Goal: Information Seeking & Learning: Check status

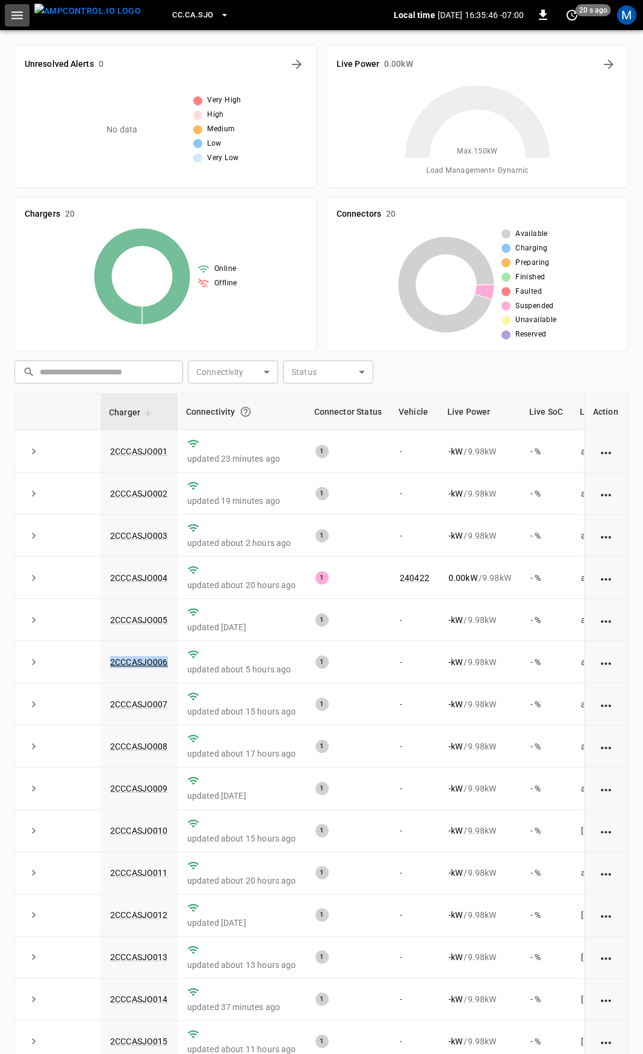
click at [8, 19] on button "button" at bounding box center [17, 15] width 25 height 22
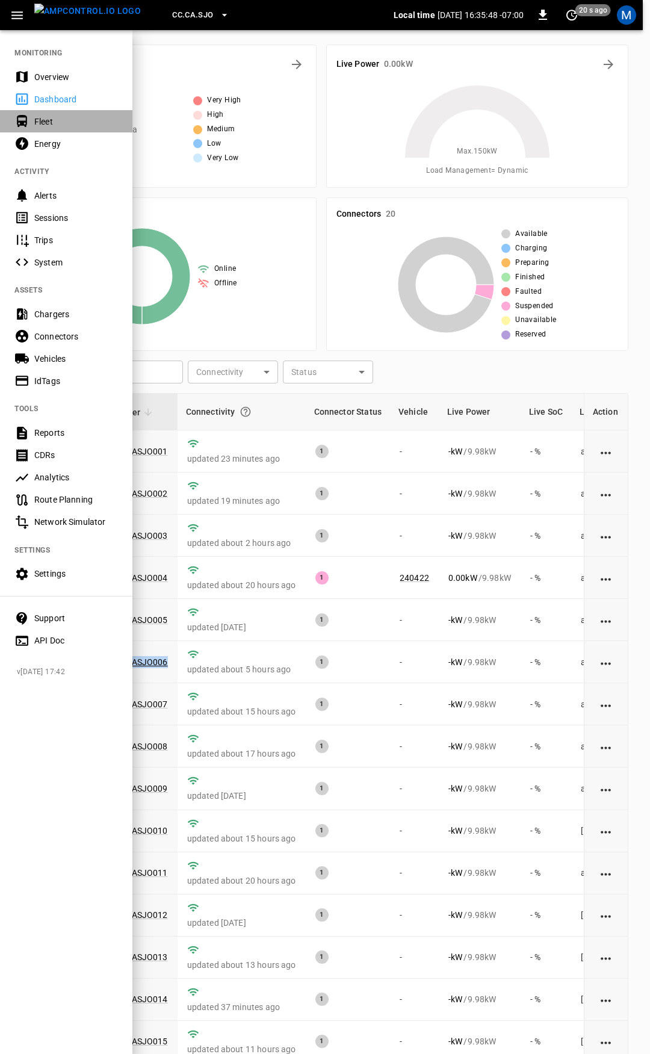
click at [39, 117] on div "Fleet" at bounding box center [76, 122] width 84 height 12
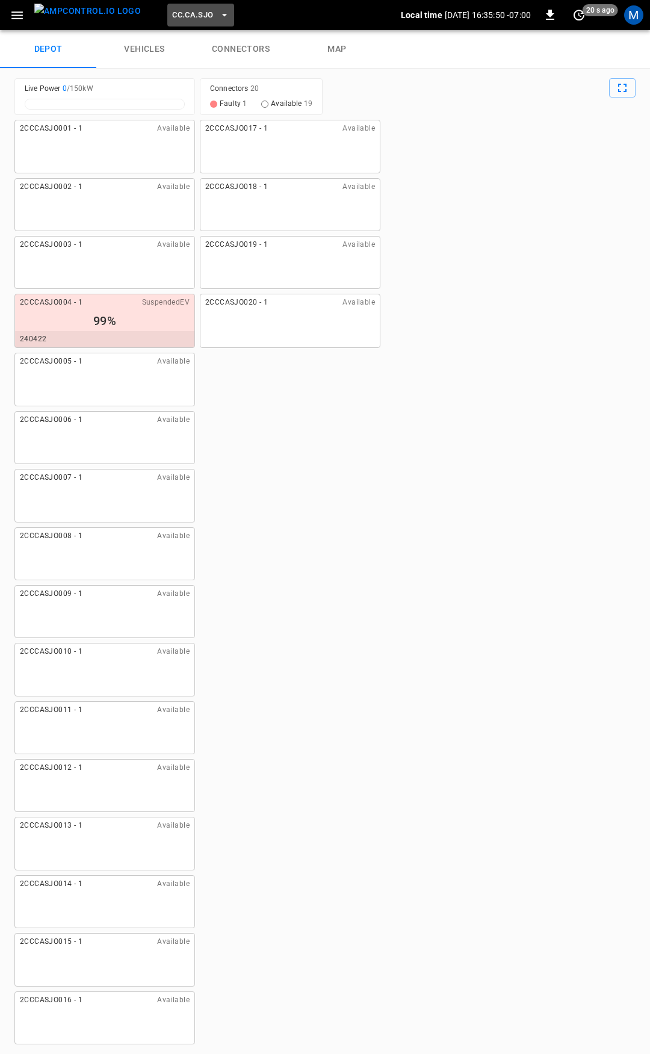
click at [172, 11] on span "CC.CA.SJO" at bounding box center [192, 15] width 41 height 14
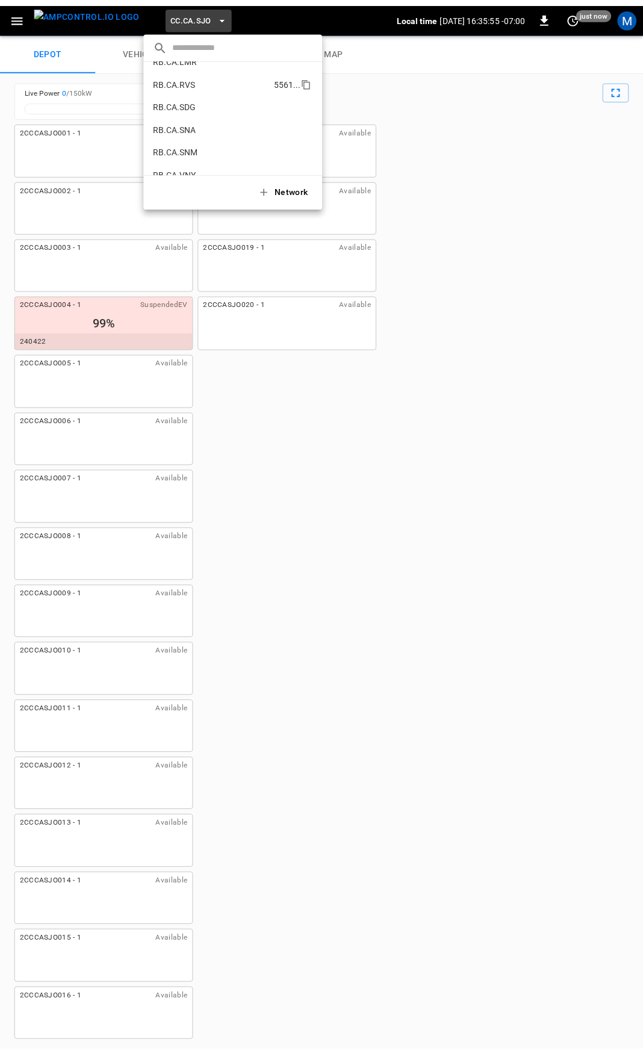
scroll to position [642, 0]
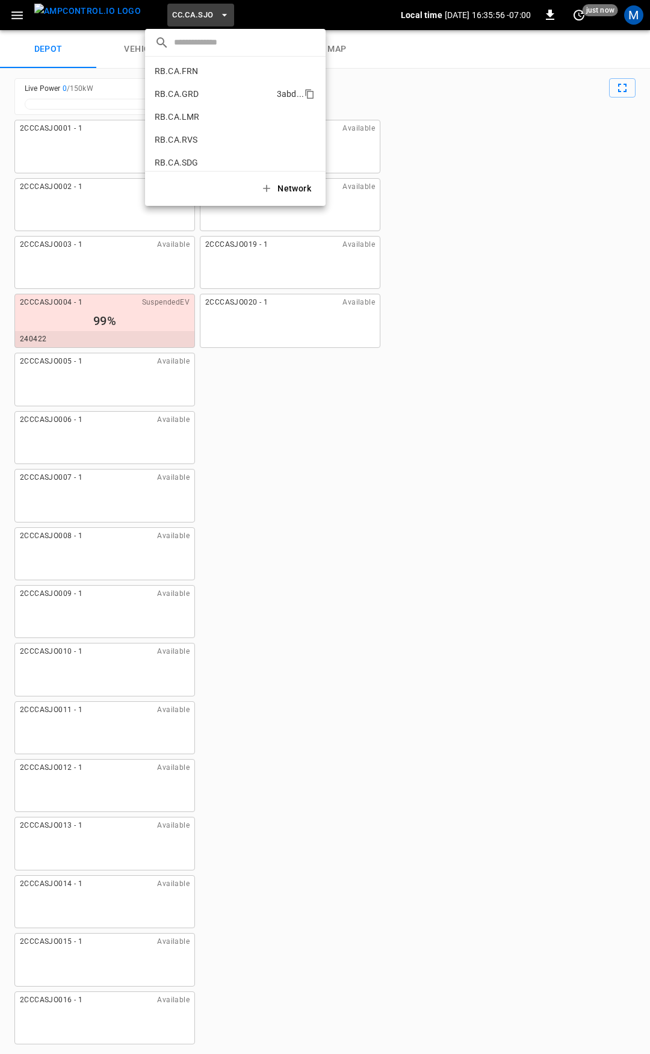
click at [210, 93] on p "RB.CA.GRD" at bounding box center [213, 94] width 117 height 12
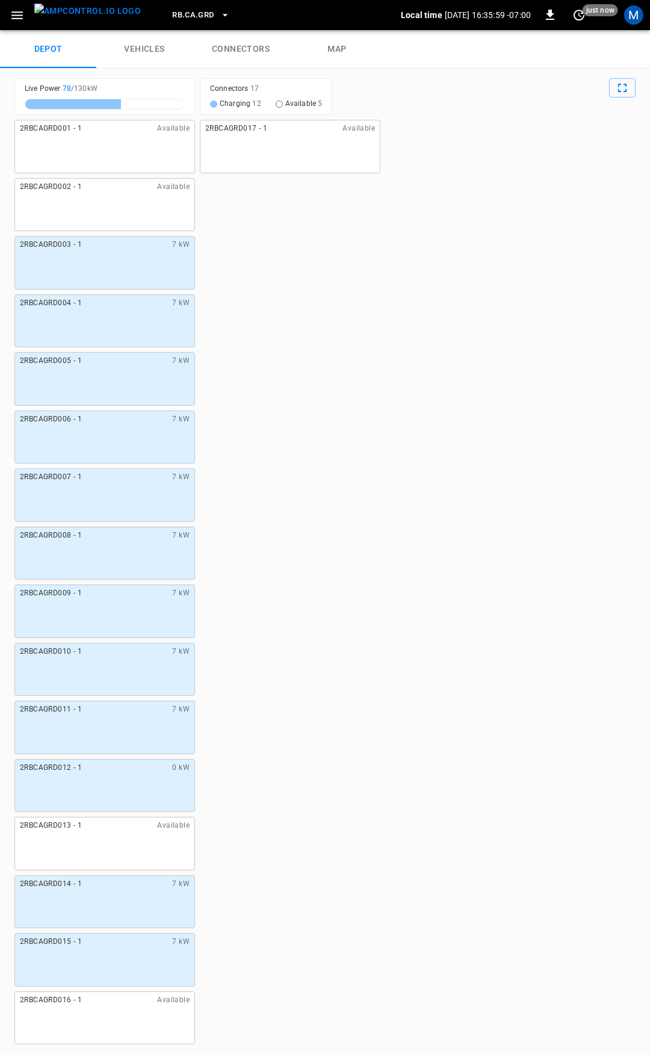
click at [94, 793] on div "2RBCAGRD012 - 1 0 kW" at bounding box center [104, 786] width 181 height 54
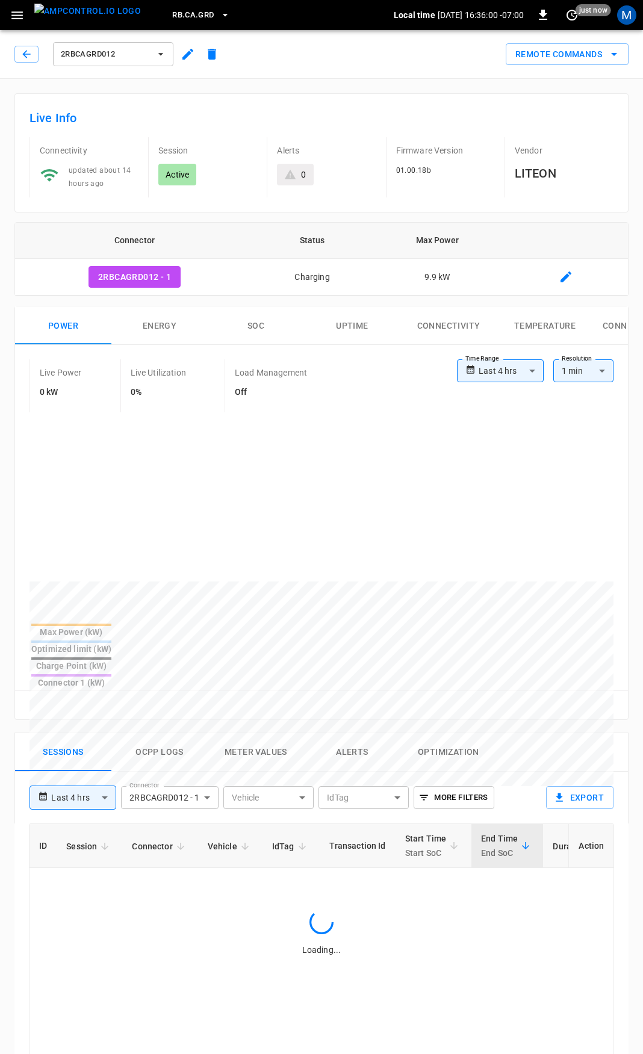
type input "**********"
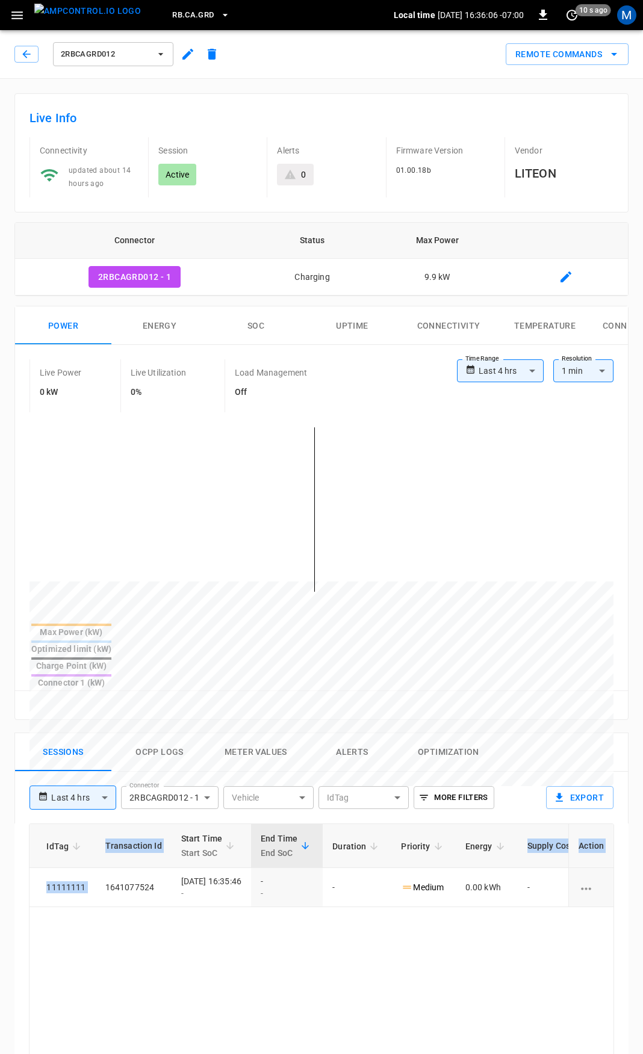
scroll to position [0, 317]
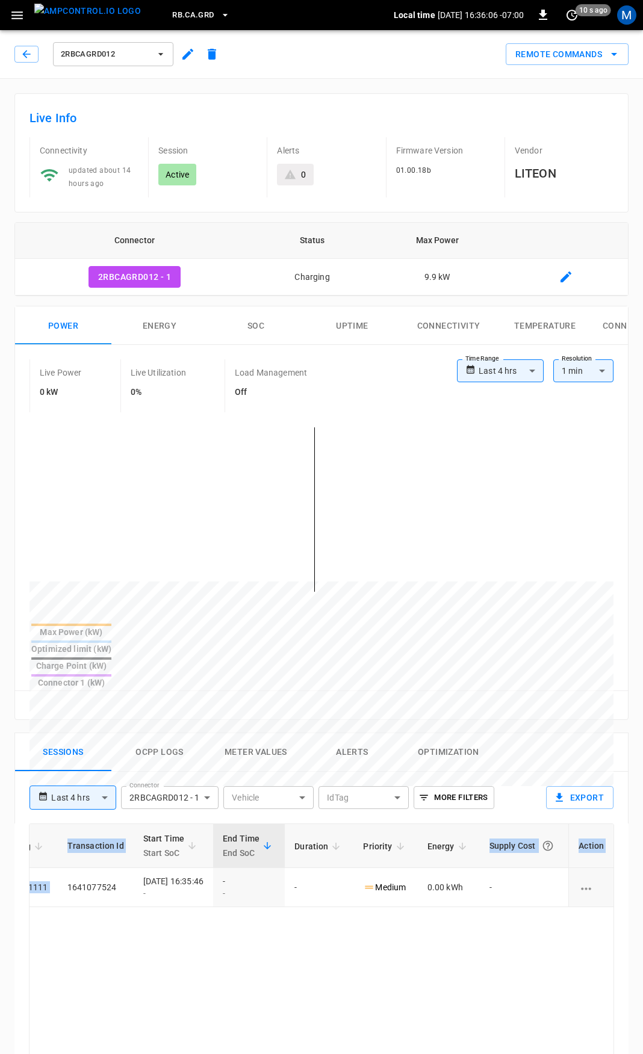
drag, startPoint x: 491, startPoint y: 854, endPoint x: 649, endPoint y: 863, distance: 158.5
click at [642, 863] on html "**********" at bounding box center [321, 804] width 643 height 1608
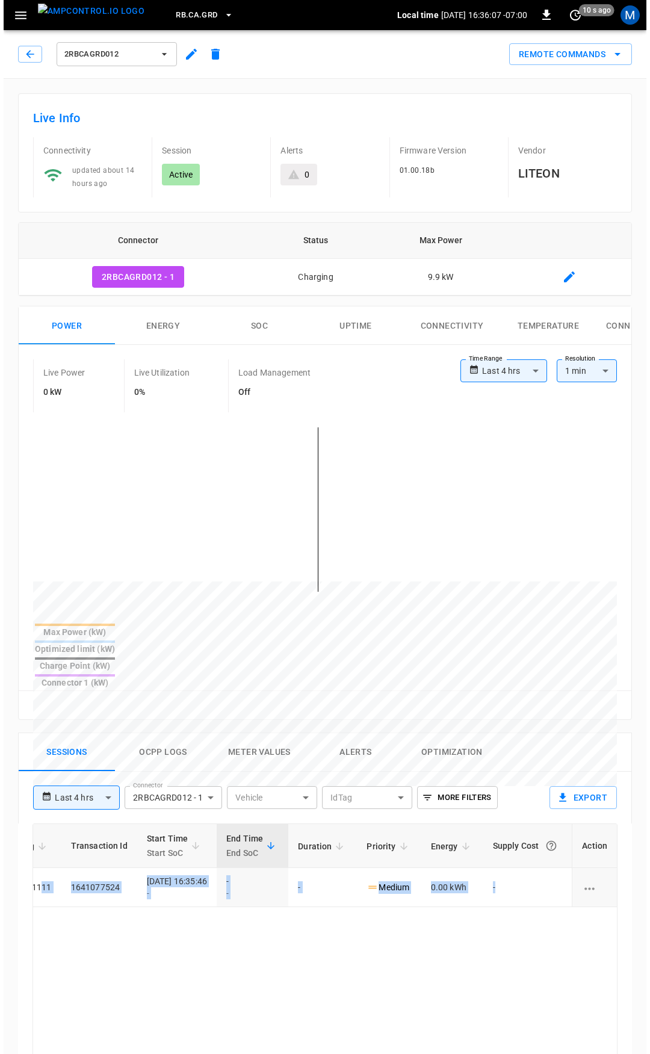
scroll to position [0, 243]
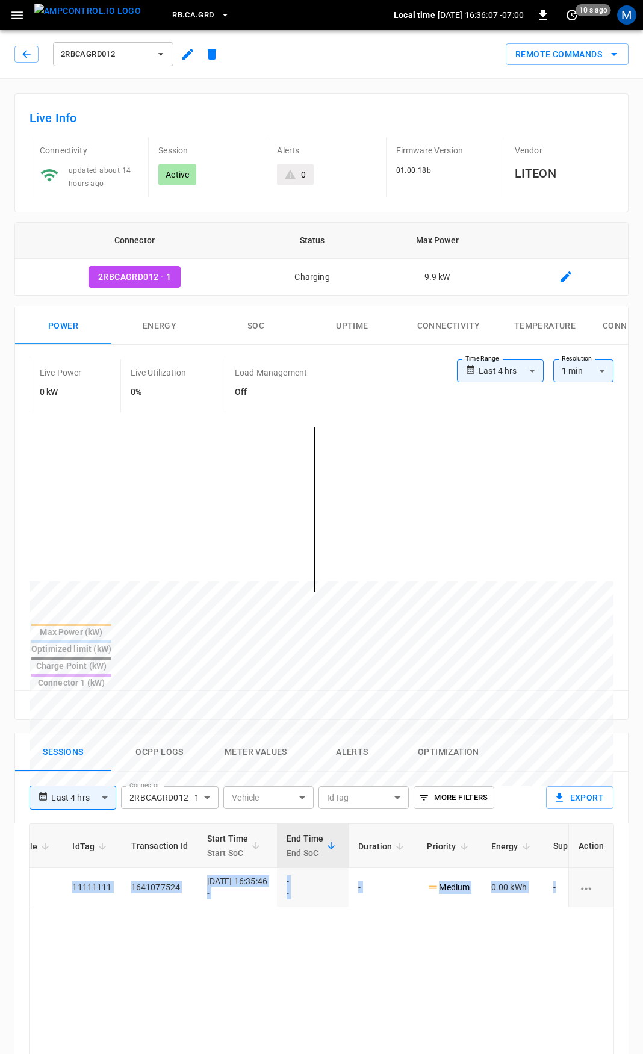
drag, startPoint x: 218, startPoint y: 865, endPoint x: 26, endPoint y: 856, distance: 191.6
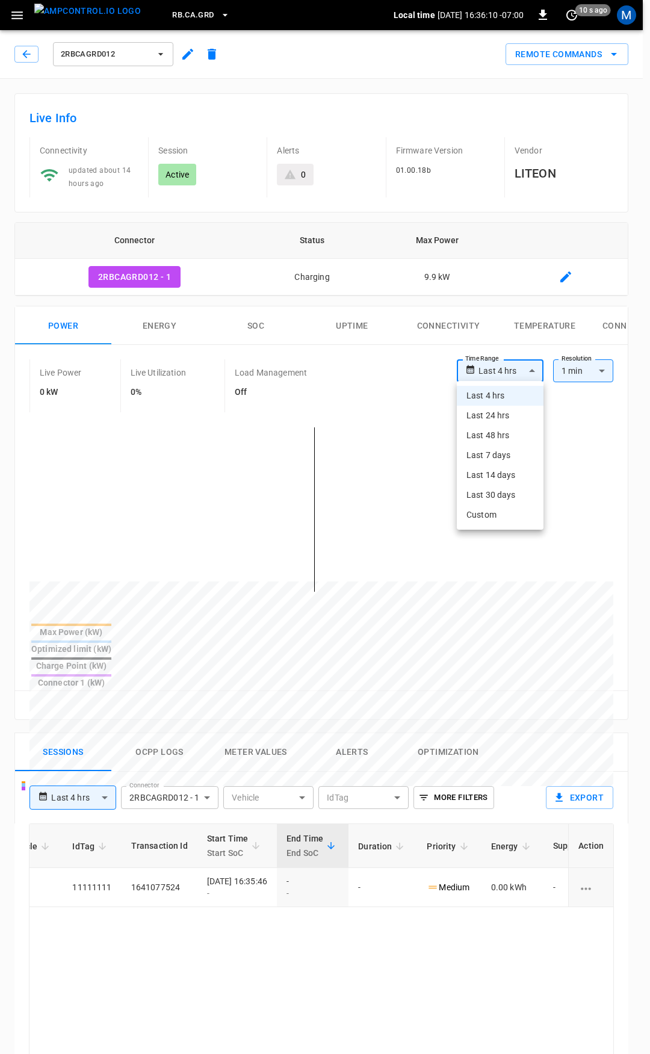
click at [515, 369] on body "**********" at bounding box center [325, 804] width 650 height 1608
drag, startPoint x: 500, startPoint y: 414, endPoint x: 521, endPoint y: 461, distance: 51.2
click at [500, 415] on li "Last 24 hrs" at bounding box center [500, 416] width 87 height 20
type input "**********"
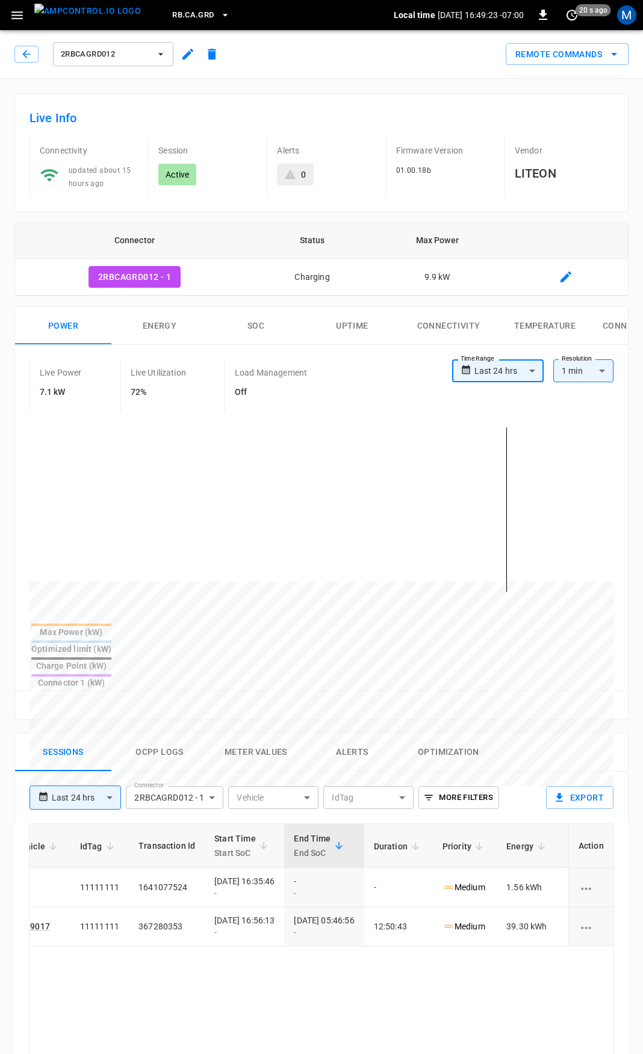
click at [10, 13] on button "button" at bounding box center [17, 15] width 25 height 22
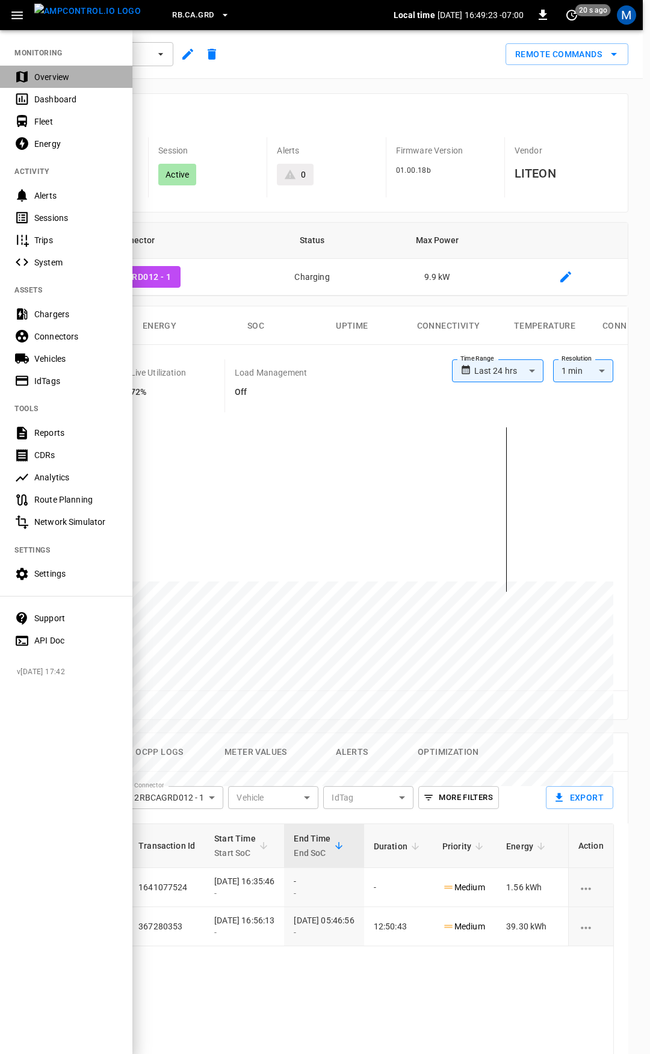
click at [61, 72] on div "Overview" at bounding box center [76, 77] width 84 height 12
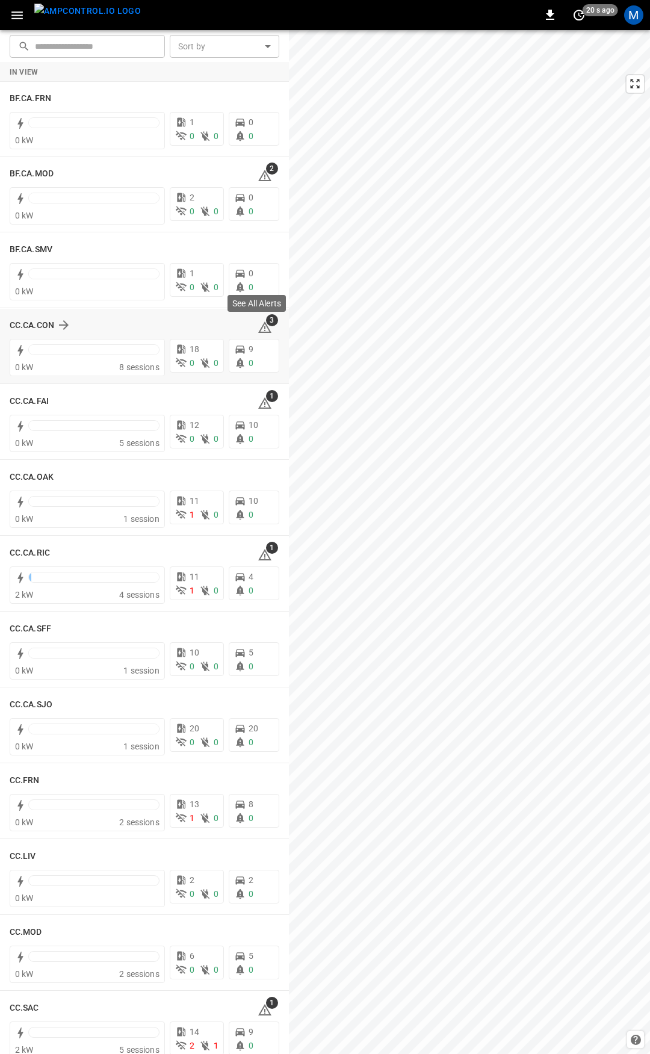
click at [261, 332] on icon at bounding box center [264, 326] width 13 height 11
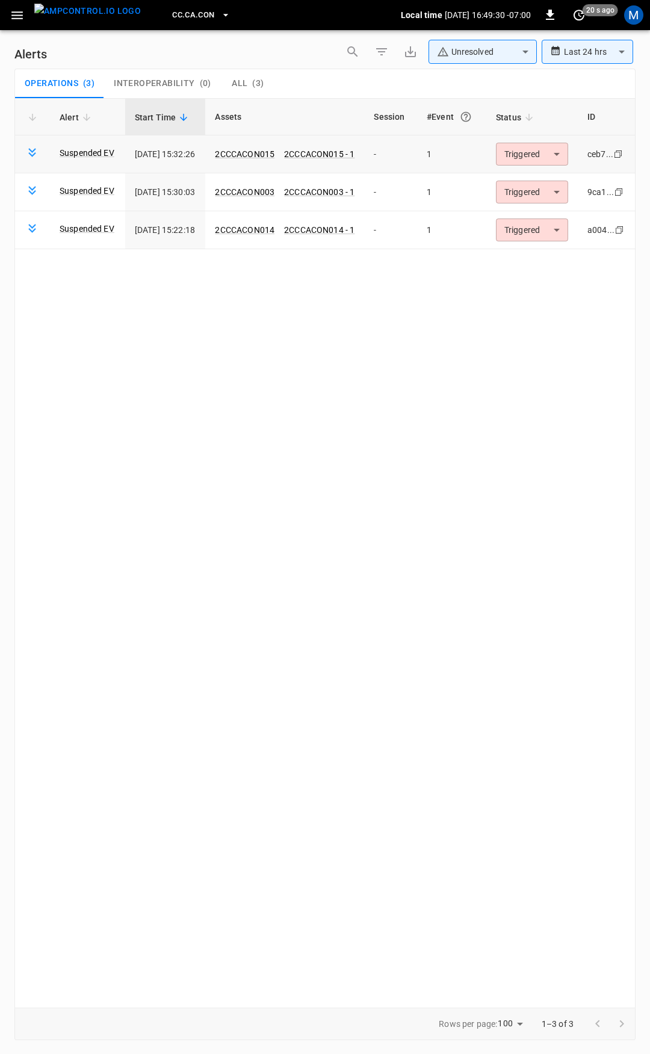
click at [555, 154] on body "**********" at bounding box center [325, 525] width 650 height 1050
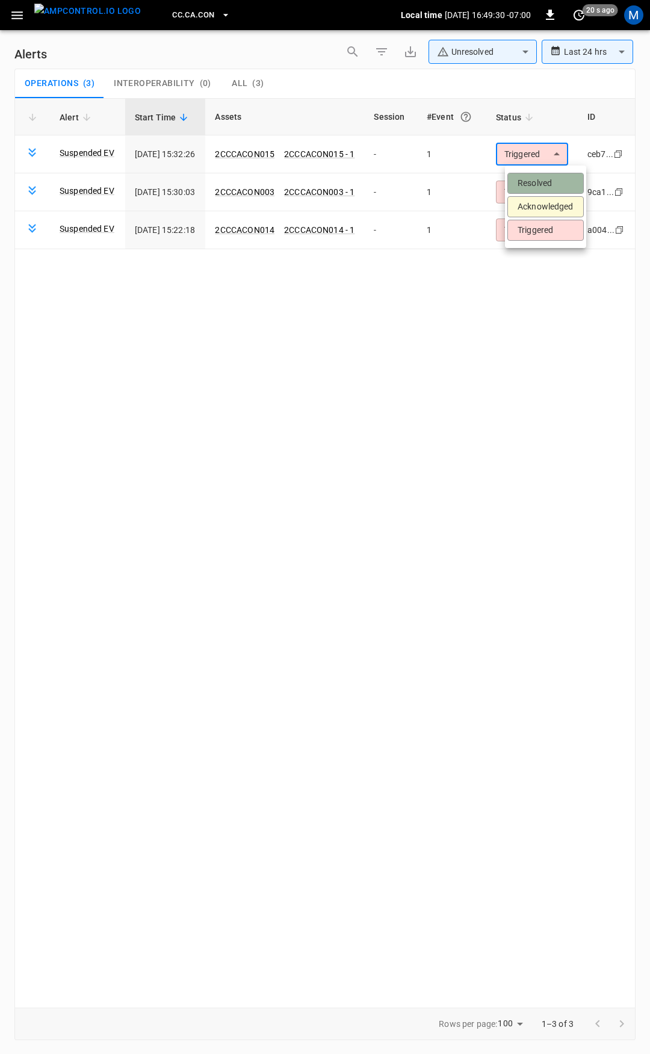
click at [549, 185] on li "Resolved" at bounding box center [545, 183] width 76 height 21
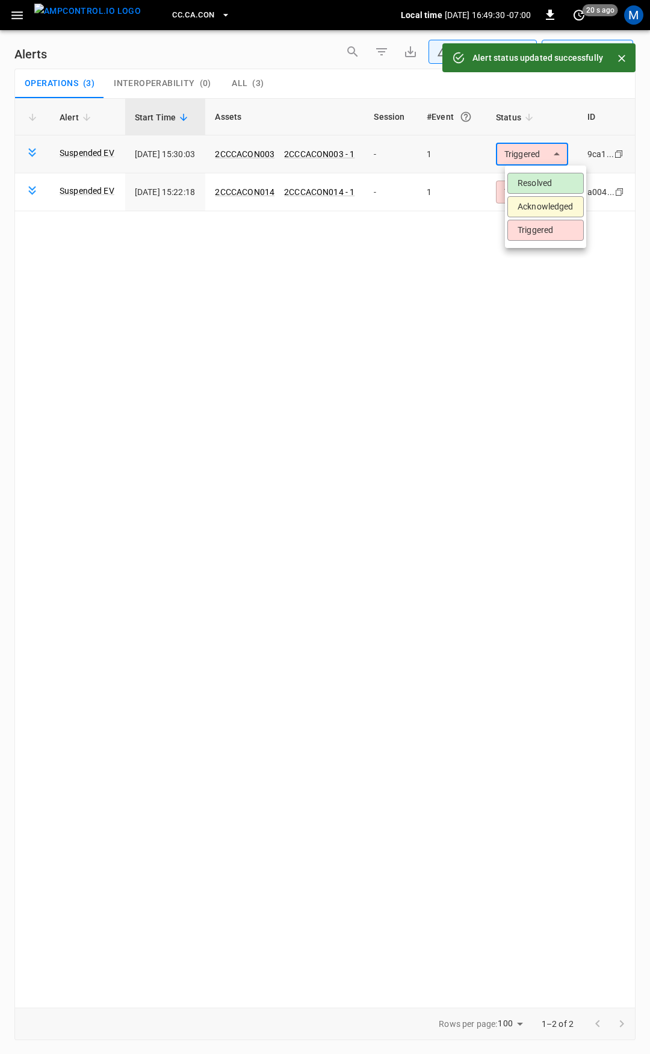
click at [546, 151] on body "**********" at bounding box center [325, 525] width 650 height 1050
click at [549, 175] on li "Resolved" at bounding box center [545, 183] width 76 height 21
click at [549, 158] on body "**********" at bounding box center [325, 525] width 650 height 1050
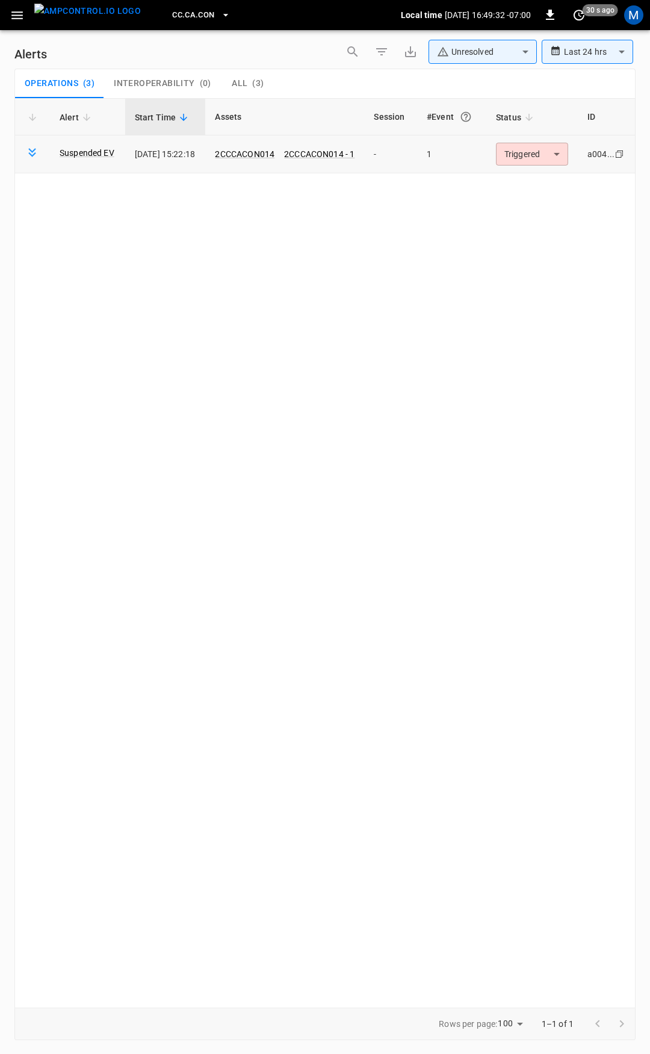
click at [545, 158] on body "**********" at bounding box center [325, 525] width 650 height 1050
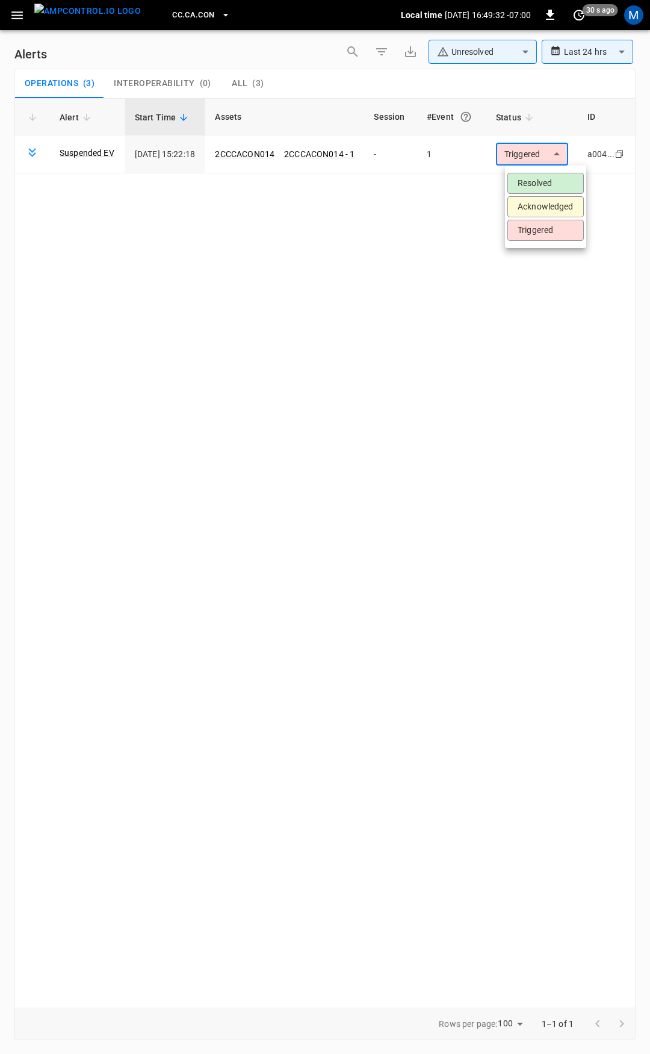
click at [545, 182] on li "Resolved" at bounding box center [545, 183] width 76 height 21
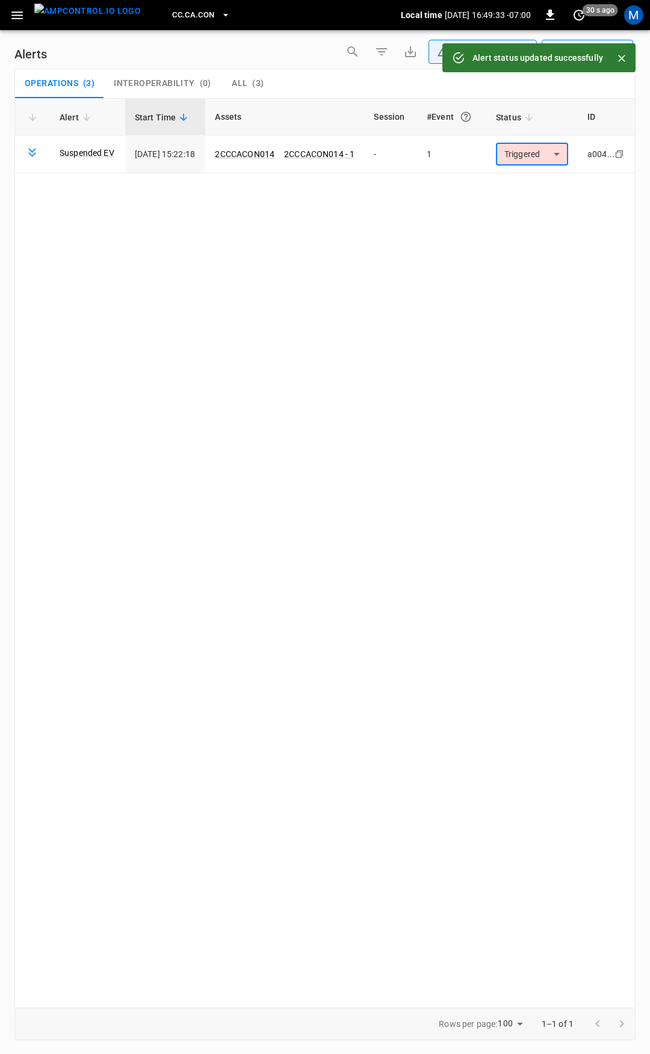
click at [16, 10] on icon "button" at bounding box center [17, 15] width 15 height 15
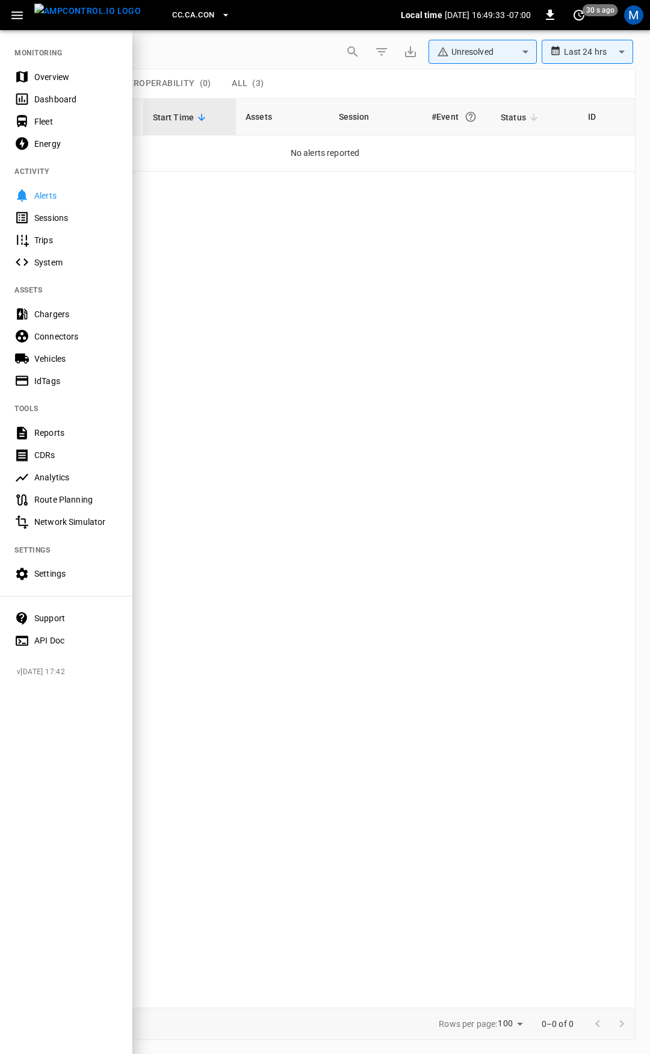
click at [60, 81] on div "Overview" at bounding box center [76, 77] width 84 height 12
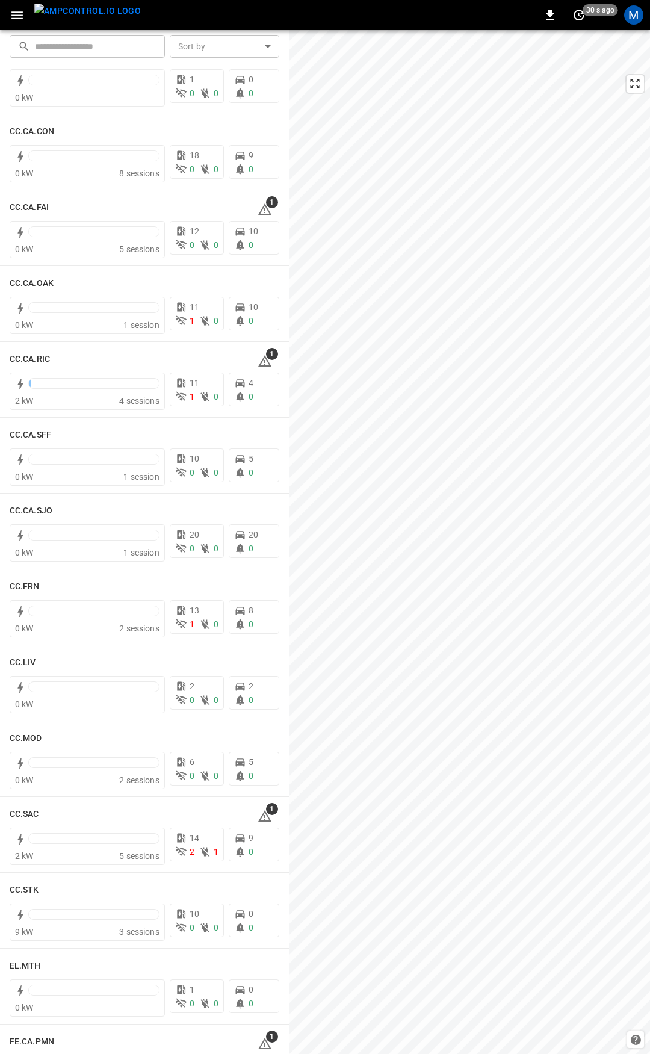
scroll to position [208, 0]
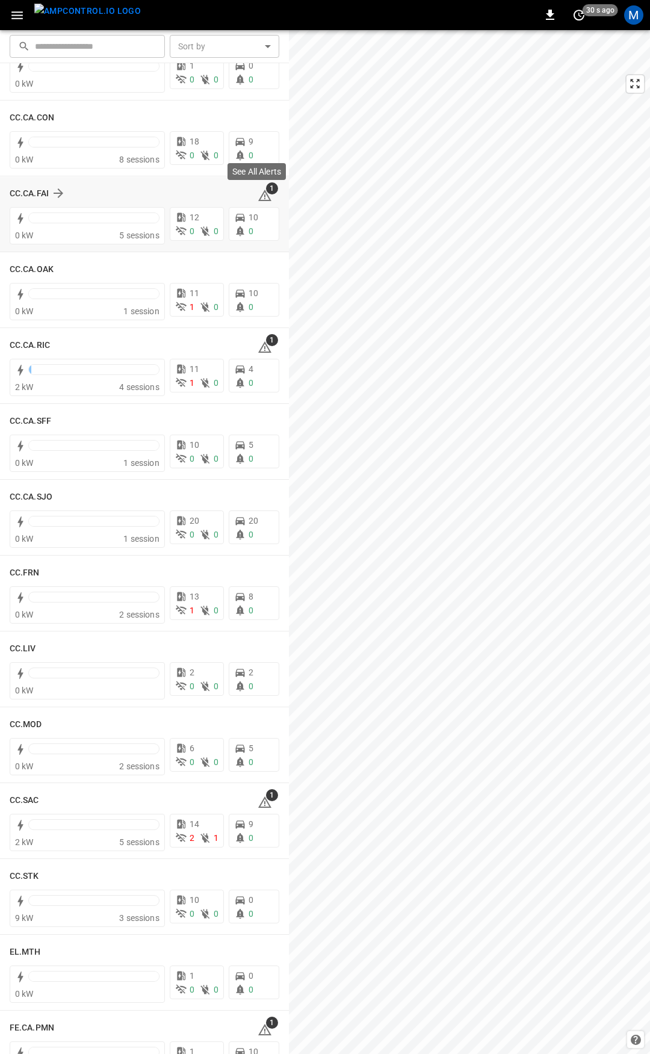
click at [260, 194] on icon at bounding box center [264, 195] width 13 height 11
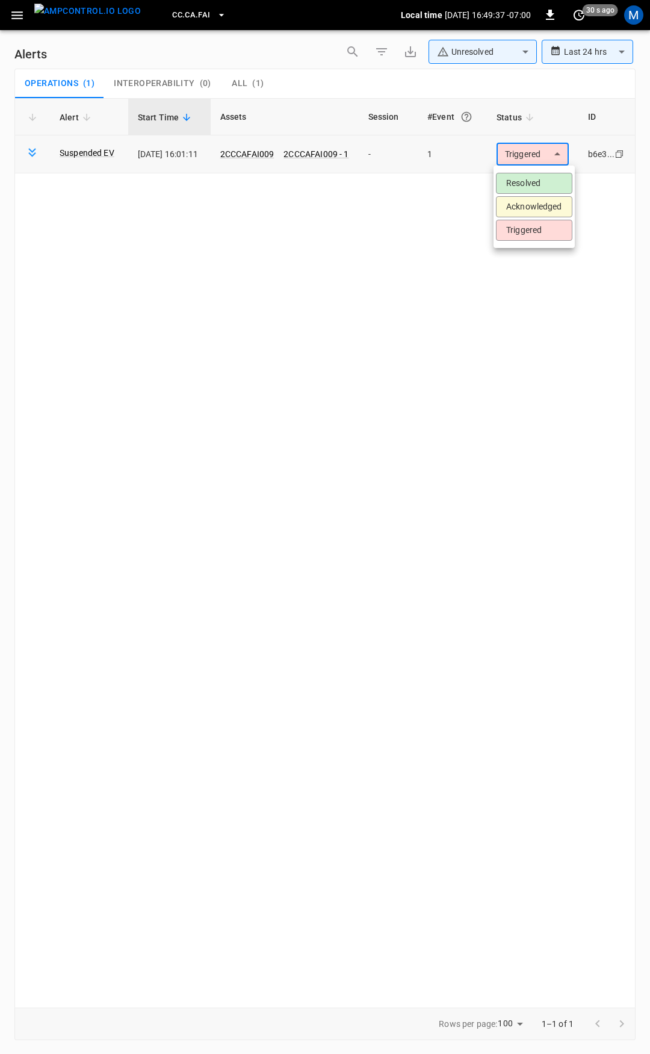
click at [527, 152] on body "**********" at bounding box center [325, 525] width 650 height 1050
drag, startPoint x: 527, startPoint y: 184, endPoint x: 398, endPoint y: 169, distance: 129.1
click at [526, 184] on li "Resolved" at bounding box center [534, 183] width 76 height 21
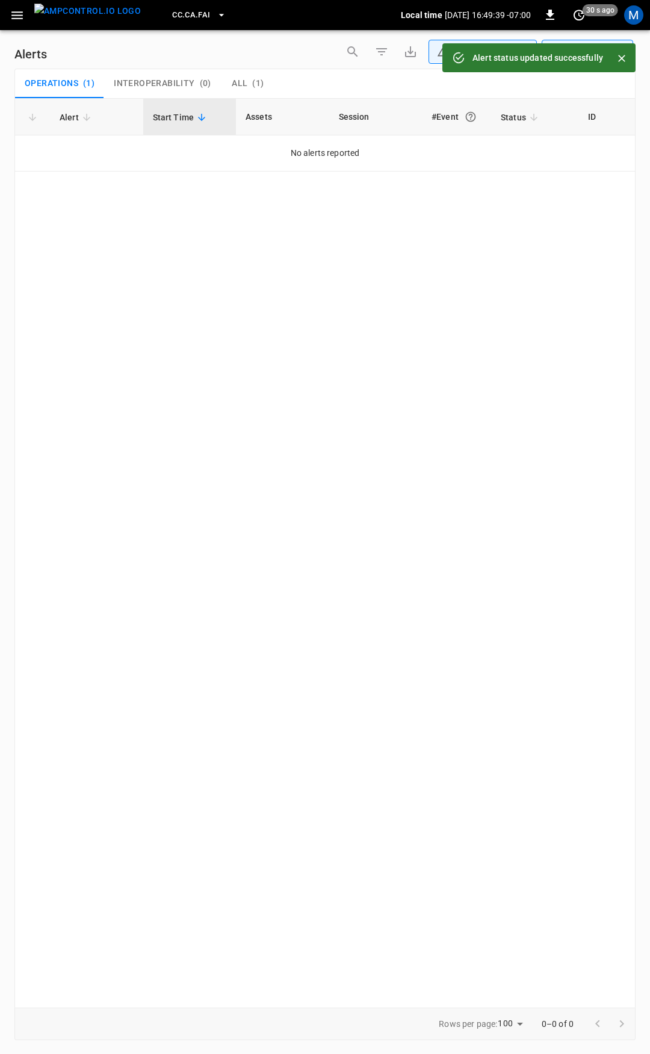
click at [17, 10] on icon "button" at bounding box center [17, 15] width 15 height 15
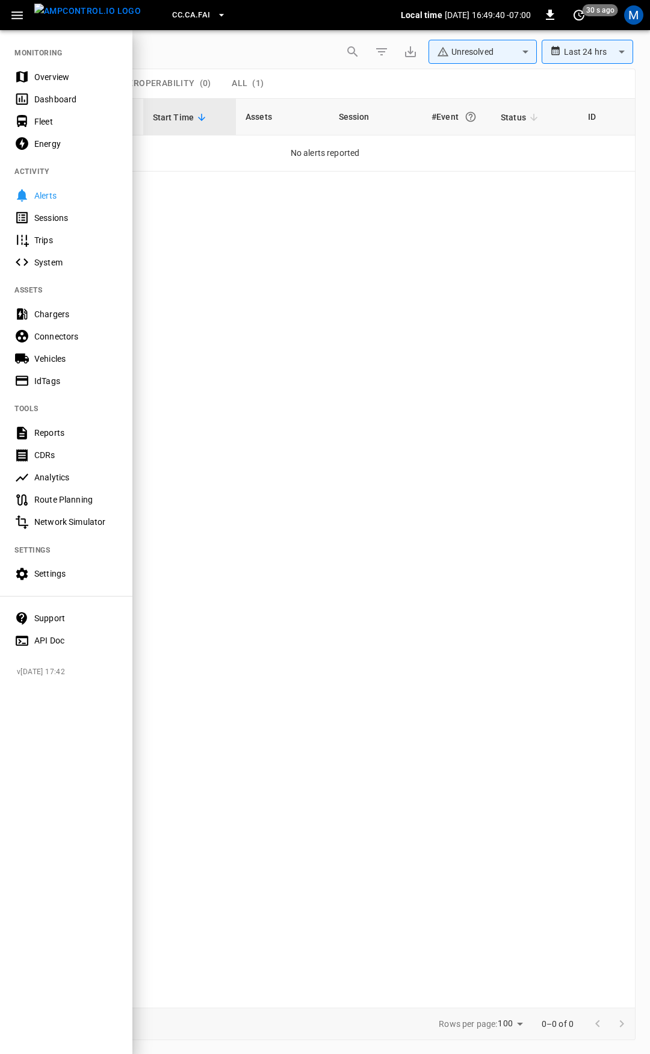
drag, startPoint x: 78, startPoint y: 69, endPoint x: 102, endPoint y: 92, distance: 32.8
click at [79, 70] on div "Overview" at bounding box center [66, 77] width 132 height 22
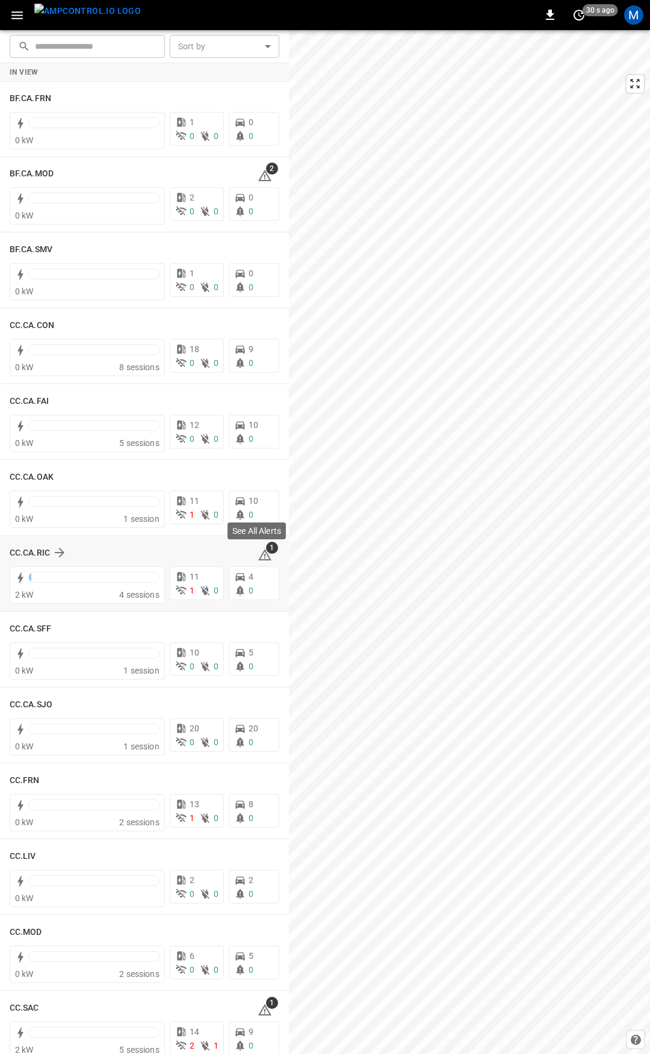
click at [261, 554] on icon at bounding box center [264, 554] width 13 height 11
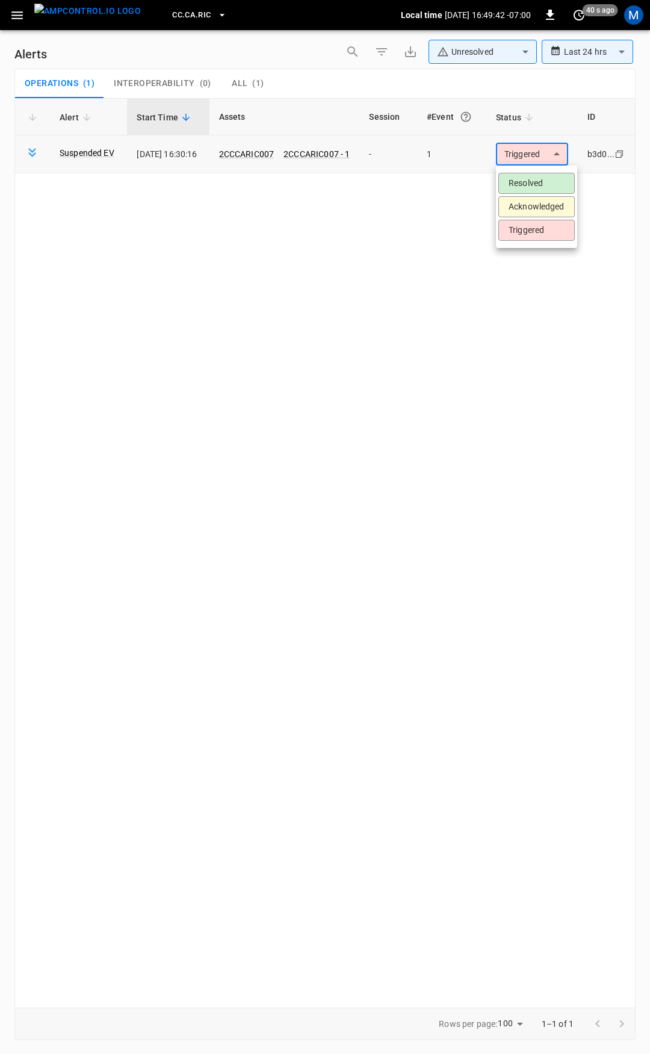
click at [536, 151] on body "**********" at bounding box center [325, 525] width 650 height 1050
click at [548, 178] on li "Resolved" at bounding box center [536, 183] width 76 height 21
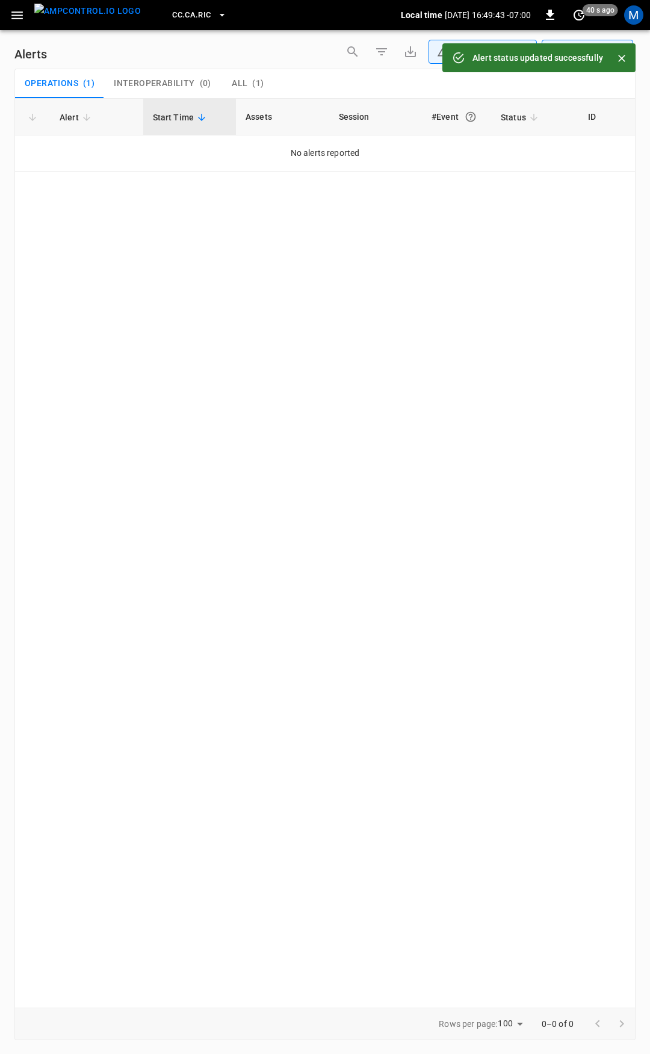
click at [11, 13] on icon "button" at bounding box center [17, 15] width 15 height 15
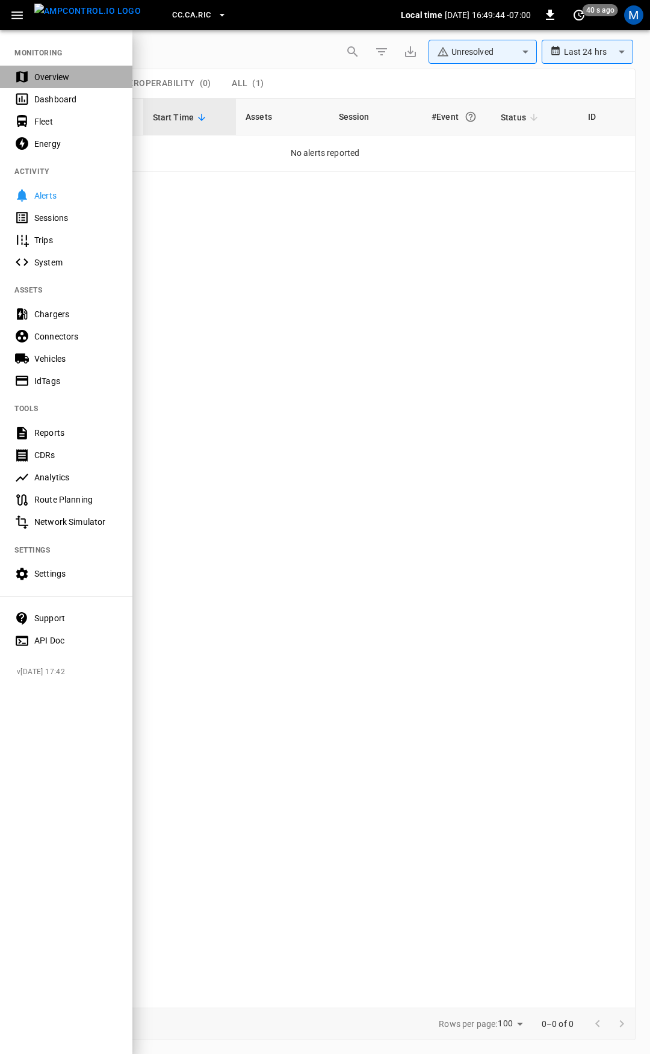
click at [74, 84] on div "Overview" at bounding box center [66, 77] width 132 height 22
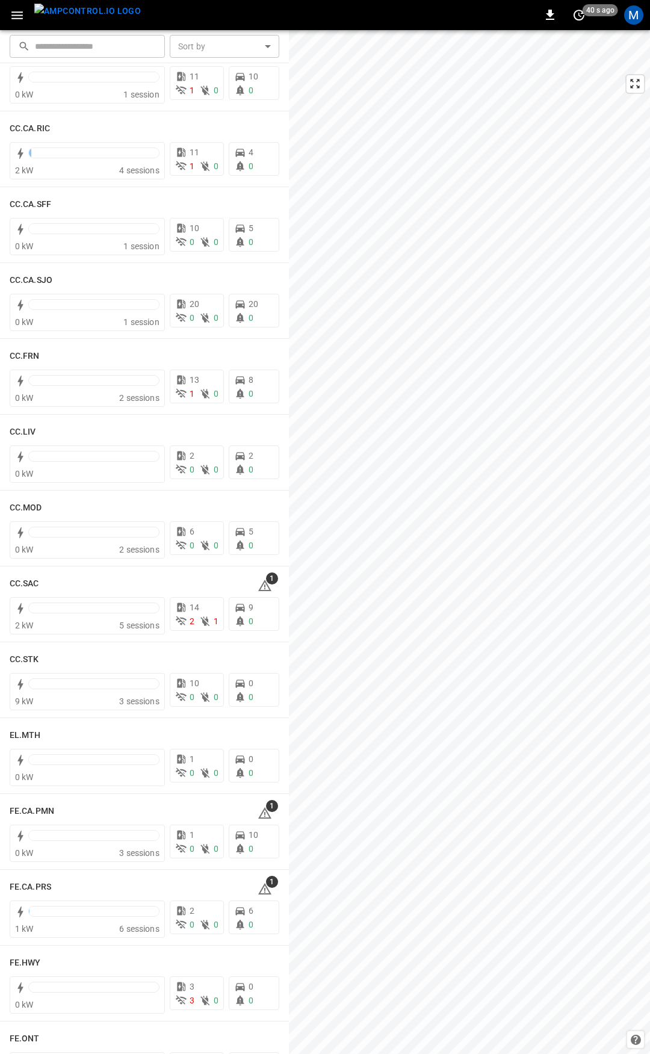
scroll to position [445, 0]
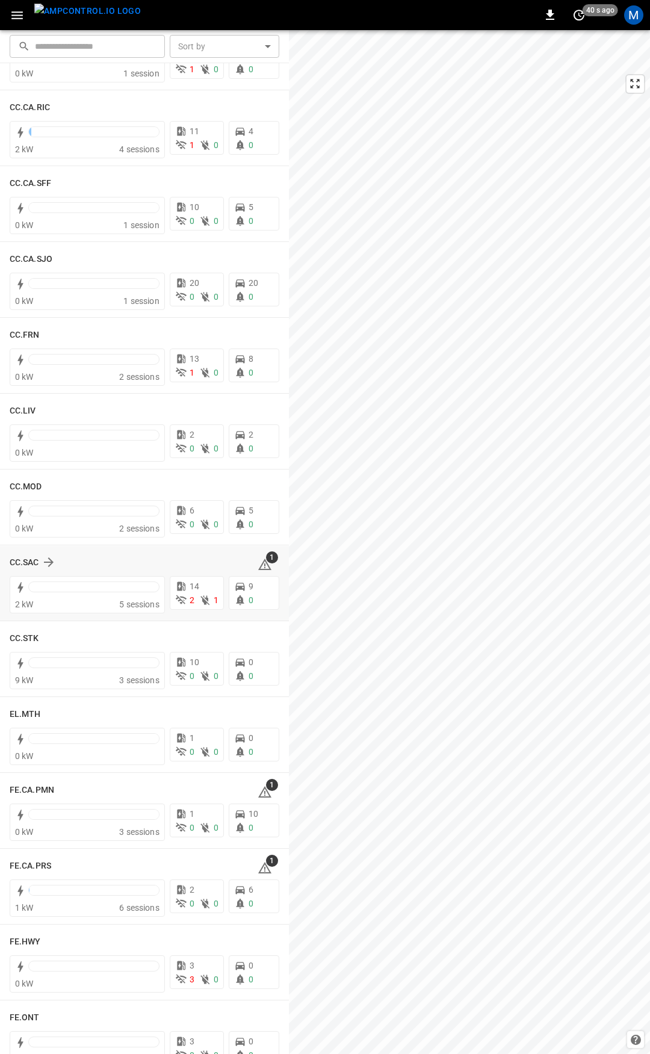
click at [261, 567] on icon at bounding box center [265, 564] width 14 height 14
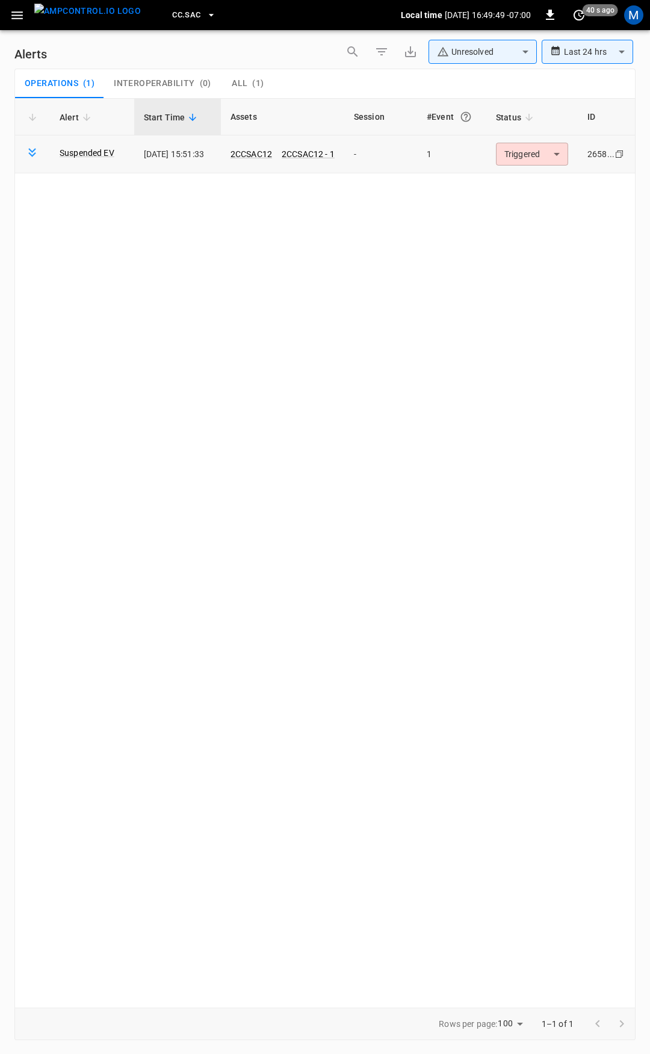
click at [530, 156] on body "**********" at bounding box center [325, 525] width 650 height 1050
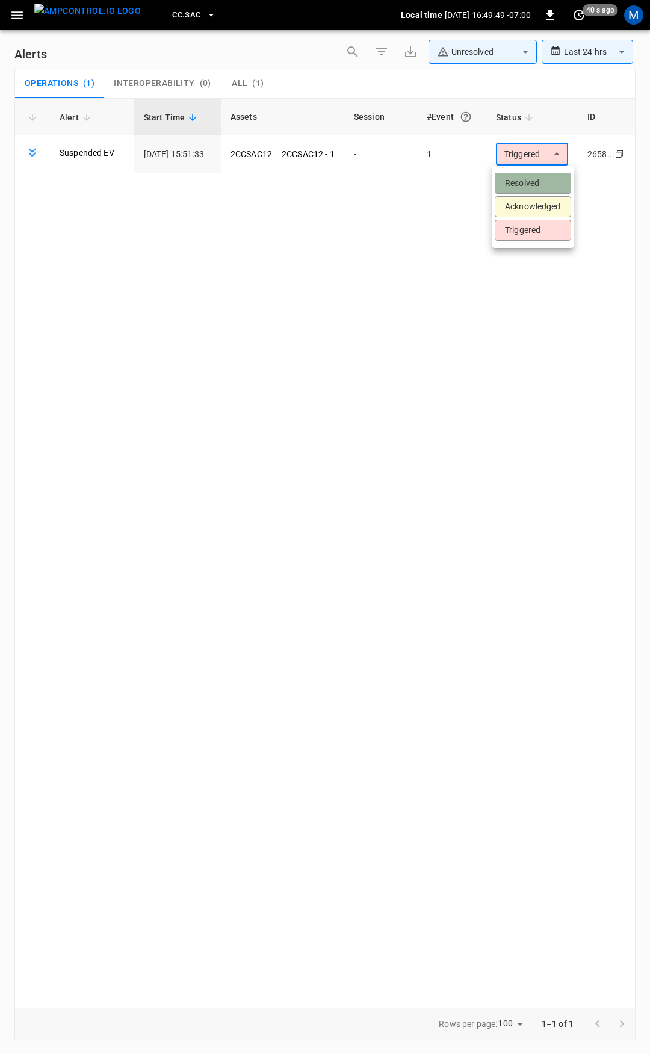
click at [531, 181] on li "Resolved" at bounding box center [533, 183] width 76 height 21
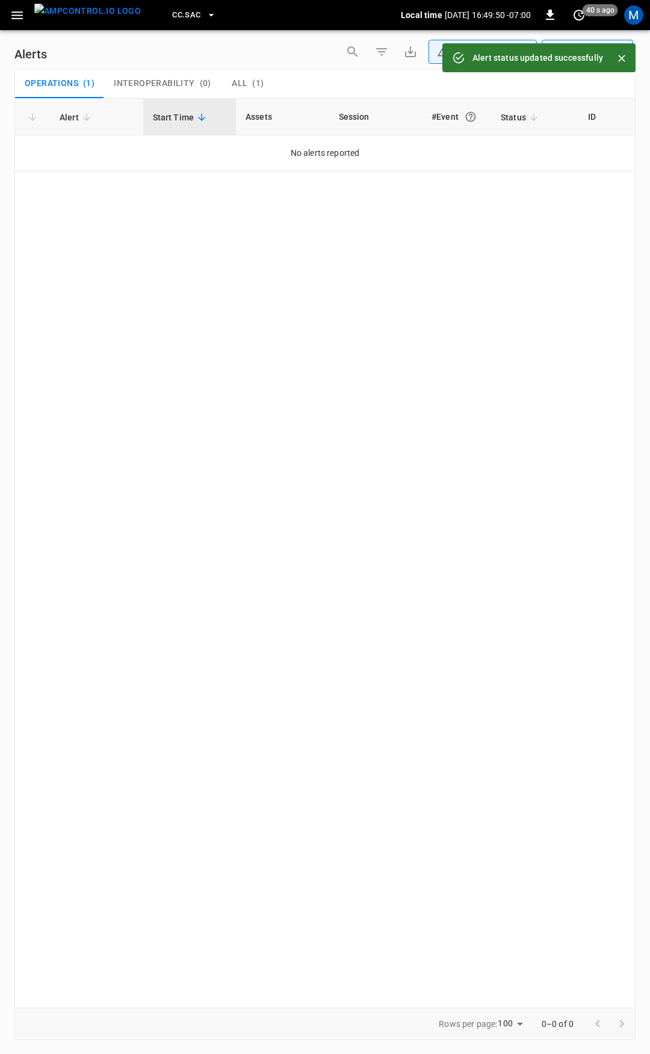
click at [21, 16] on icon "button" at bounding box center [17, 15] width 15 height 15
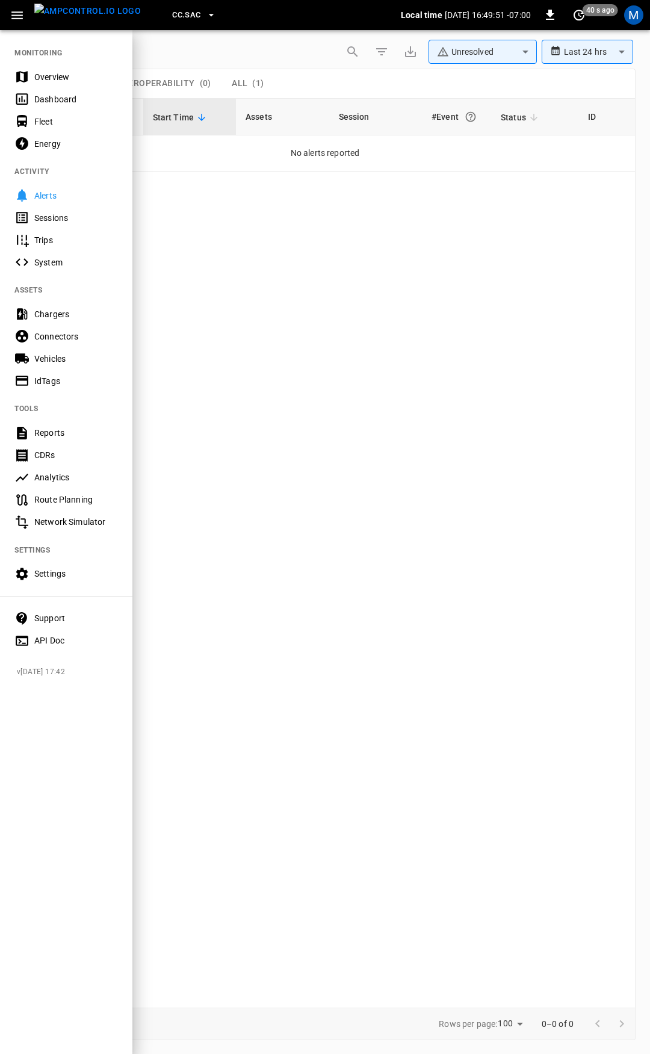
click at [75, 74] on div "Overview" at bounding box center [76, 77] width 84 height 12
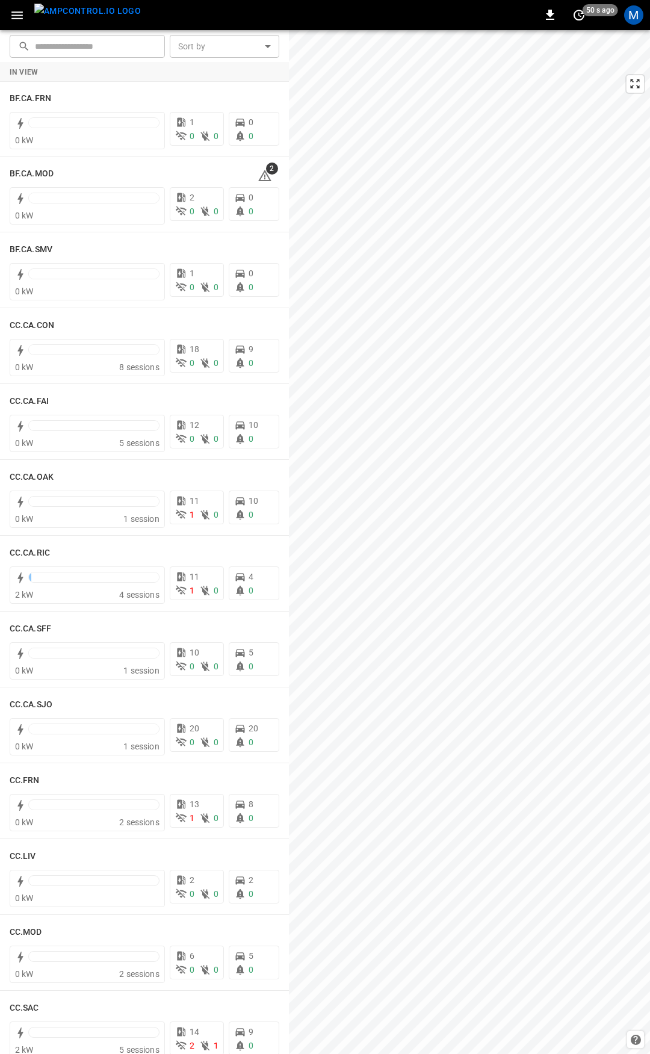
click at [286, 95] on div "​ ​ Sort by ​ Sort by In View BF.CA.FRN 0 kW 1 0 0 0 0 BF.CA.MOD 2 0 kW 2 0 0 0…" at bounding box center [325, 542] width 650 height 1024
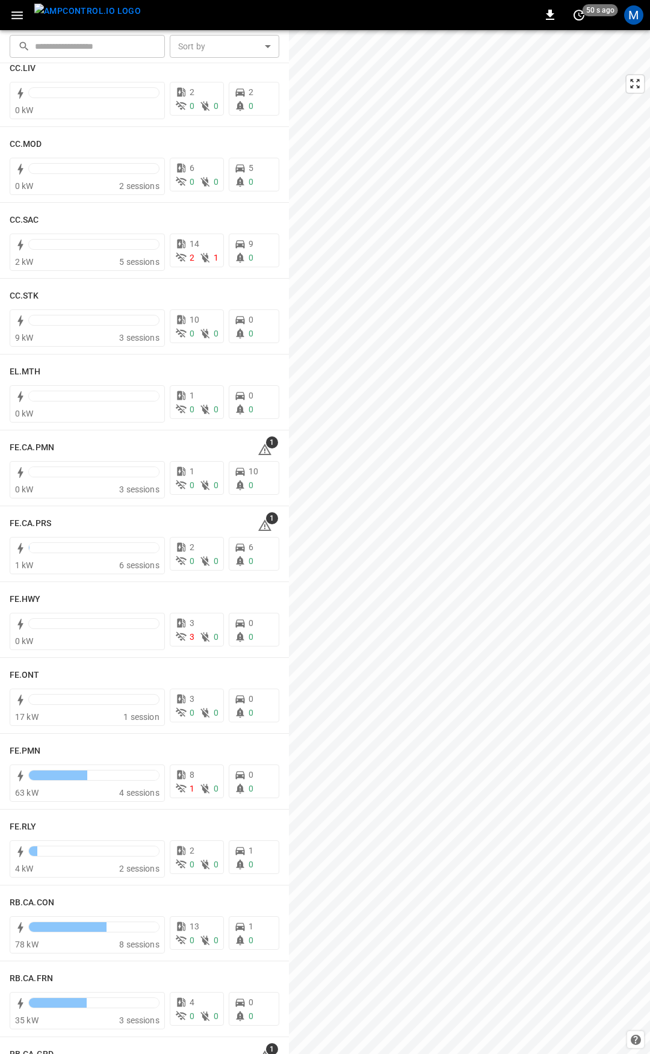
scroll to position [788, 0]
click at [260, 449] on icon at bounding box center [264, 448] width 13 height 11
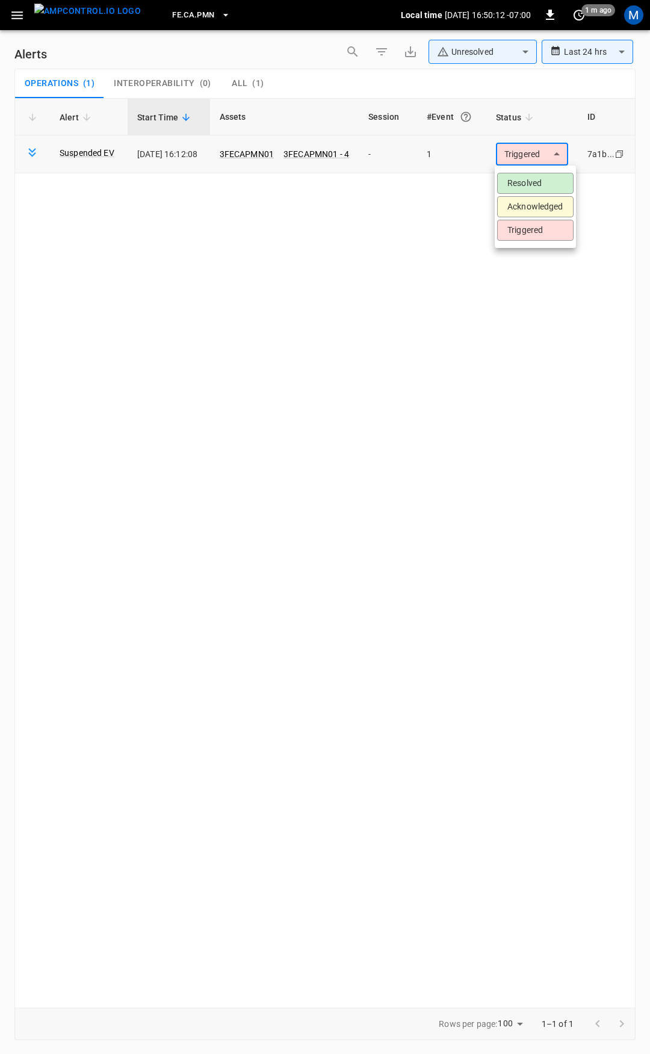
click at [554, 153] on body "**********" at bounding box center [325, 525] width 650 height 1050
click at [540, 182] on li "Resolved" at bounding box center [535, 183] width 76 height 21
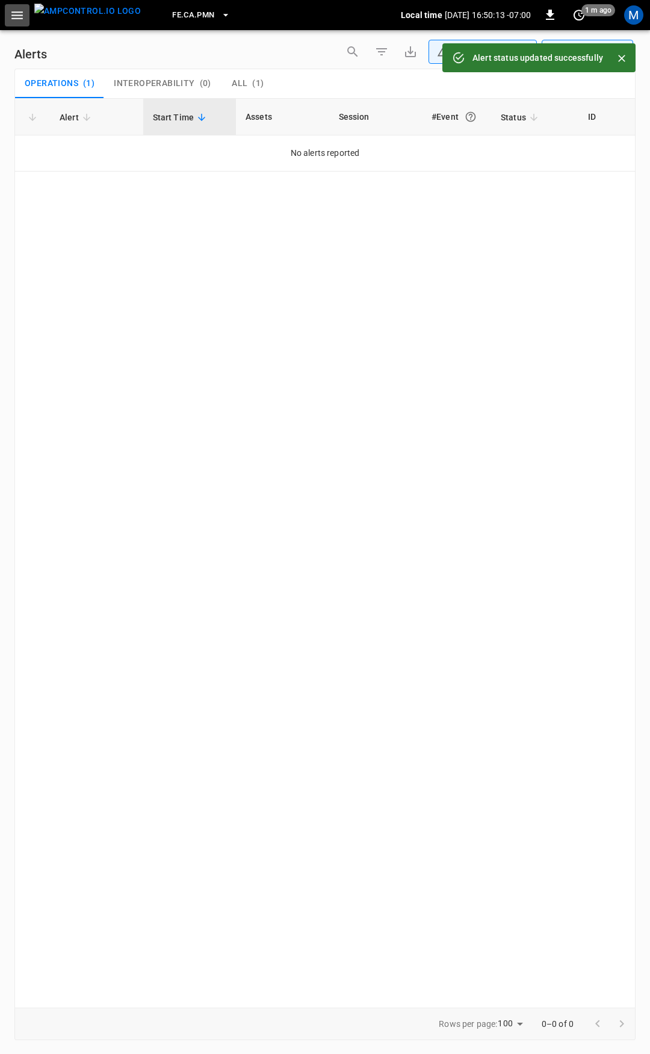
click at [20, 16] on icon "button" at bounding box center [17, 15] width 15 height 15
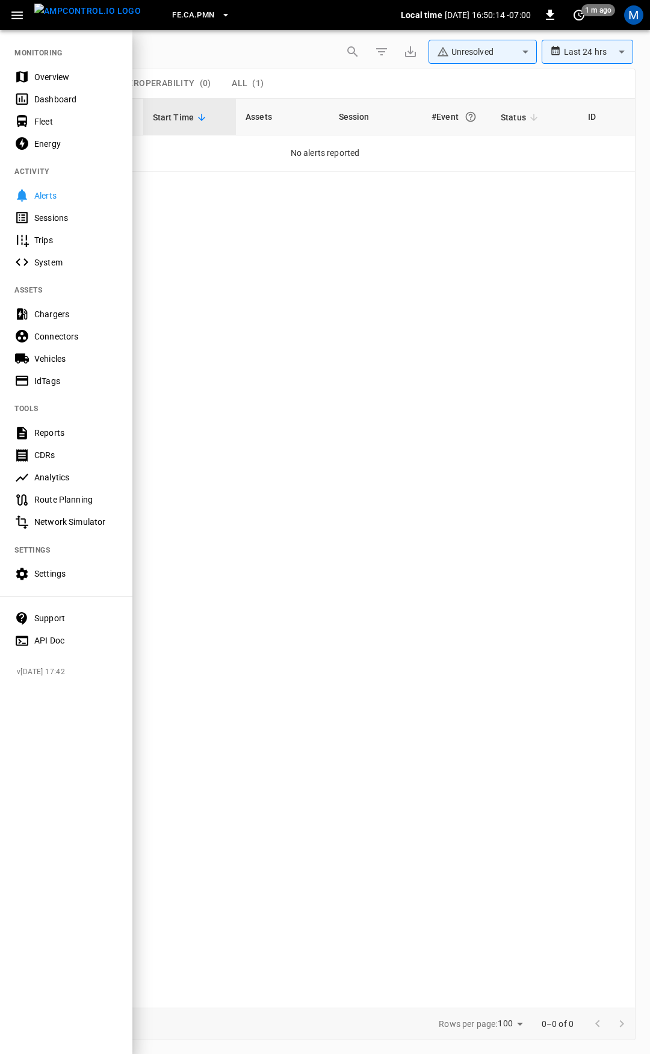
click at [72, 79] on div "Overview" at bounding box center [76, 77] width 84 height 12
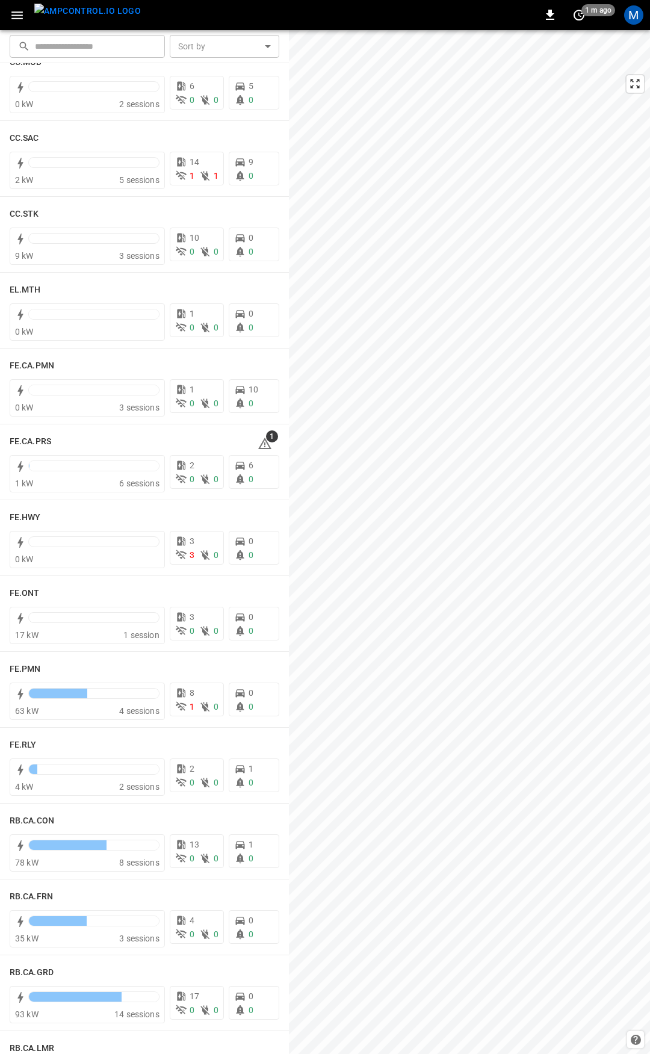
scroll to position [904, 0]
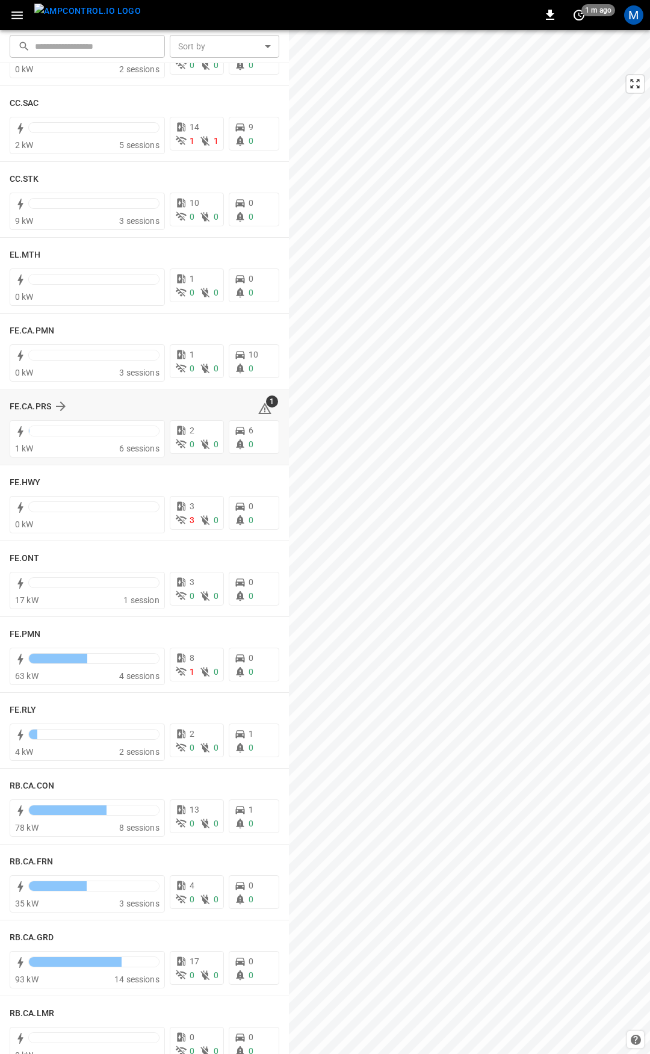
click at [258, 400] on div "1" at bounding box center [269, 406] width 22 height 19
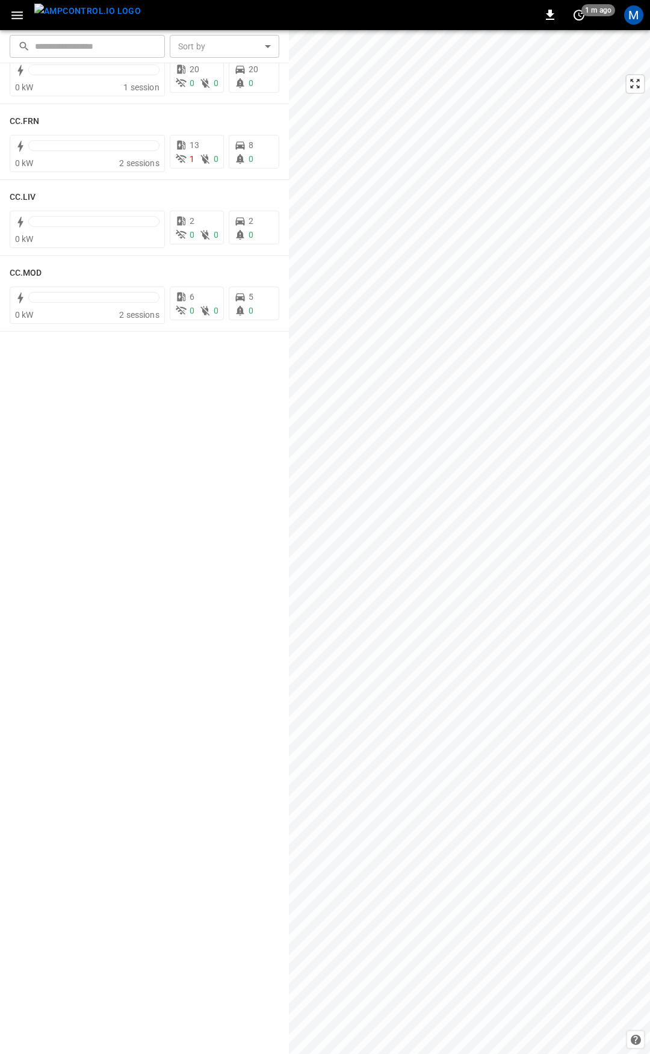
scroll to position [0, 0]
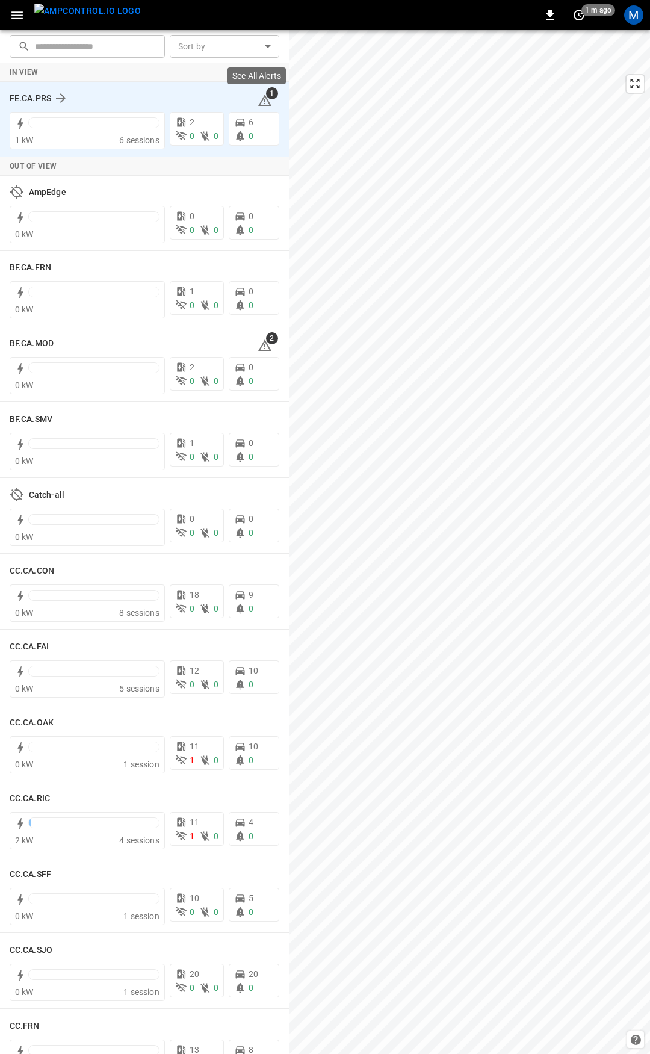
click at [260, 102] on icon at bounding box center [265, 100] width 14 height 14
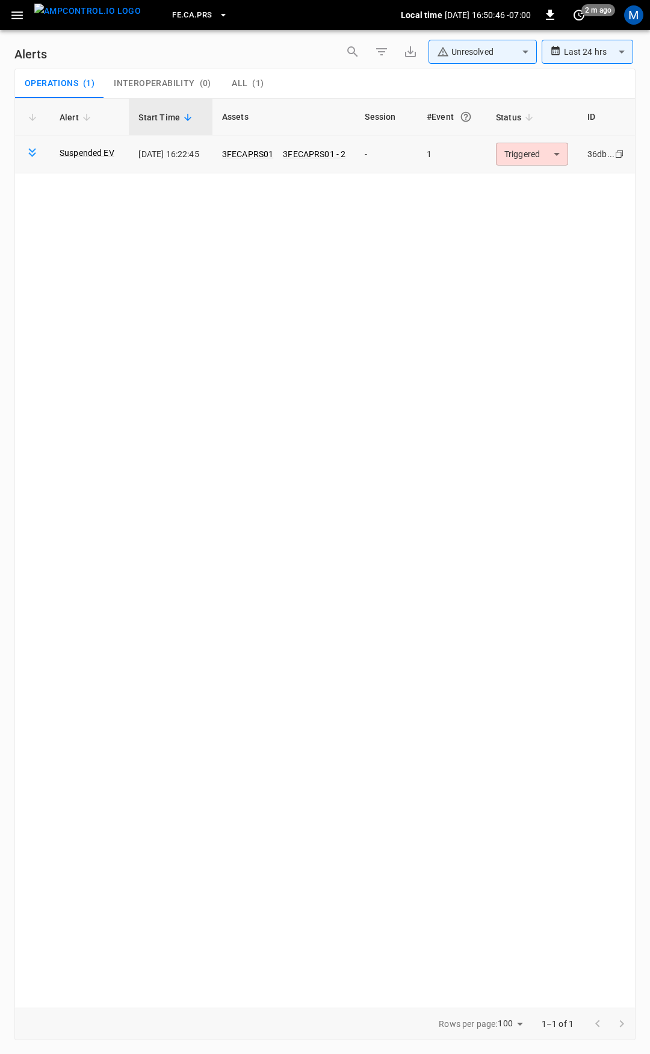
click at [527, 156] on body "**********" at bounding box center [325, 525] width 650 height 1050
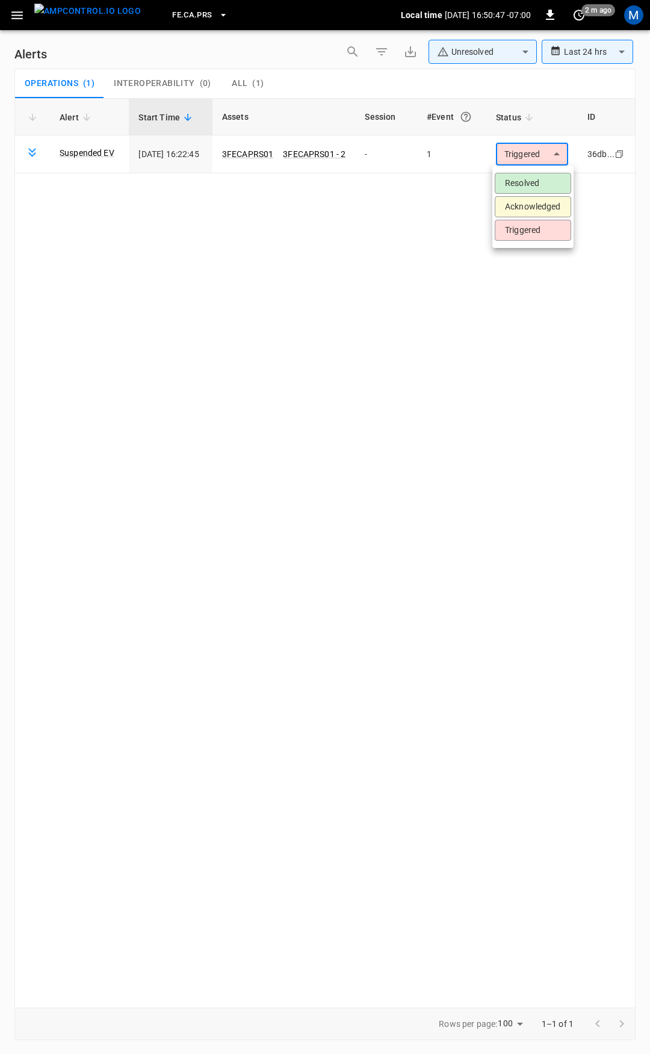
drag, startPoint x: 328, startPoint y: 427, endPoint x: 92, endPoint y: 59, distance: 437.4
click at [315, 410] on div at bounding box center [325, 527] width 650 height 1054
click at [14, 13] on icon "button" at bounding box center [17, 15] width 15 height 15
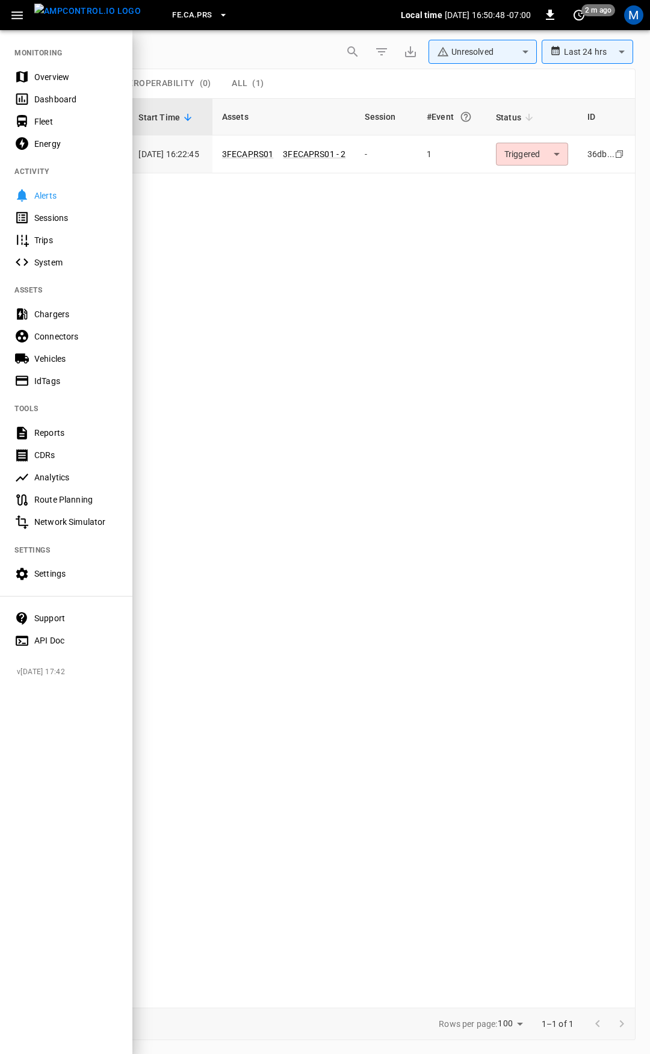
drag, startPoint x: 61, startPoint y: 72, endPoint x: 70, endPoint y: 75, distance: 9.5
click at [61, 72] on div "Overview" at bounding box center [76, 77] width 84 height 12
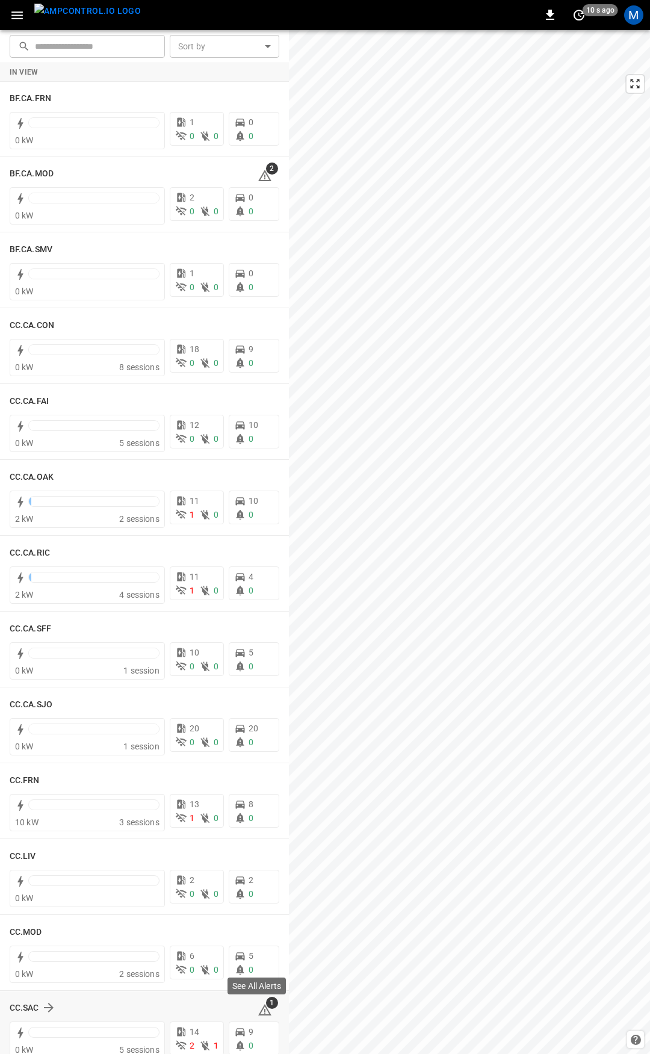
click at [260, 1009] on icon at bounding box center [264, 1009] width 13 height 11
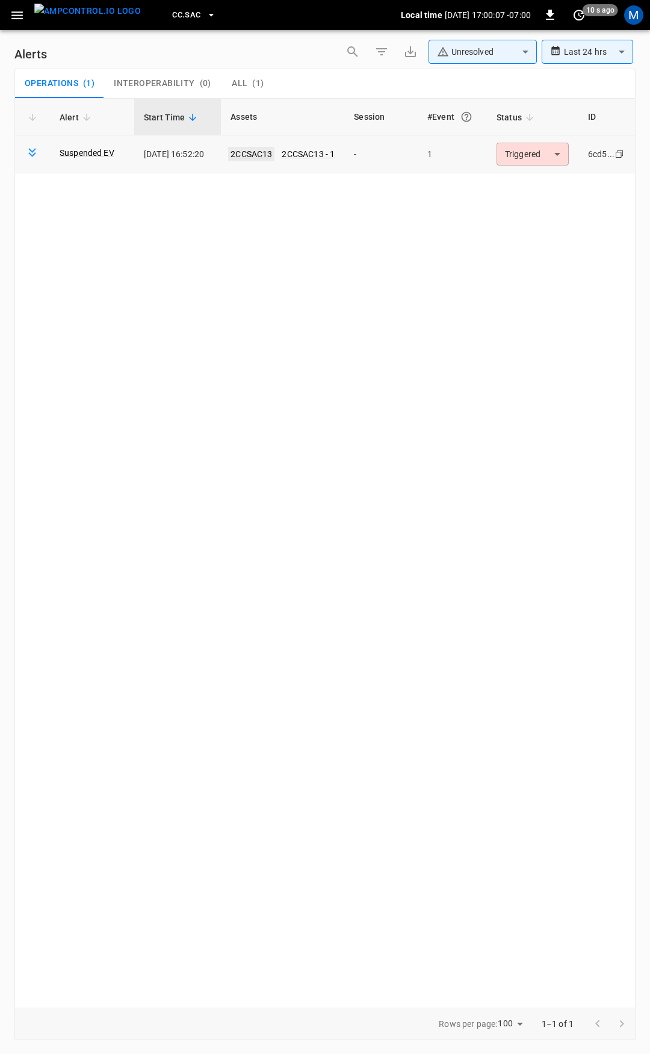
click at [258, 147] on link "2CCSAC13" at bounding box center [251, 154] width 46 height 14
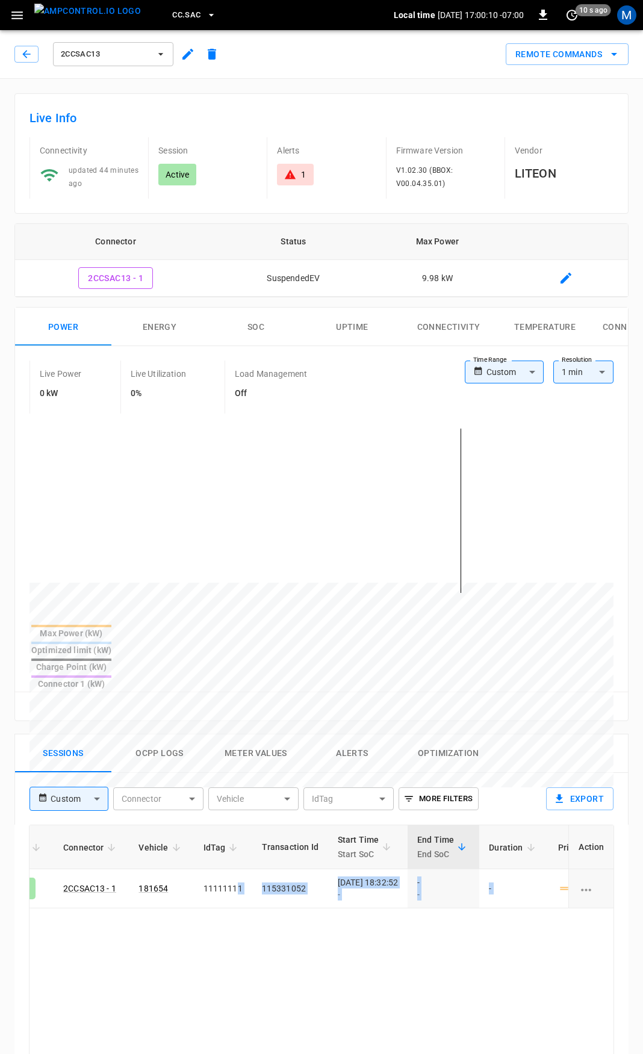
scroll to position [0, 301]
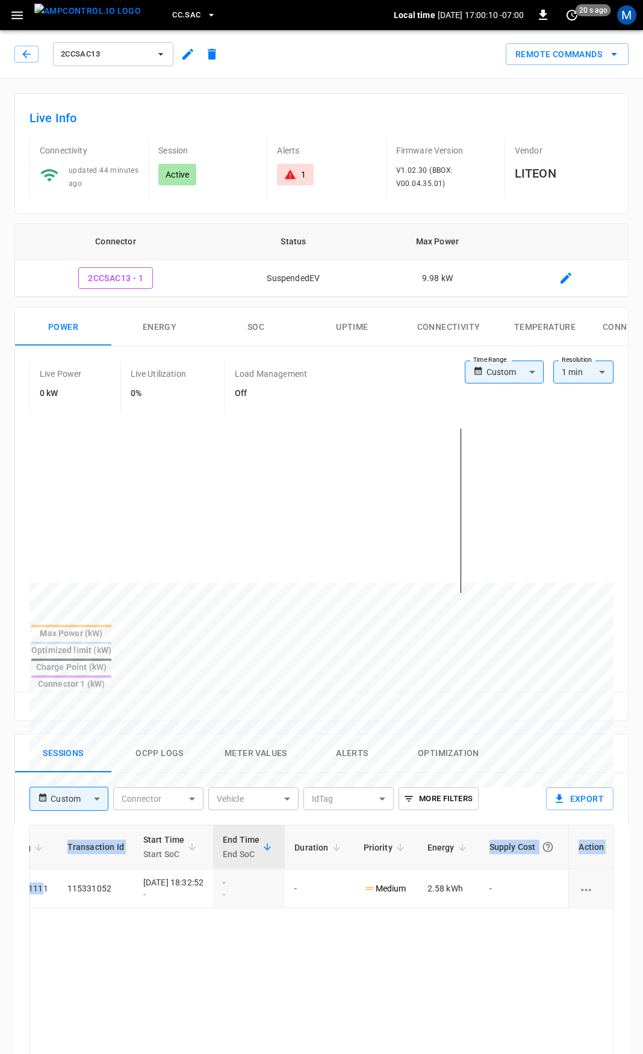
drag, startPoint x: 329, startPoint y: 854, endPoint x: 649, endPoint y: 851, distance: 320.8
click at [642, 851] on html "CC.SAC Local time [DATE] 17:00:10 -07:00 0 20 s ago M 2CCSAC13 Remote Commands …" at bounding box center [321, 804] width 643 height 1609
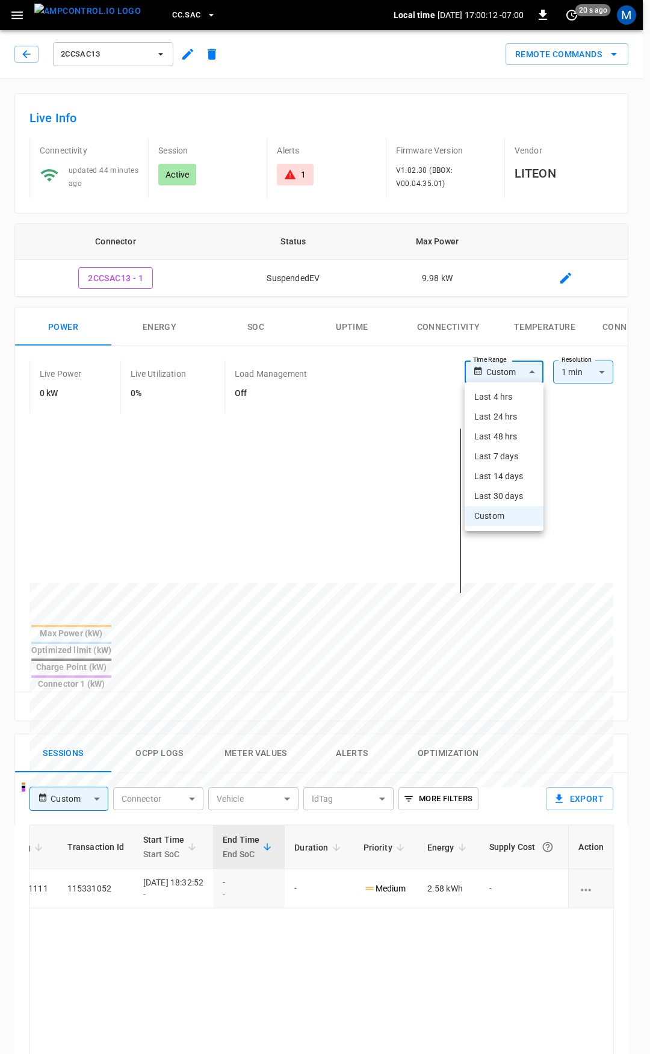
click at [518, 370] on body "CC.SAC Local time [DATE] 17:00:12 -07:00 0 20 s ago M 2CCSAC13 Remote Commands …" at bounding box center [325, 804] width 650 height 1609
click at [515, 402] on li "Last 4 hrs" at bounding box center [504, 397] width 79 height 20
type input "**********"
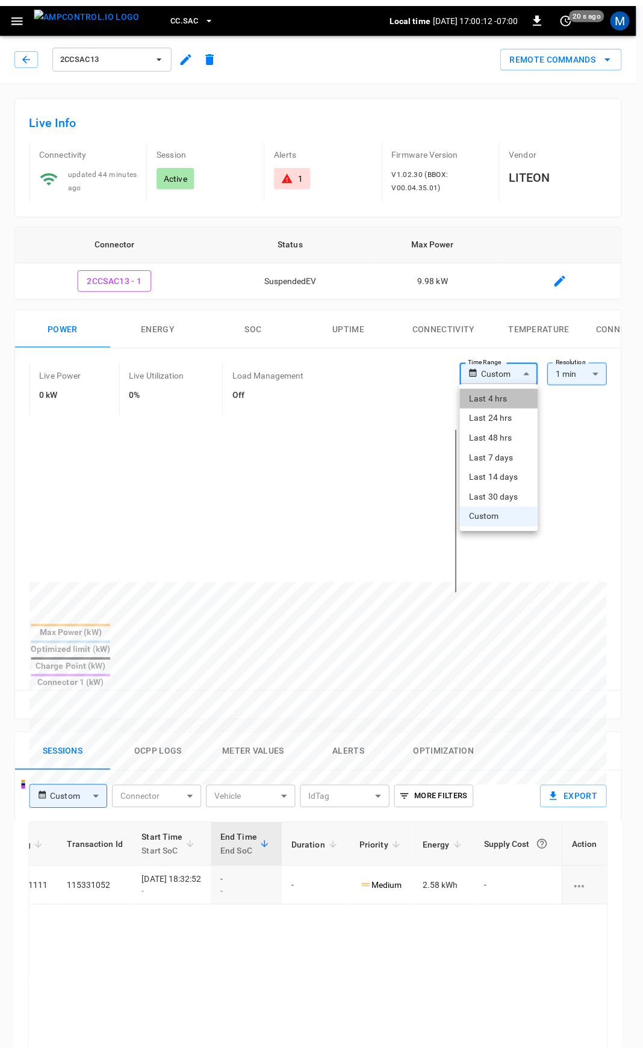
scroll to position [0, 250]
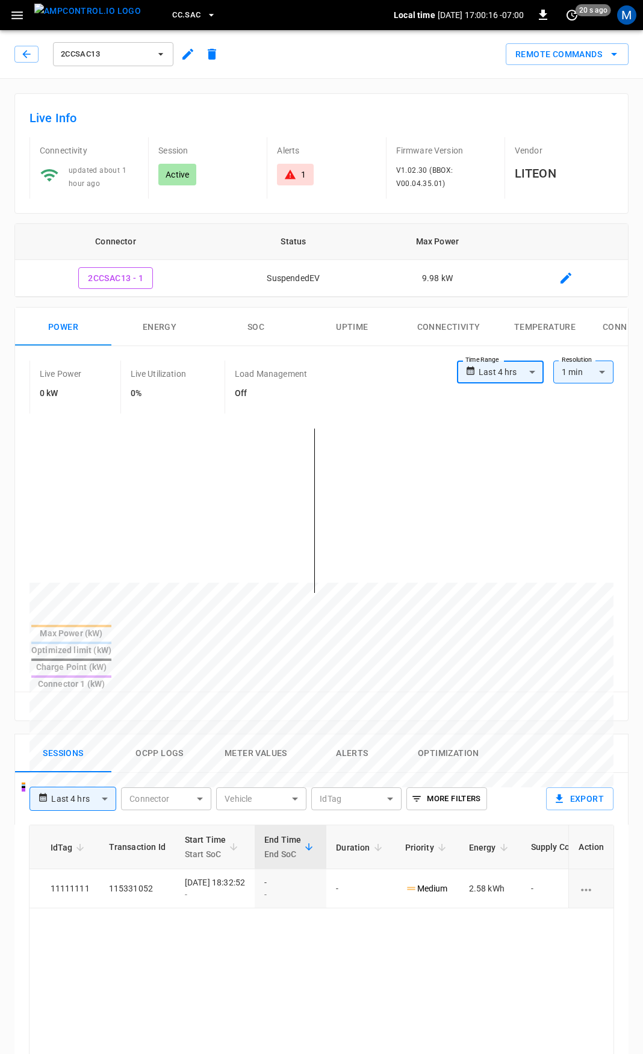
drag, startPoint x: 301, startPoint y: 184, endPoint x: 307, endPoint y: 188, distance: 7.0
click at [298, 181] on div "1" at bounding box center [295, 175] width 36 height 22
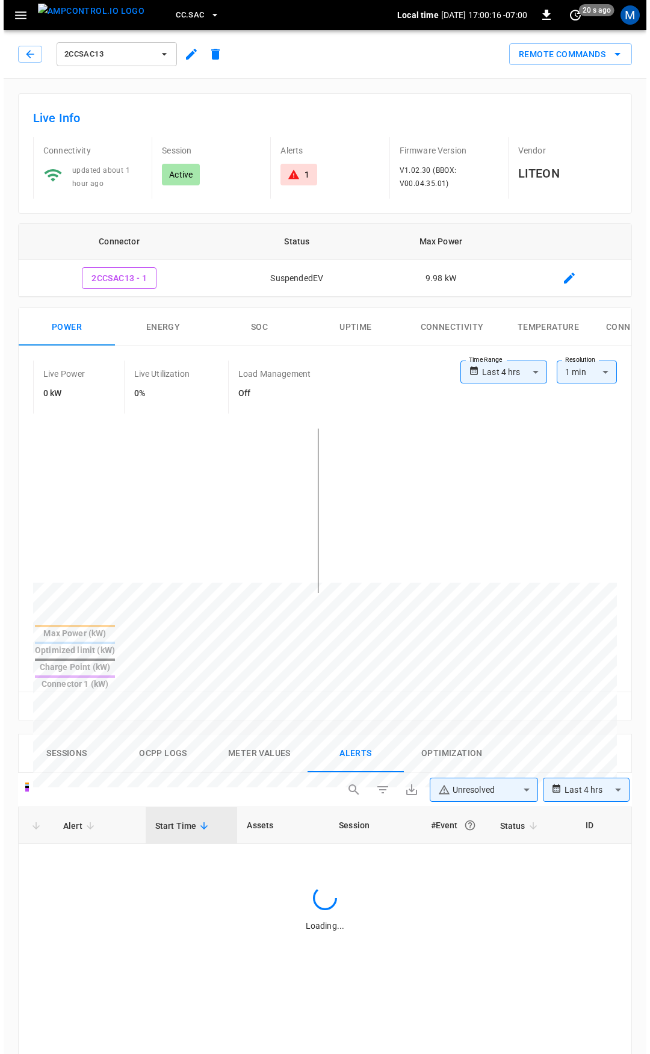
scroll to position [513, 0]
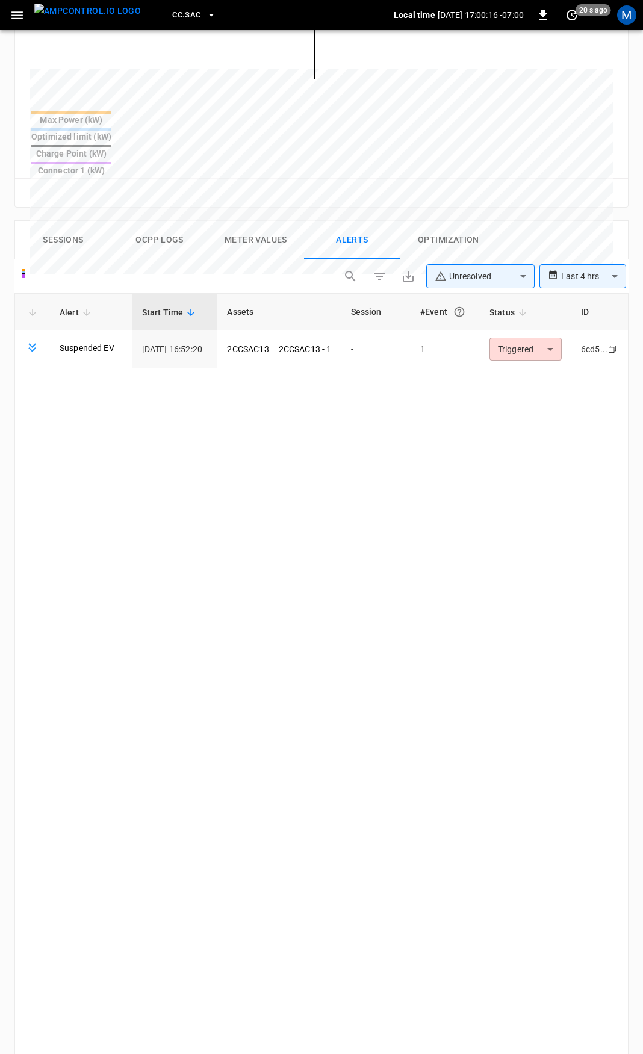
click at [516, 317] on body "**********" at bounding box center [321, 373] width 643 height 1772
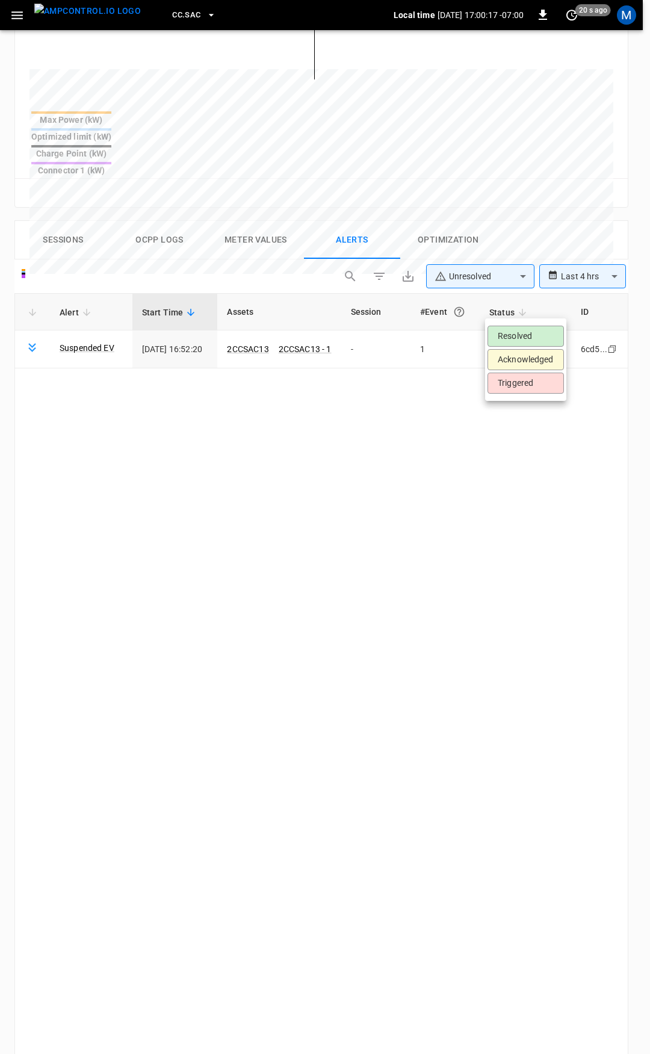
click at [525, 341] on li "Resolved" at bounding box center [525, 336] width 76 height 21
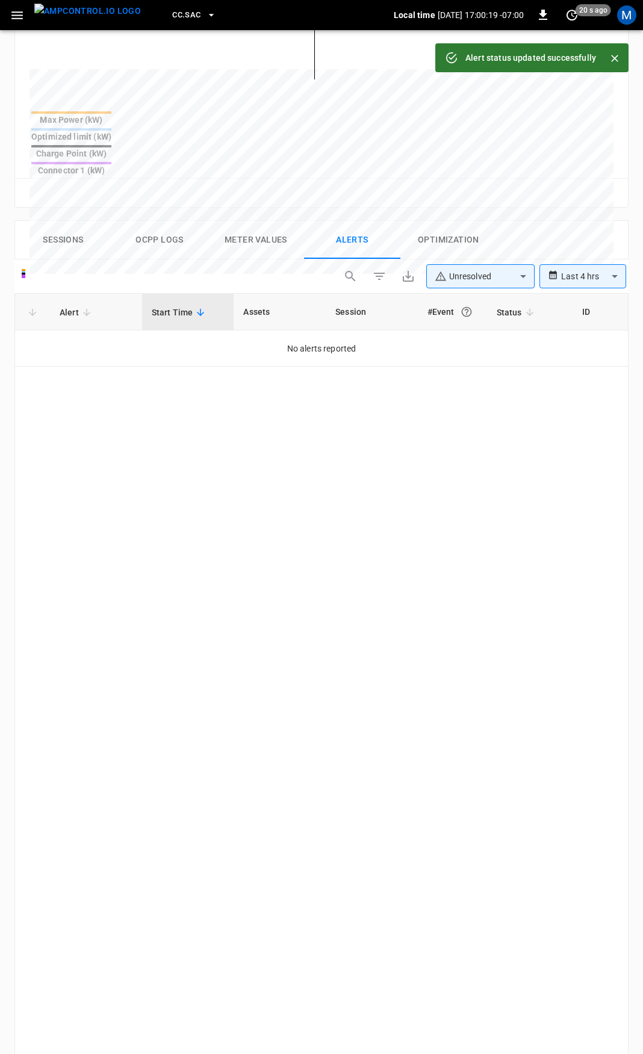
drag, startPoint x: 15, startPoint y: 13, endPoint x: 26, endPoint y: 26, distance: 16.6
click at [15, 13] on icon "button" at bounding box center [17, 15] width 15 height 15
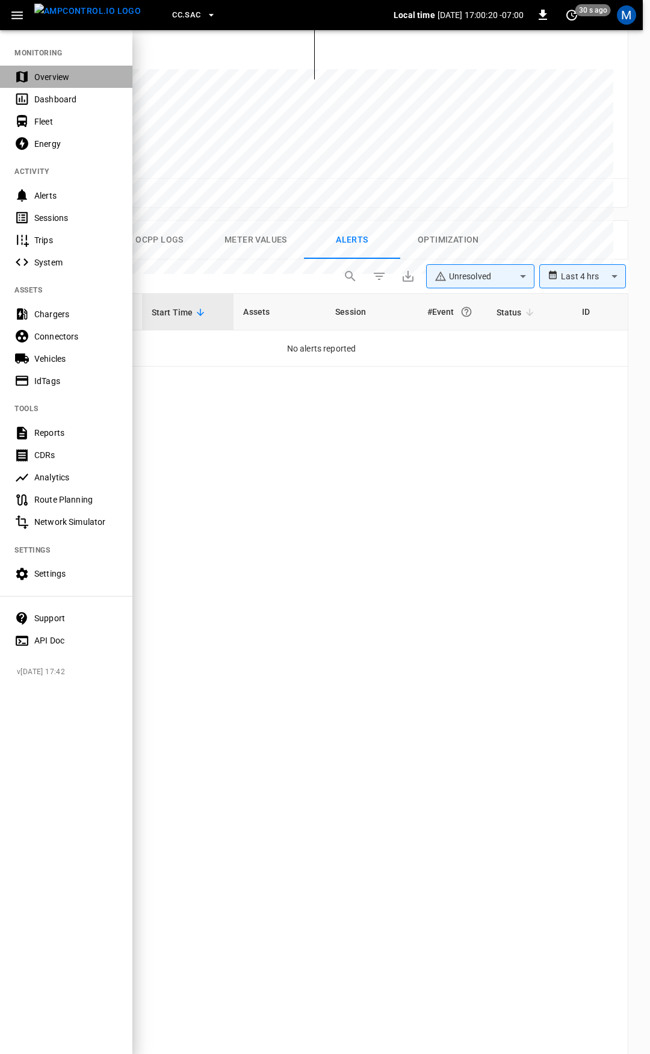
click at [48, 72] on div "Overview" at bounding box center [76, 77] width 84 height 12
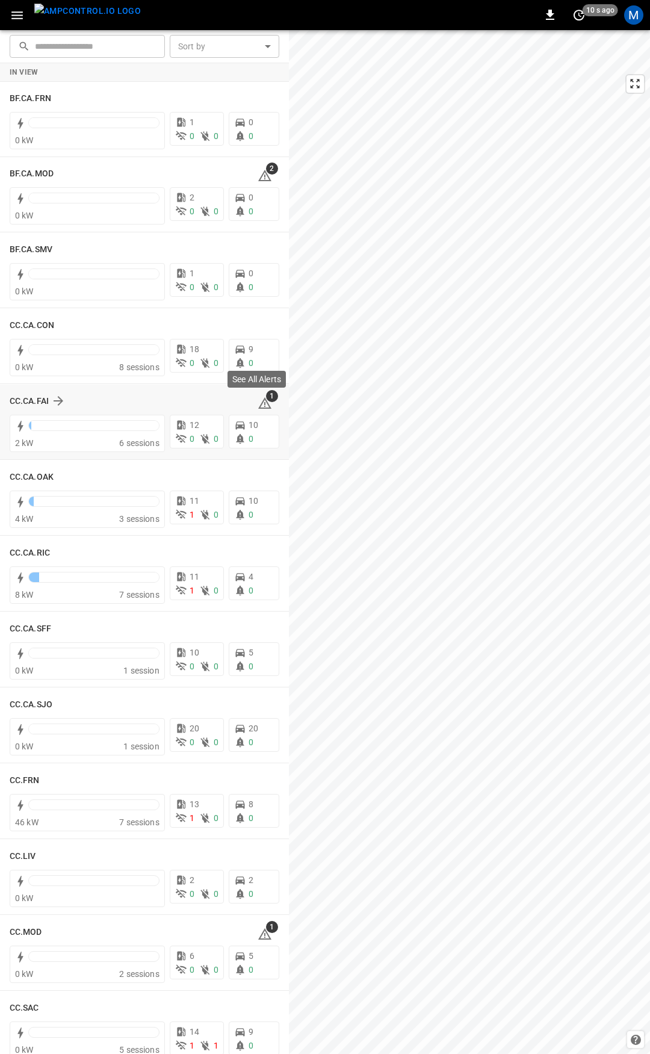
click at [258, 407] on icon at bounding box center [264, 402] width 13 height 11
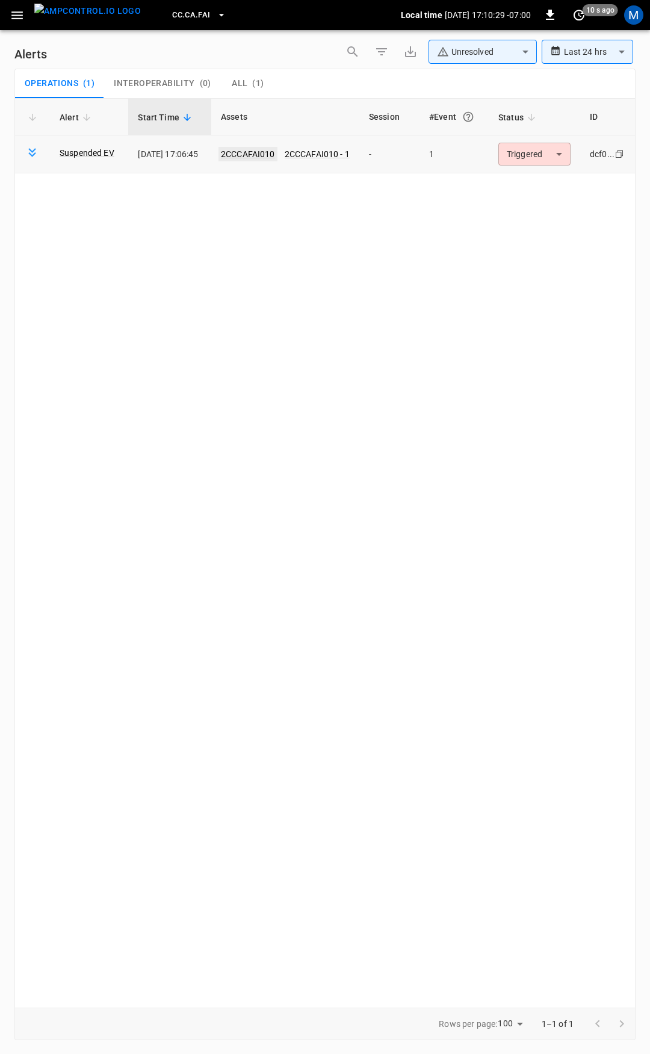
click at [261, 152] on link "2CCCAFAI010" at bounding box center [247, 154] width 59 height 14
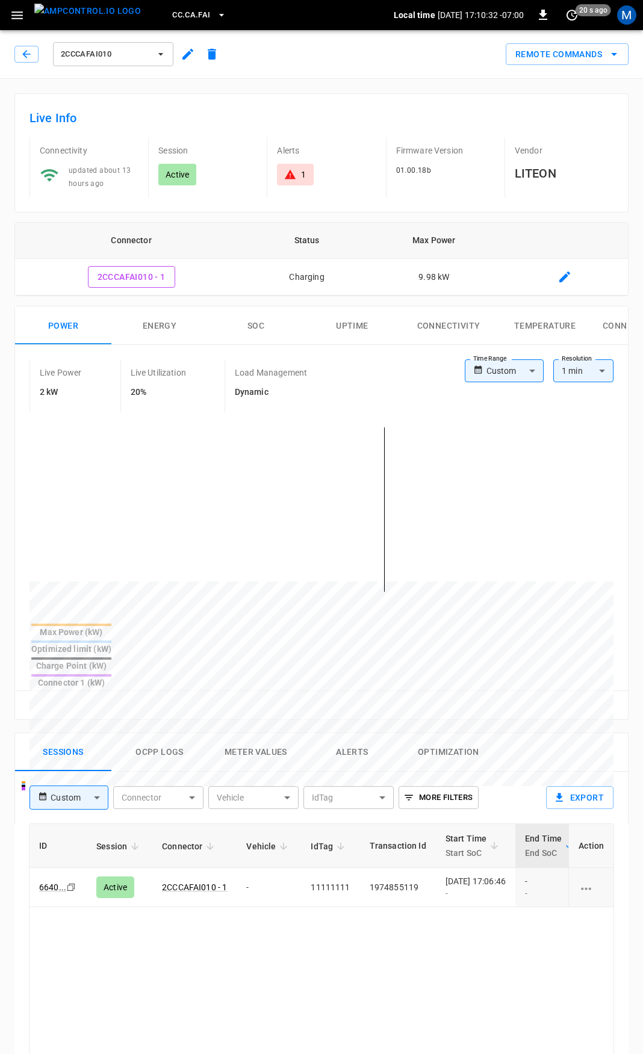
click at [534, 371] on body "CC.CA.FAI Local time [DATE] 17:10:32 -07:00 0 20 s ago M 2CCCAFAI010 Remote Com…" at bounding box center [321, 804] width 643 height 1608
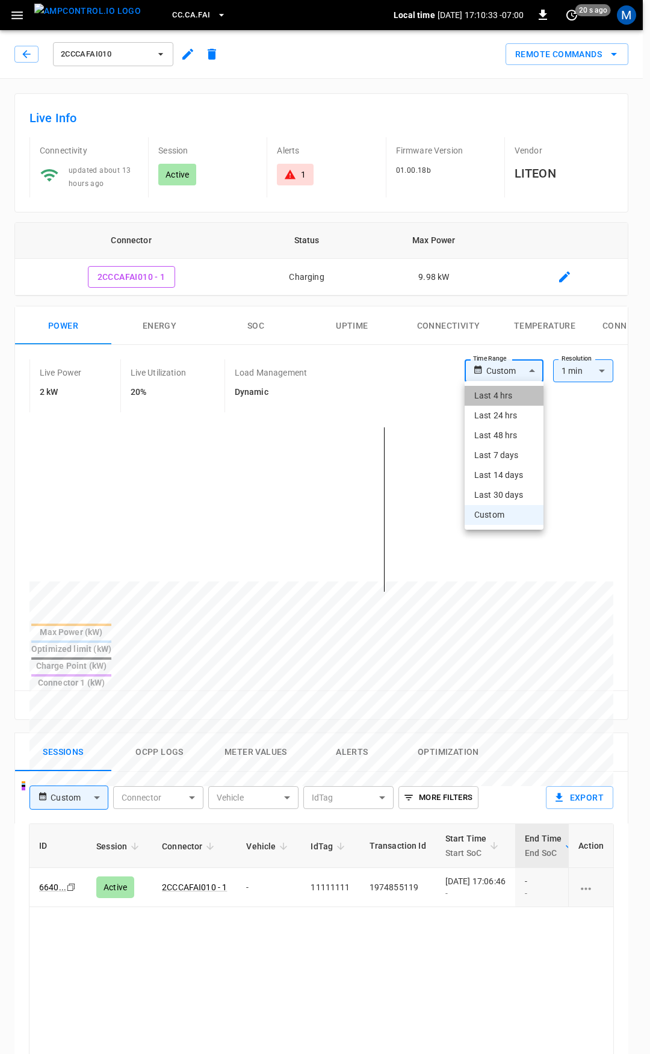
click at [510, 397] on li "Last 4 hrs" at bounding box center [504, 396] width 79 height 20
type input "**********"
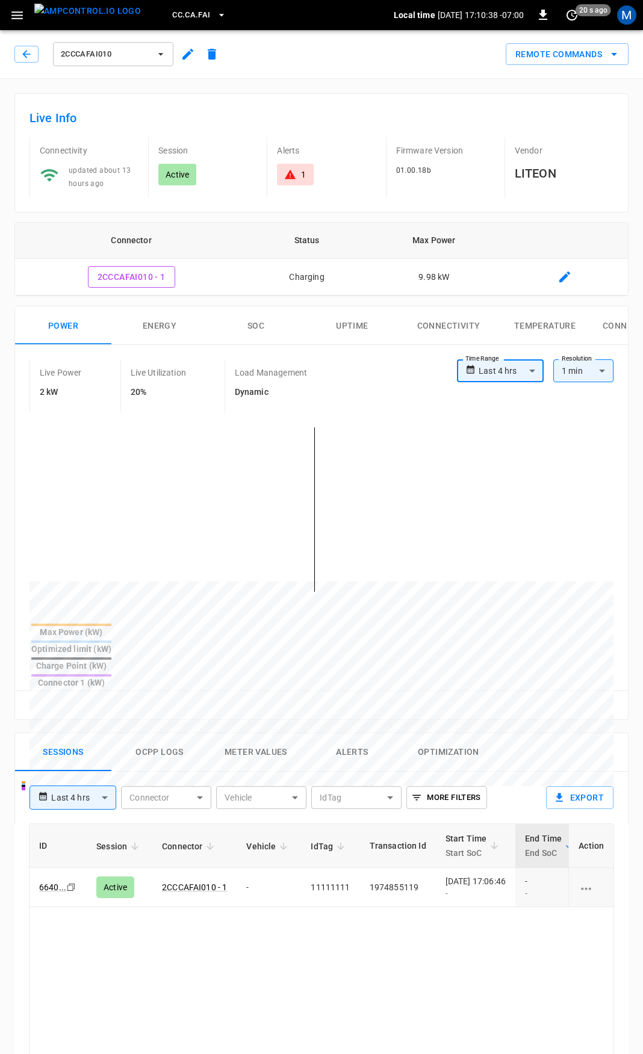
click at [297, 176] on div "1" at bounding box center [295, 174] width 22 height 12
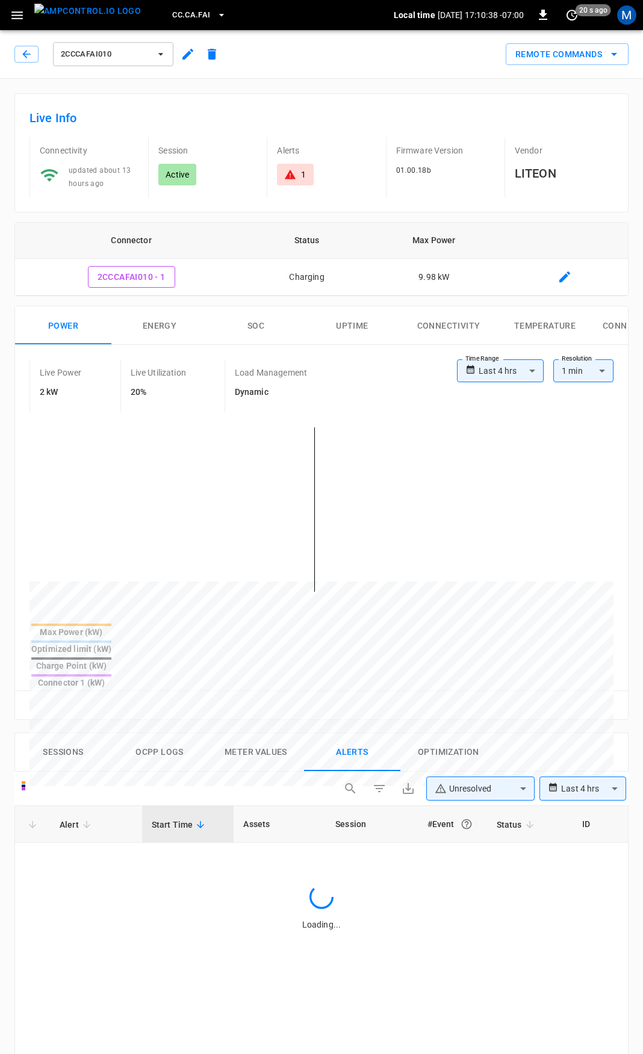
scroll to position [512, 0]
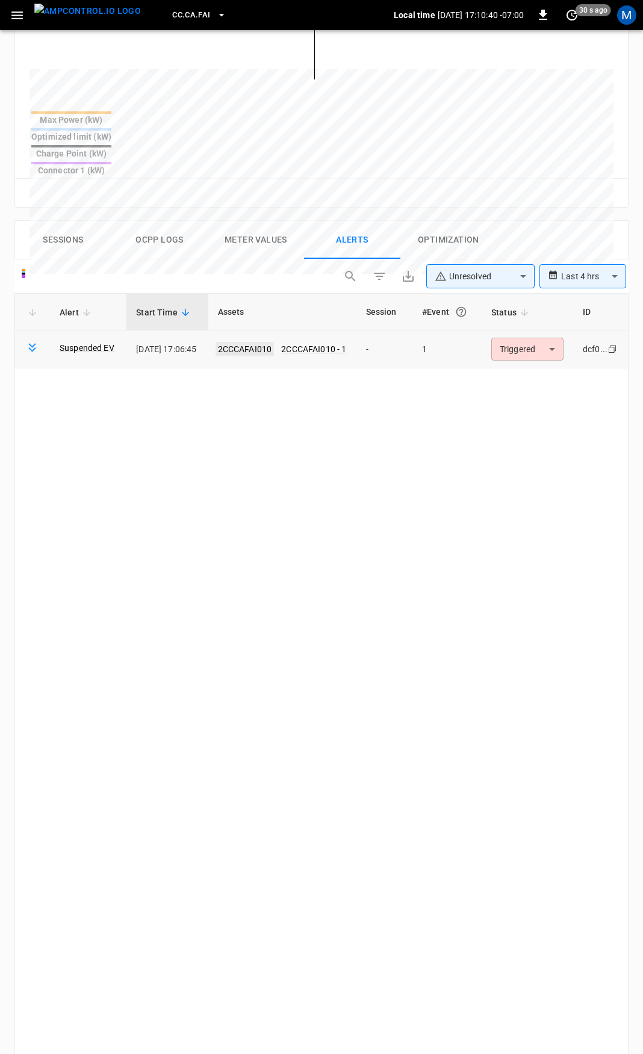
click at [264, 342] on link "2CCCAFAI010" at bounding box center [244, 349] width 59 height 14
type input "******"
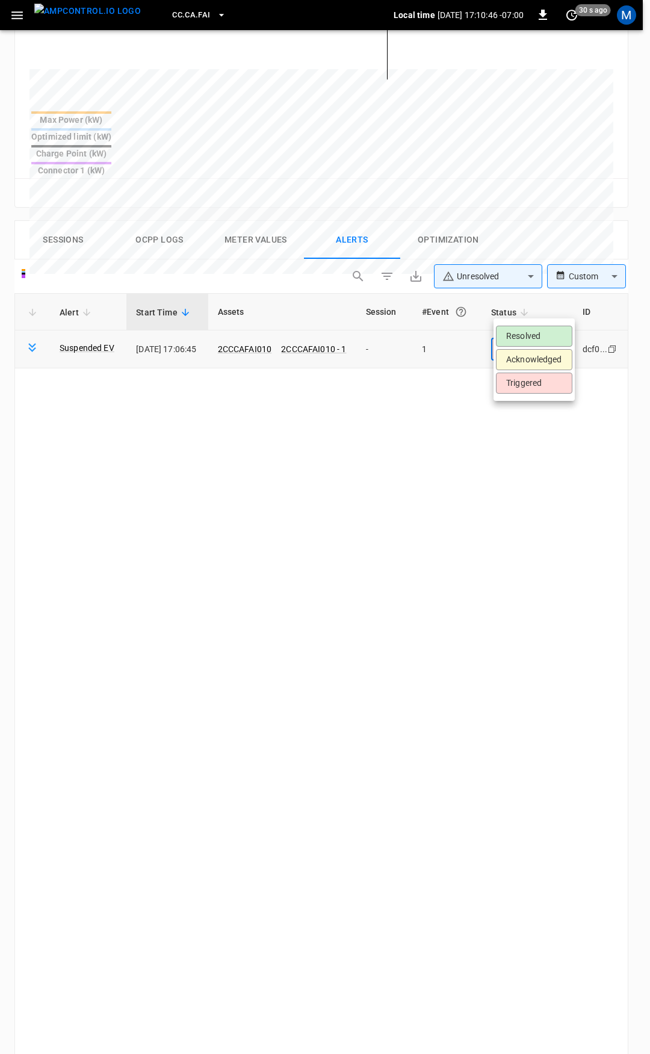
click at [525, 311] on body "**********" at bounding box center [325, 373] width 650 height 1771
drag, startPoint x: 649, startPoint y: 336, endPoint x: 617, endPoint y: 391, distance: 63.4
click at [642, 338] on div at bounding box center [325, 527] width 650 height 1054
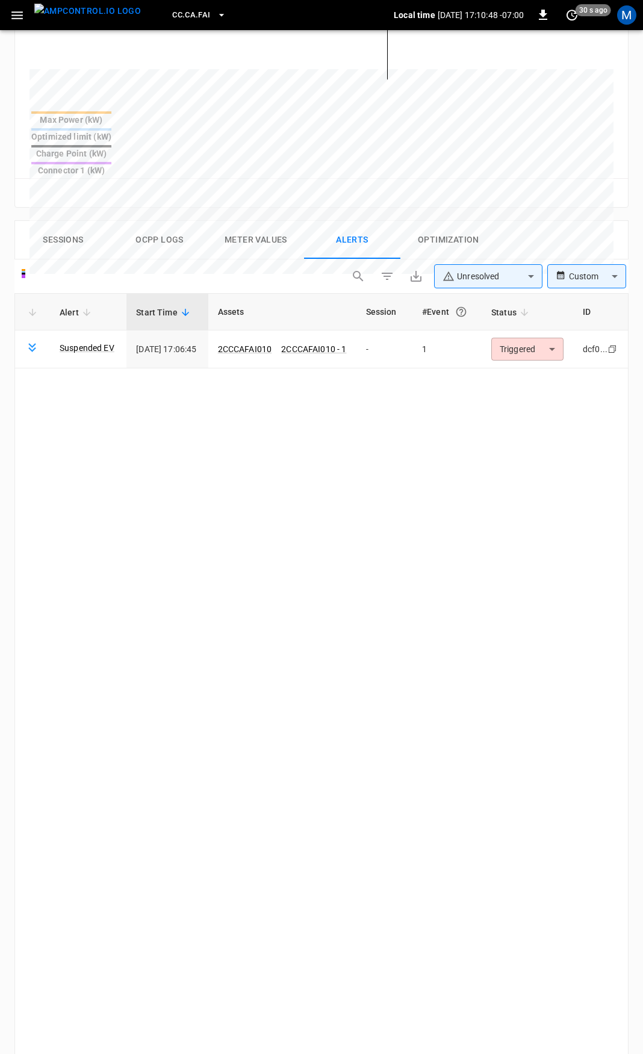
click at [330, 485] on div "Alert Start Time Assets Session #Event Status ID Suspended EV [DATE] 17:06:45 2…" at bounding box center [321, 747] width 614 height 909
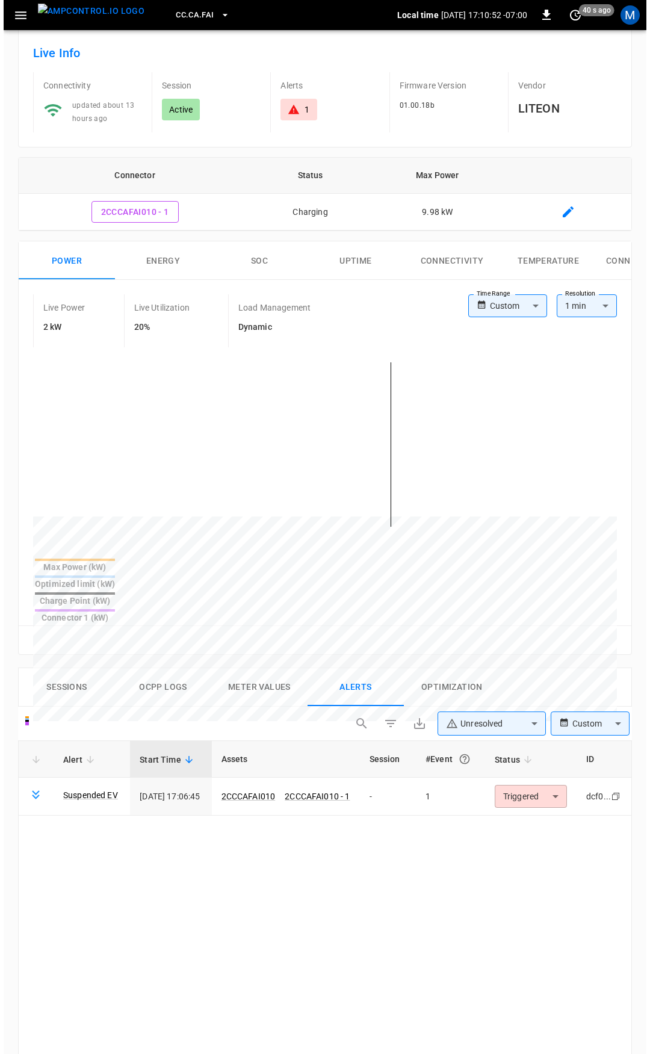
scroll to position [62, 0]
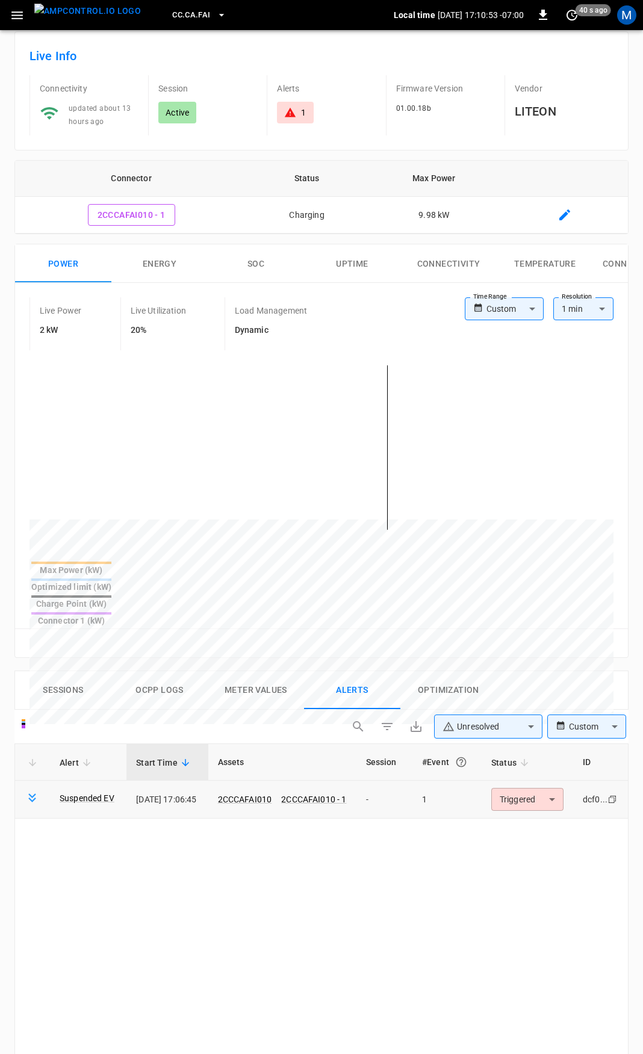
click at [518, 760] on body "**********" at bounding box center [321, 823] width 643 height 1771
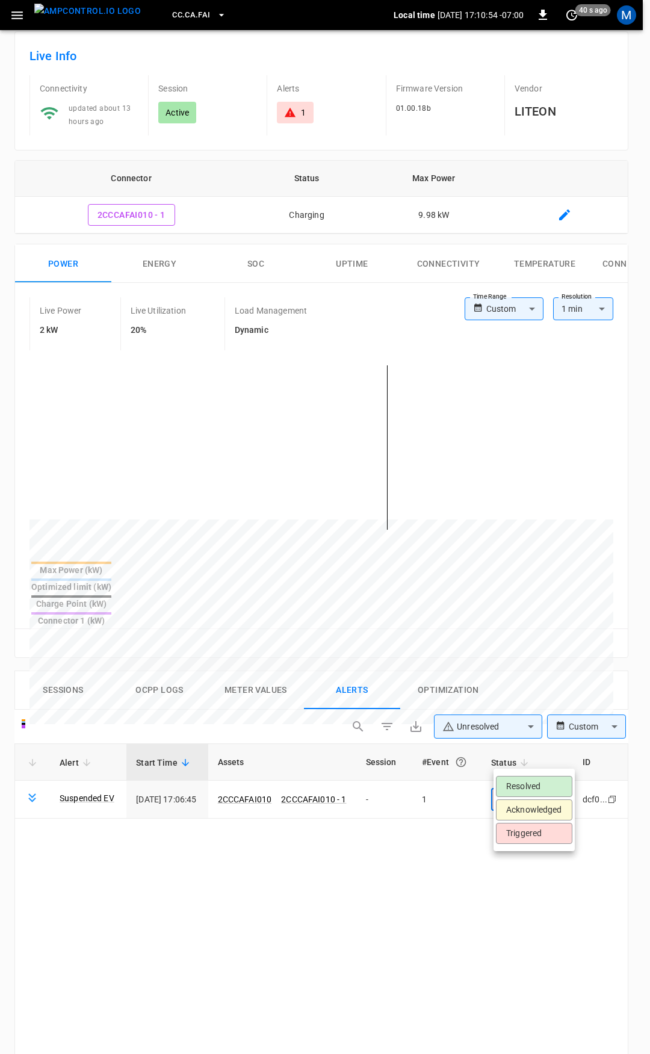
click at [538, 781] on li "Resolved" at bounding box center [534, 786] width 76 height 21
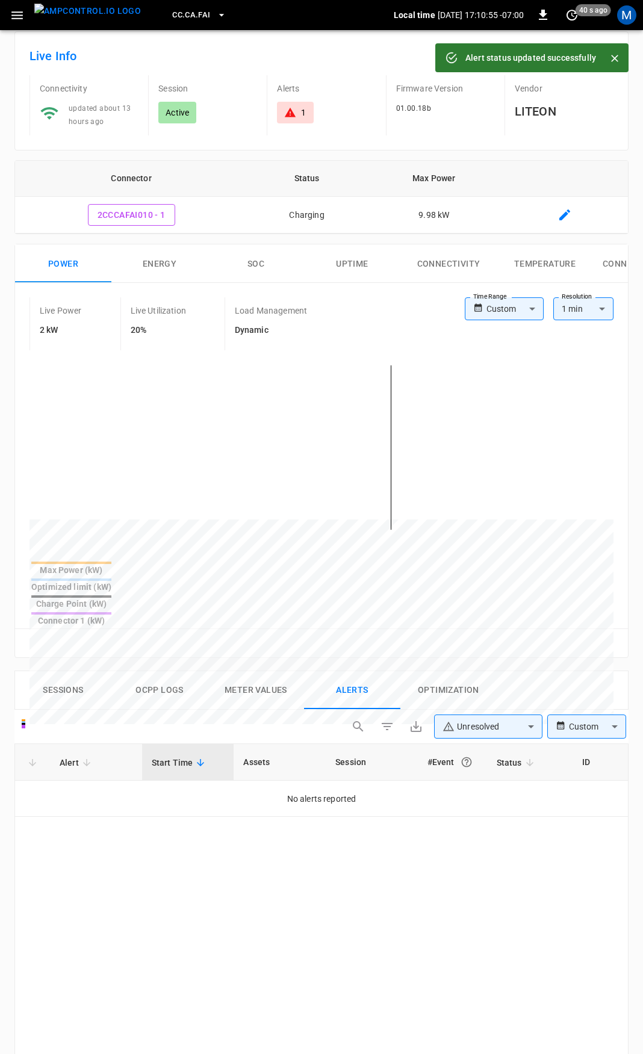
click at [9, 13] on button "button" at bounding box center [17, 15] width 25 height 22
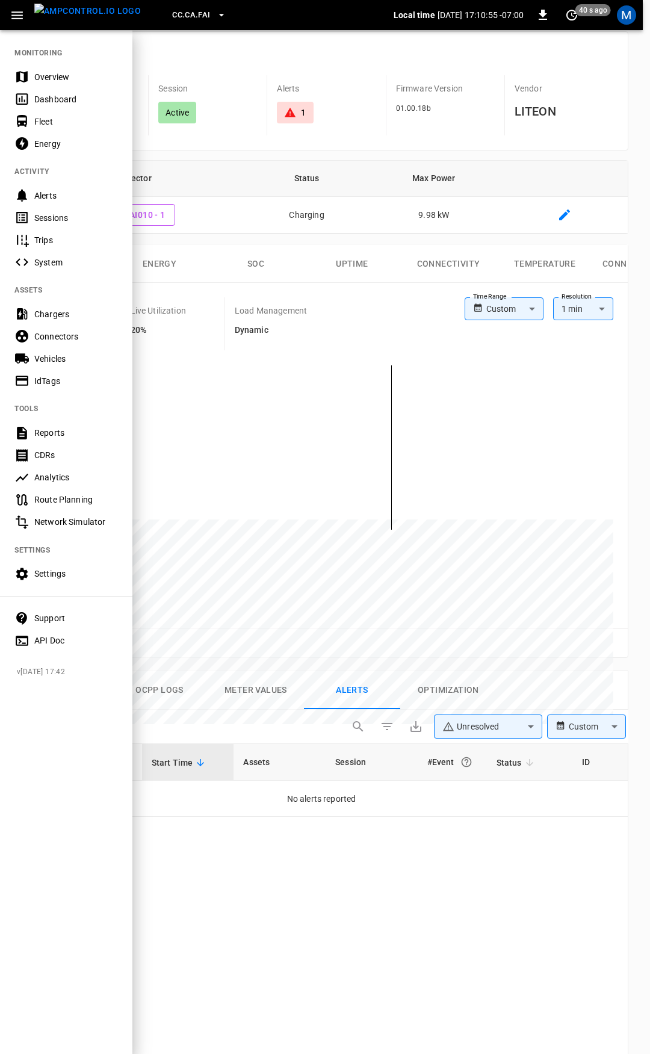
click at [82, 79] on div "Overview" at bounding box center [76, 77] width 84 height 12
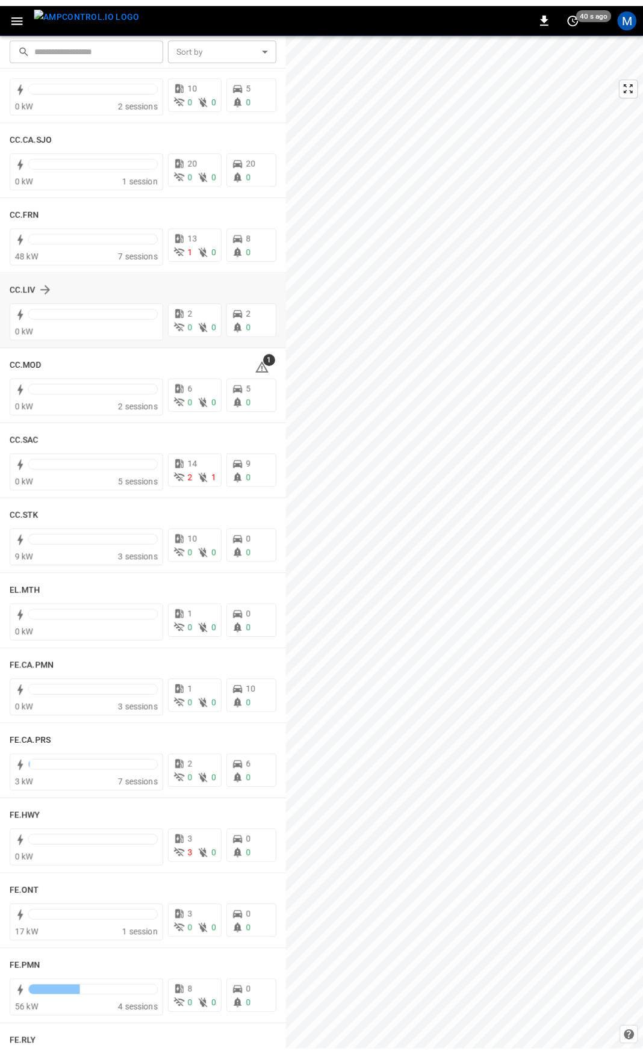
scroll to position [565, 0]
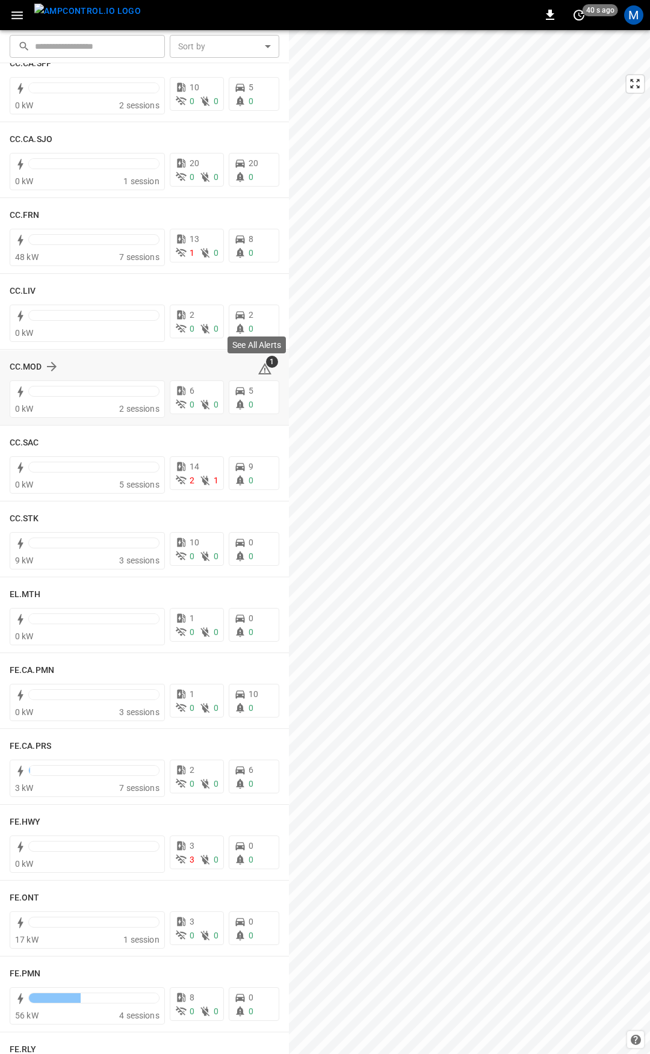
click at [264, 369] on icon at bounding box center [264, 370] width 1 height 5
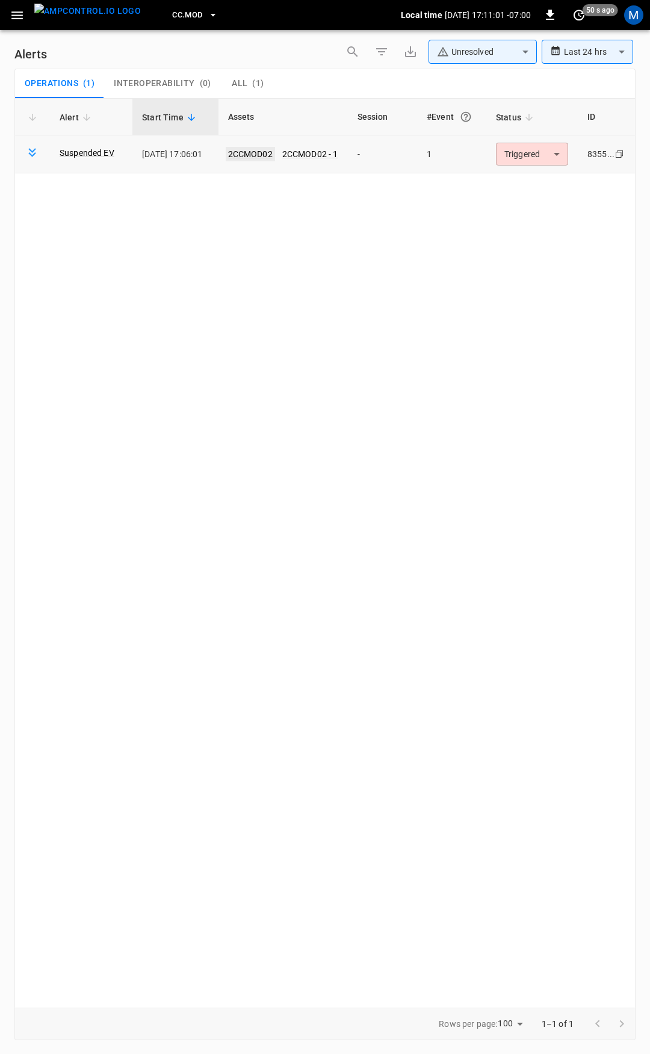
click at [265, 153] on link "2CCMOD02" at bounding box center [250, 154] width 49 height 14
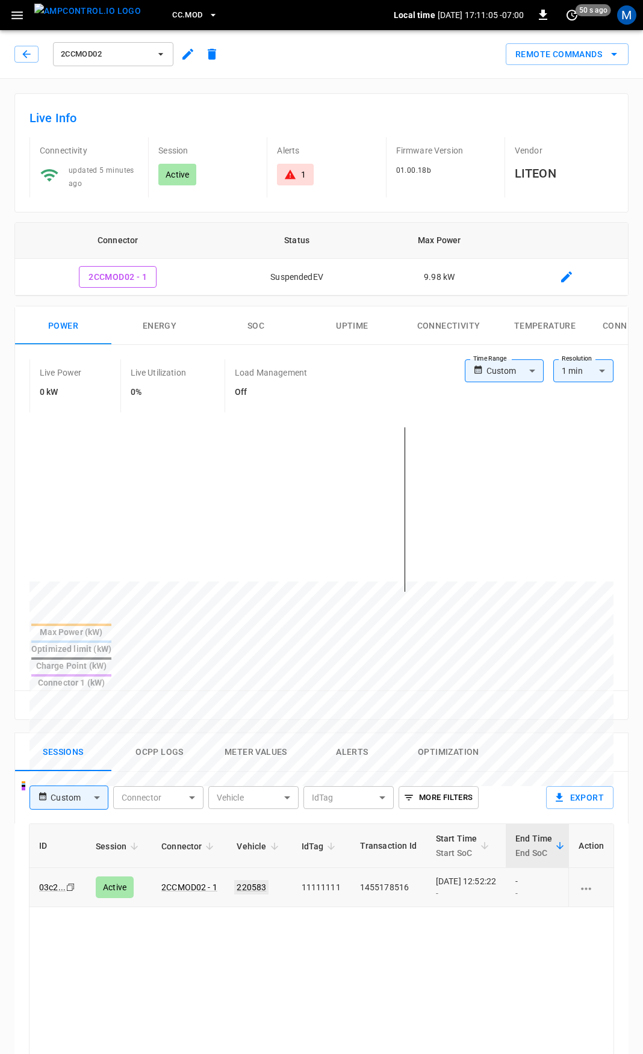
click at [256, 880] on link "220583" at bounding box center [251, 887] width 34 height 14
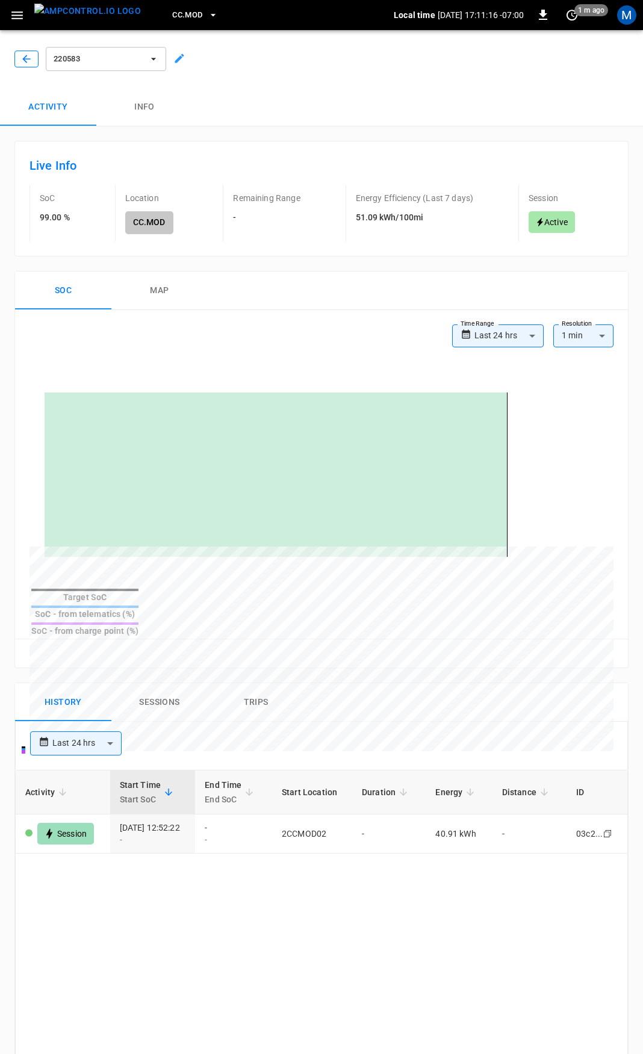
click at [23, 61] on icon "button" at bounding box center [26, 59] width 12 height 12
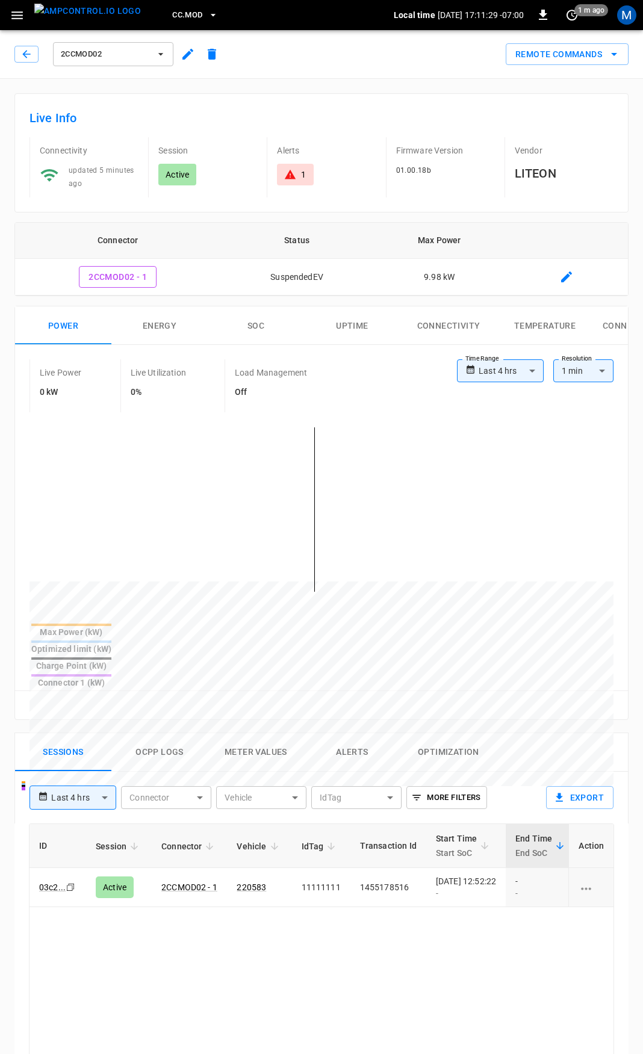
click at [306, 175] on div "1" at bounding box center [295, 175] width 36 height 22
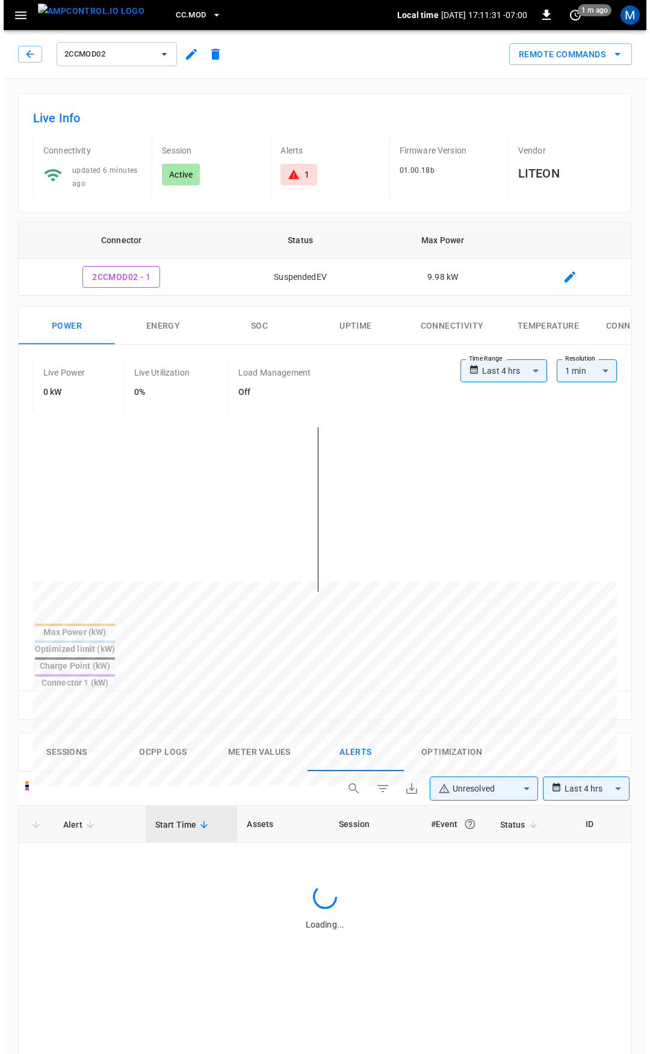
scroll to position [512, 0]
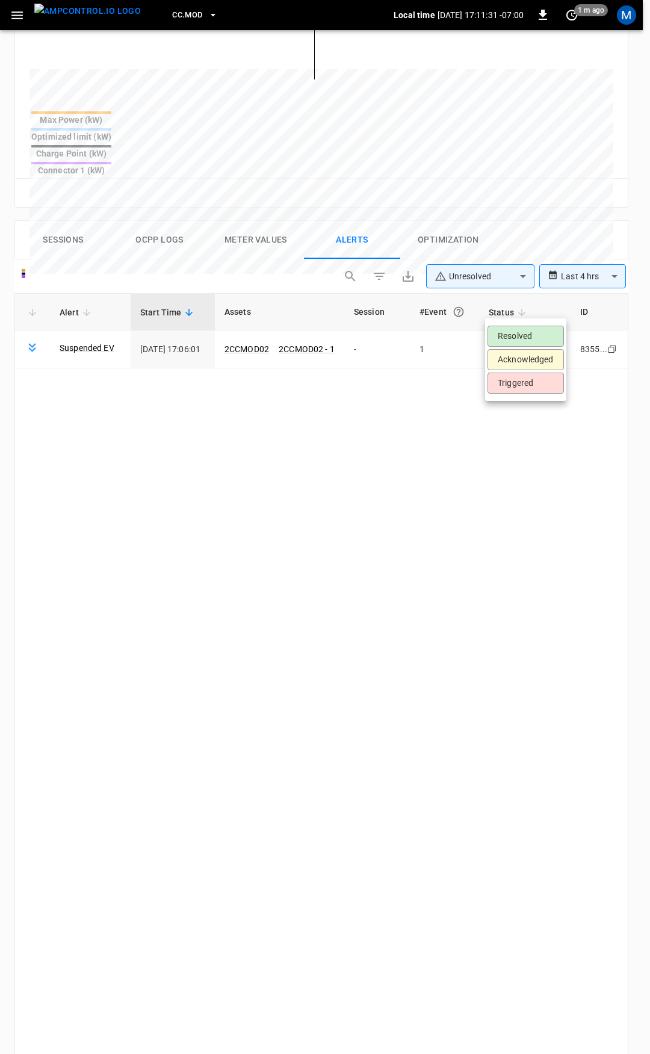
drag, startPoint x: 529, startPoint y: 313, endPoint x: 532, endPoint y: 319, distance: 6.7
click at [529, 314] on body "**********" at bounding box center [325, 373] width 650 height 1771
click at [531, 341] on li "Resolved" at bounding box center [525, 336] width 76 height 21
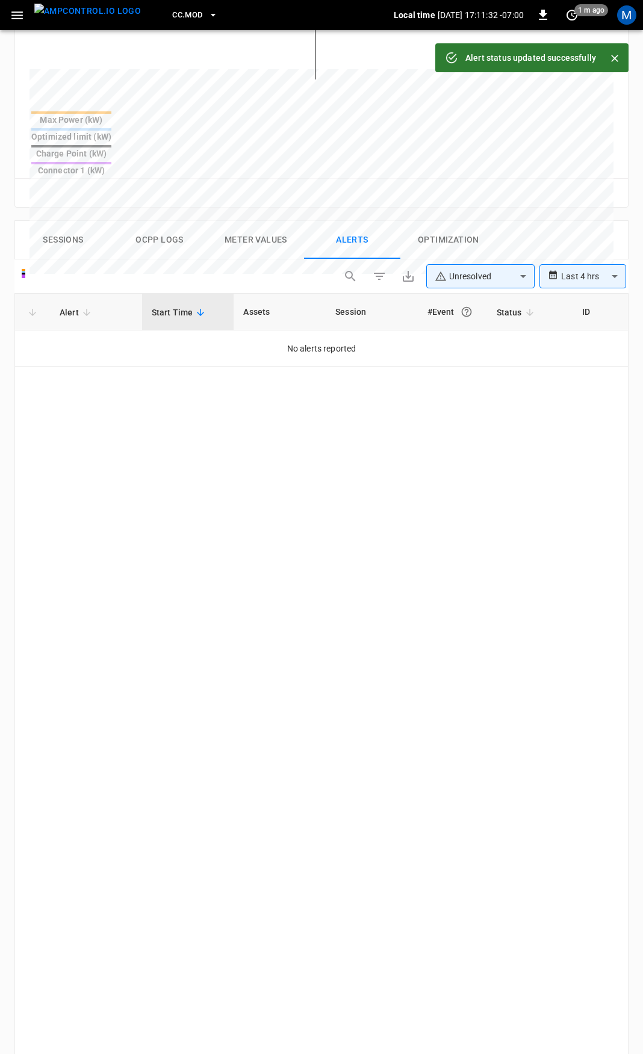
click at [16, 4] on button "button" at bounding box center [17, 15] width 25 height 22
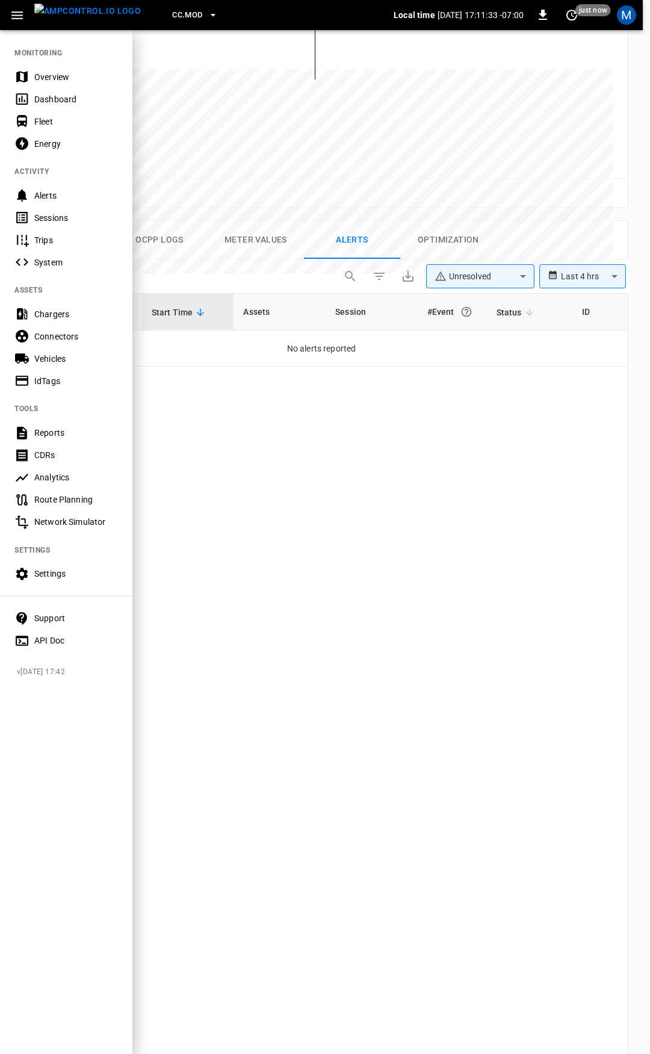
click at [88, 80] on div "Overview" at bounding box center [76, 77] width 84 height 12
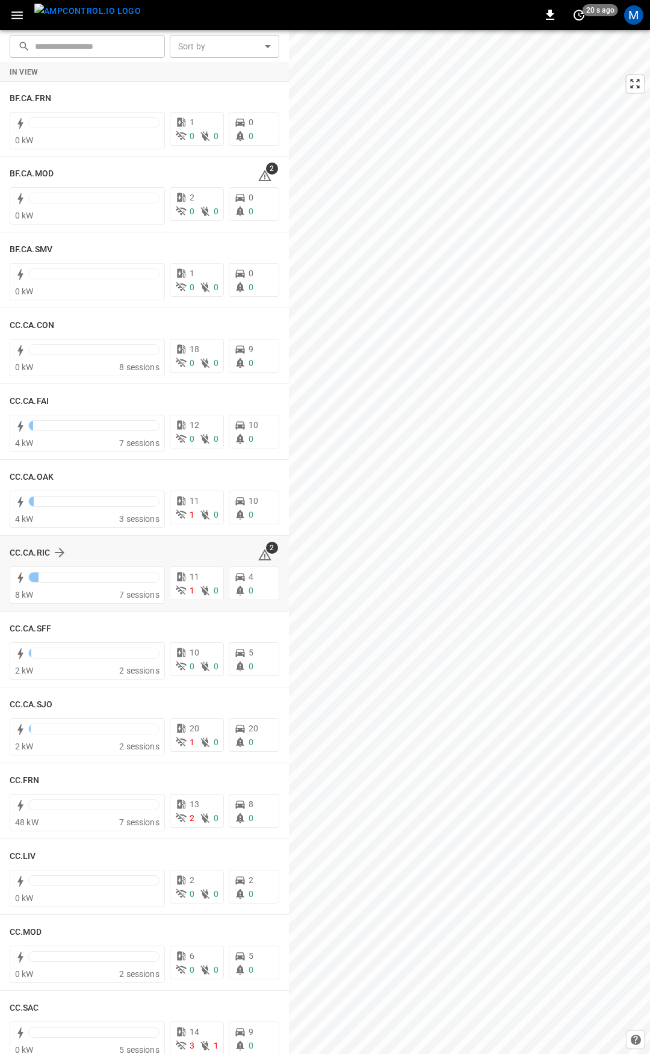
click at [261, 557] on icon at bounding box center [264, 554] width 13 height 11
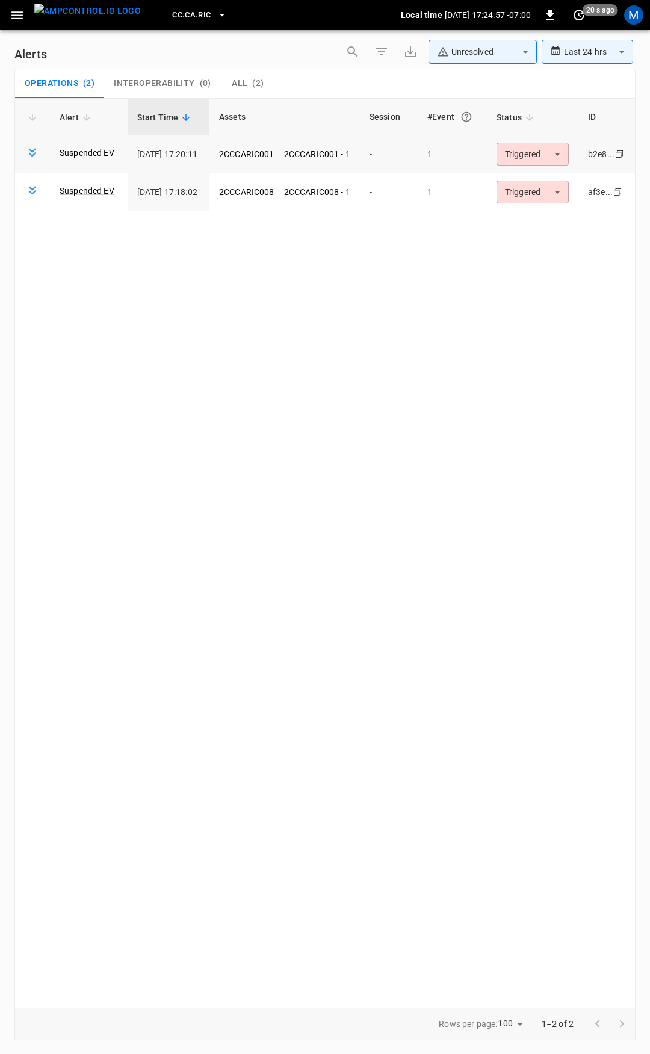
click at [514, 159] on body "**********" at bounding box center [325, 525] width 650 height 1050
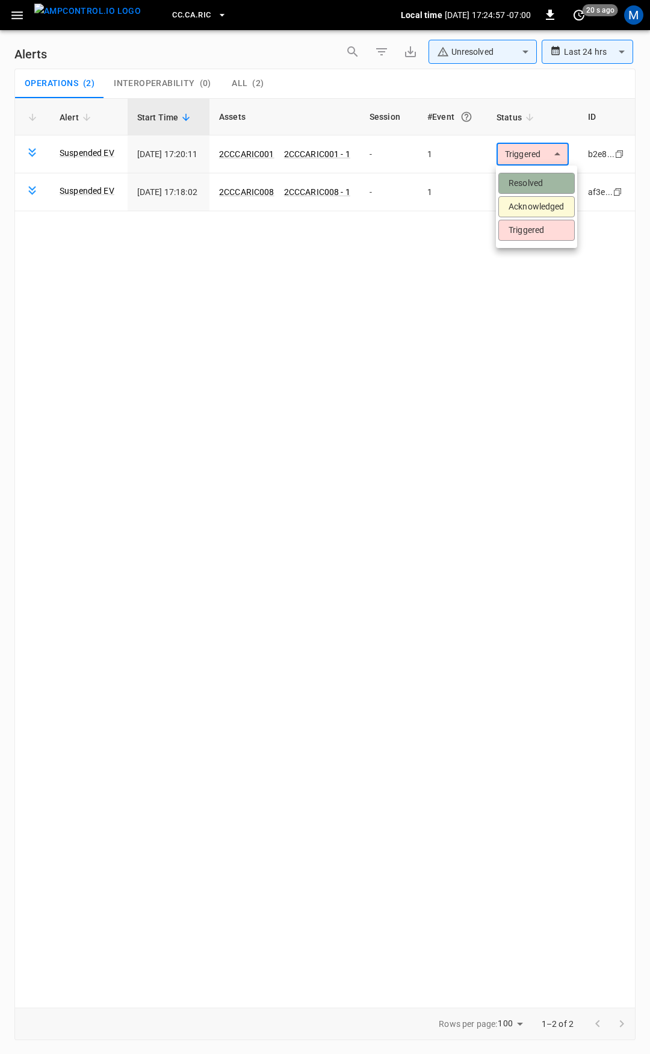
click at [521, 188] on li "Resolved" at bounding box center [536, 183] width 76 height 21
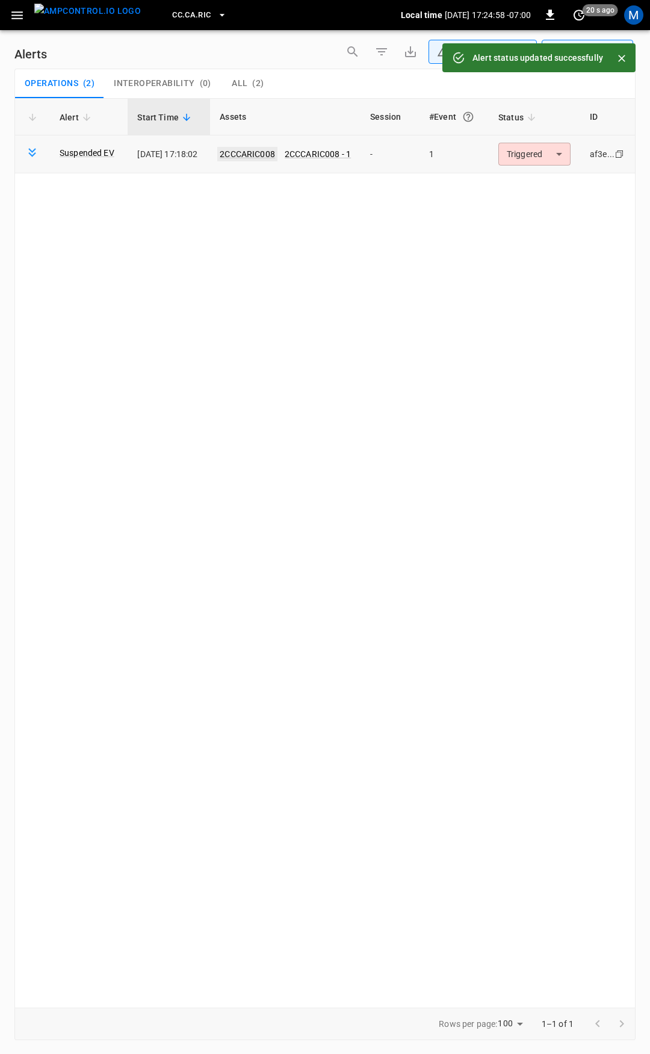
click at [270, 154] on link "2CCCARIC008" at bounding box center [247, 154] width 60 height 14
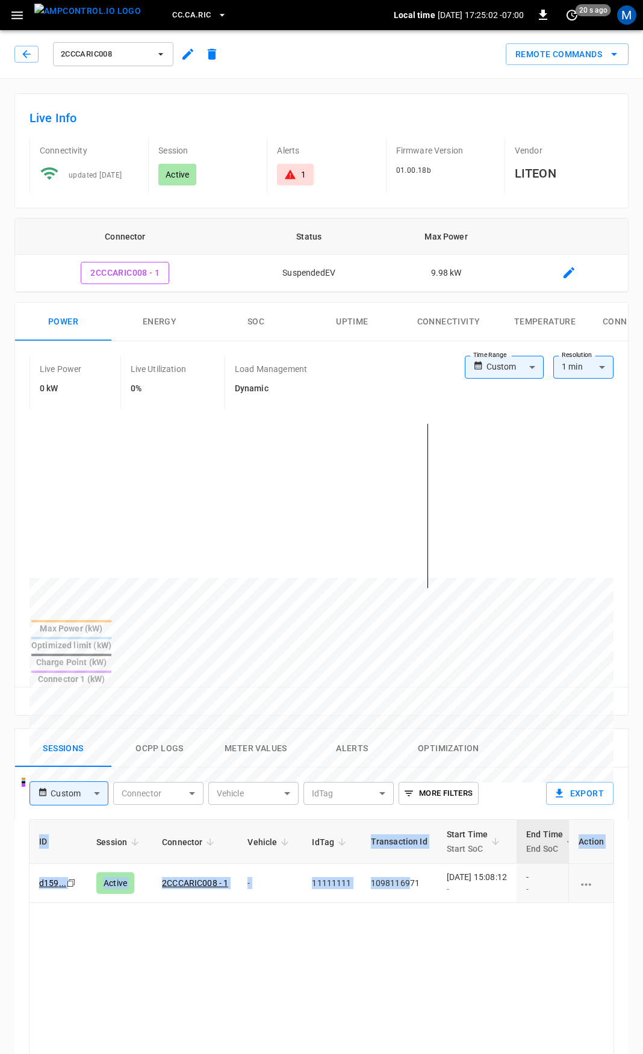
drag, startPoint x: 406, startPoint y: 841, endPoint x: -285, endPoint y: 821, distance: 691.1
click at [0, 821] on html "CC.CA.RIC Local time [DATE] 17:25:02 -07:00 0 20 s ago M 2CCCARIC008 Remote Com…" at bounding box center [321, 802] width 643 height 1604
click at [512, 366] on body "CC.[GEOGRAPHIC_DATA]RIC Local time [DATE] 17:25:03 -07:00 0 30 s ago M 2CCCARIC…" at bounding box center [321, 802] width 643 height 1604
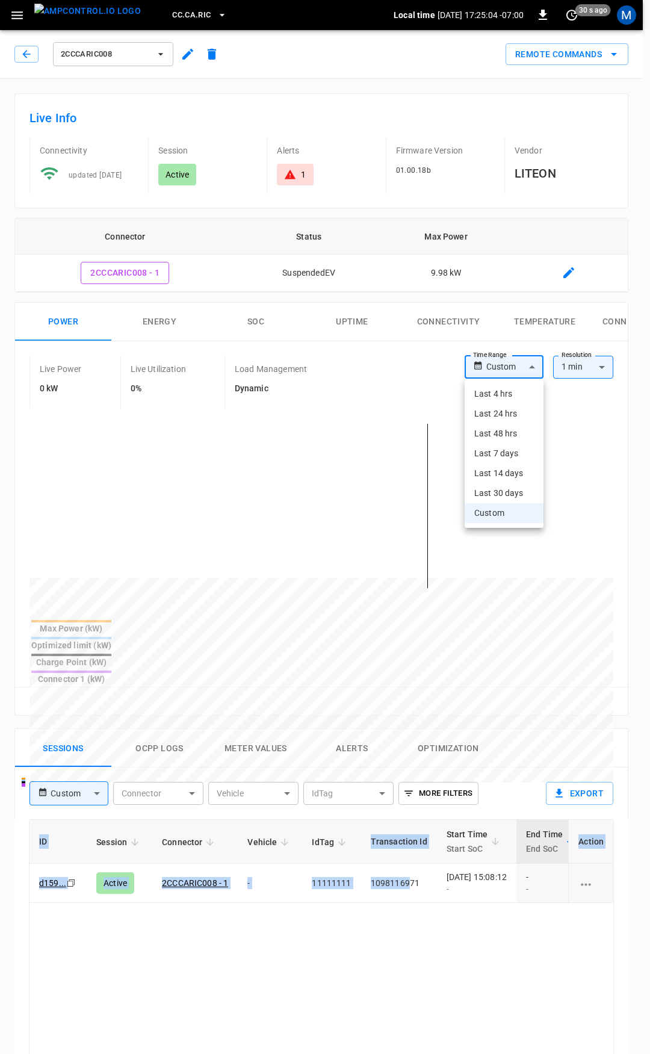
click at [509, 391] on li "Last 4 hrs" at bounding box center [504, 394] width 79 height 20
type input "**********"
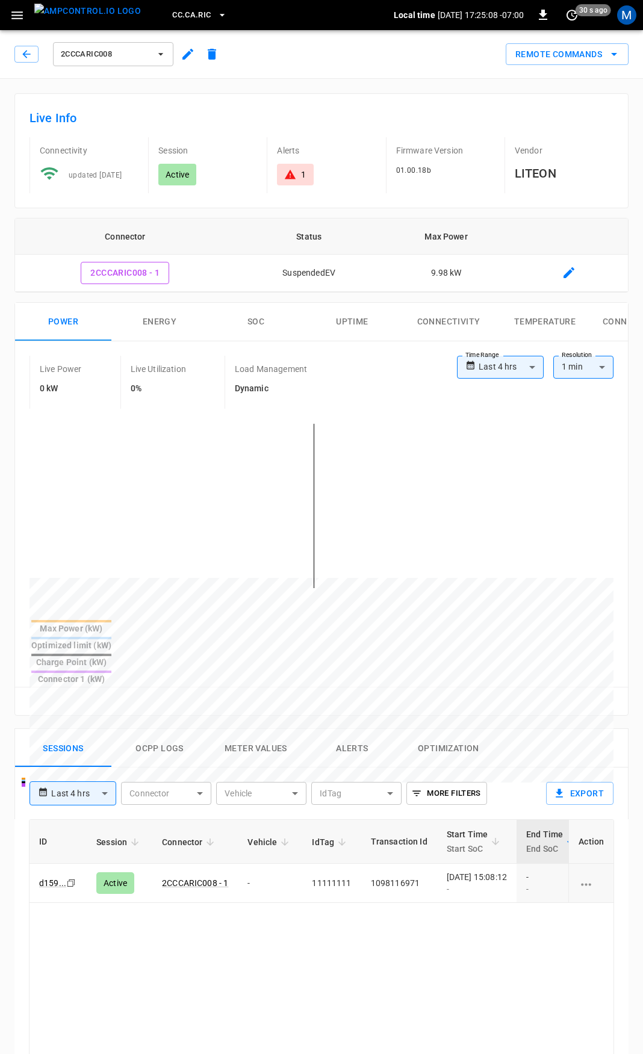
click at [300, 176] on div "1" at bounding box center [295, 174] width 22 height 12
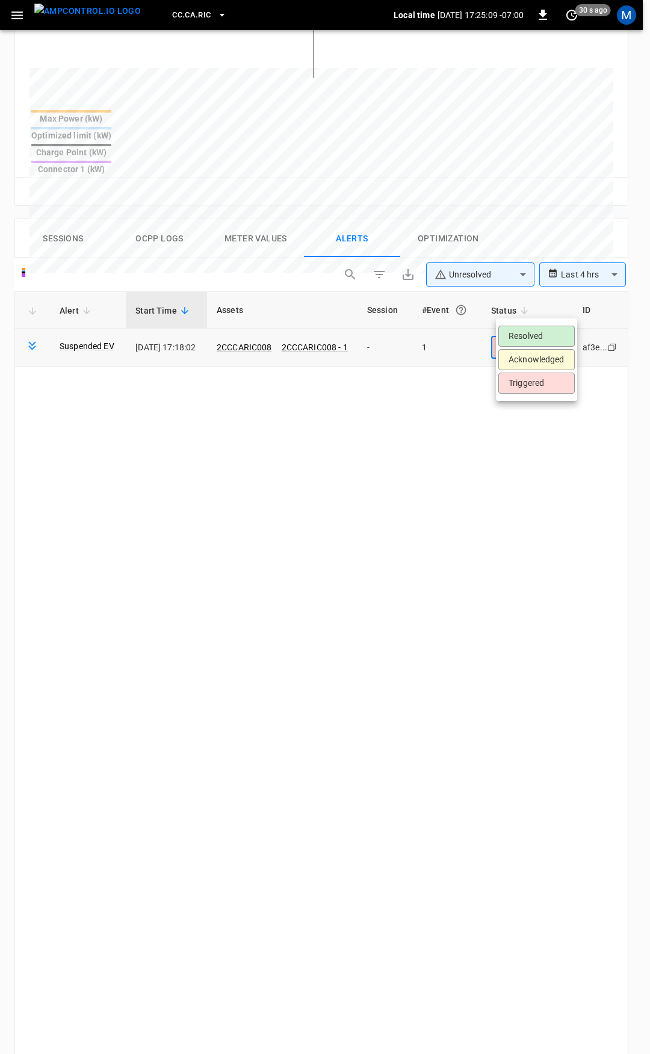
click at [521, 299] on body "**********" at bounding box center [325, 373] width 650 height 1767
click at [527, 345] on li "Resolved" at bounding box center [536, 336] width 76 height 21
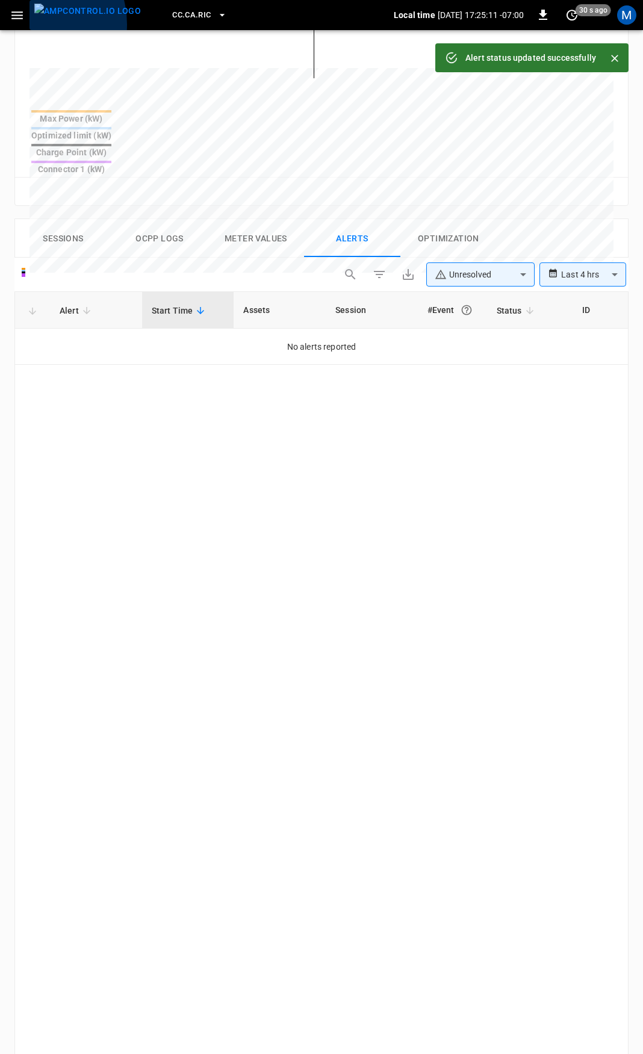
click at [29, 24] on button "menu" at bounding box center [87, 15] width 116 height 30
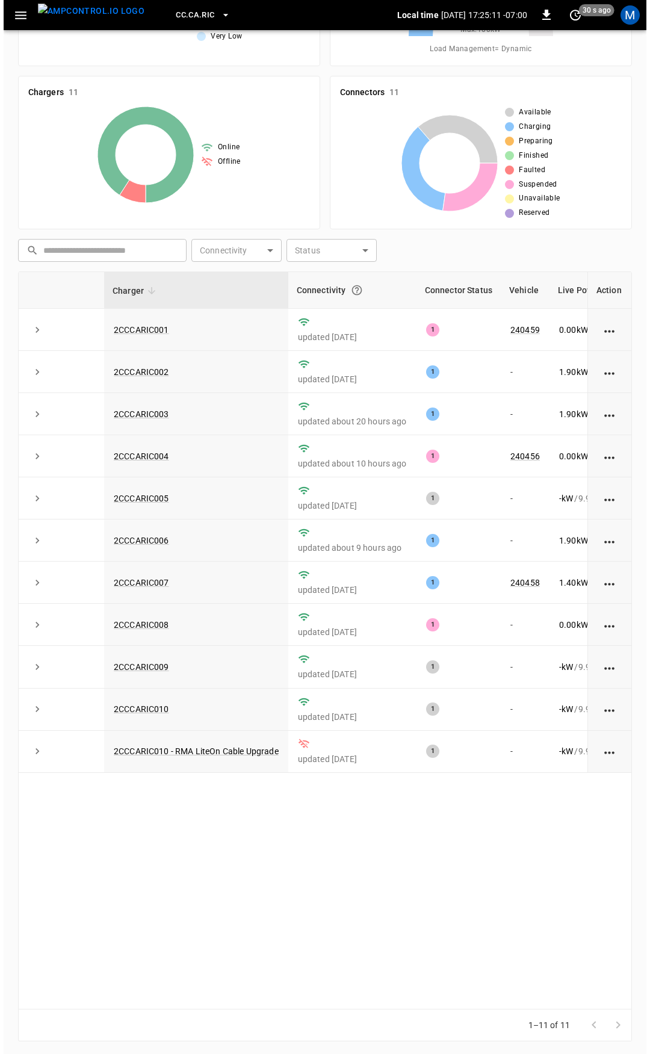
scroll to position [123, 0]
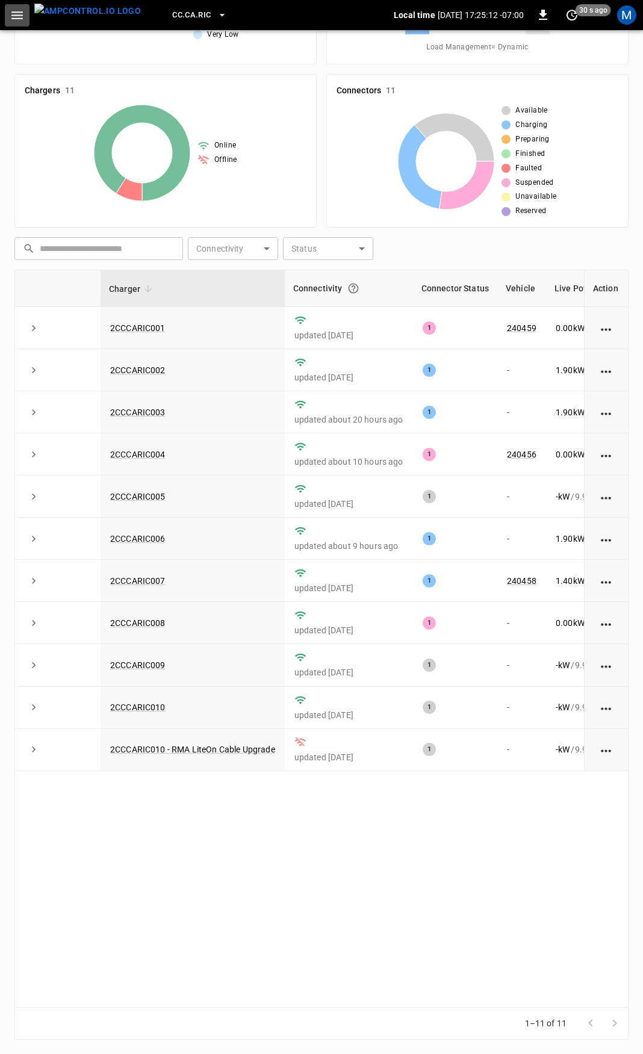
click at [19, 16] on icon "button" at bounding box center [16, 15] width 11 height 8
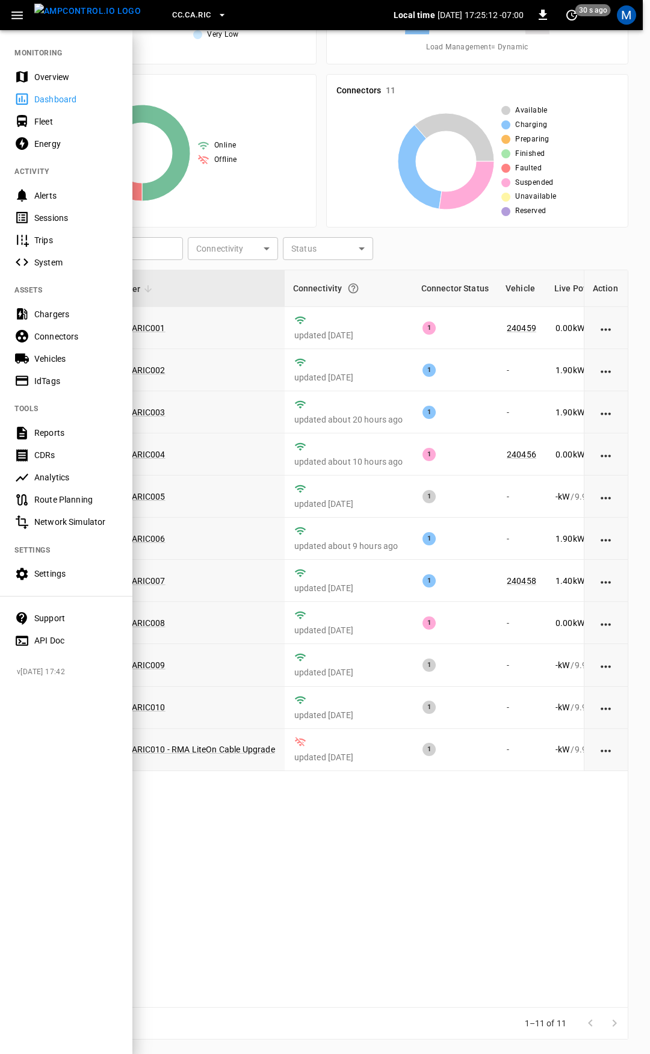
click at [34, 79] on div "Overview" at bounding box center [76, 77] width 84 height 12
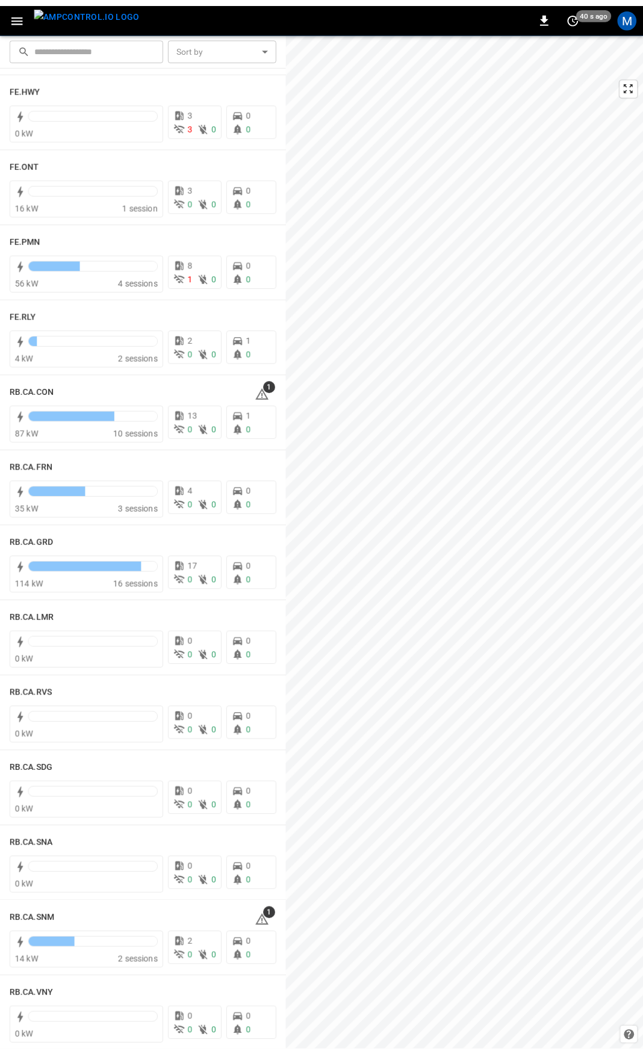
scroll to position [1288, 0]
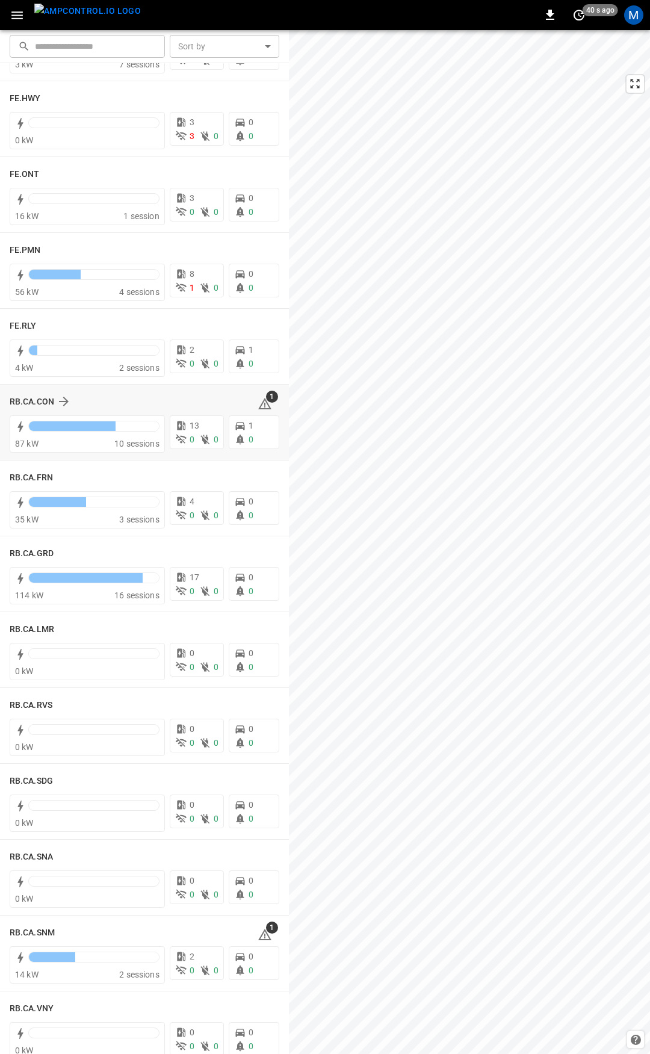
click at [260, 406] on icon at bounding box center [265, 404] width 14 height 14
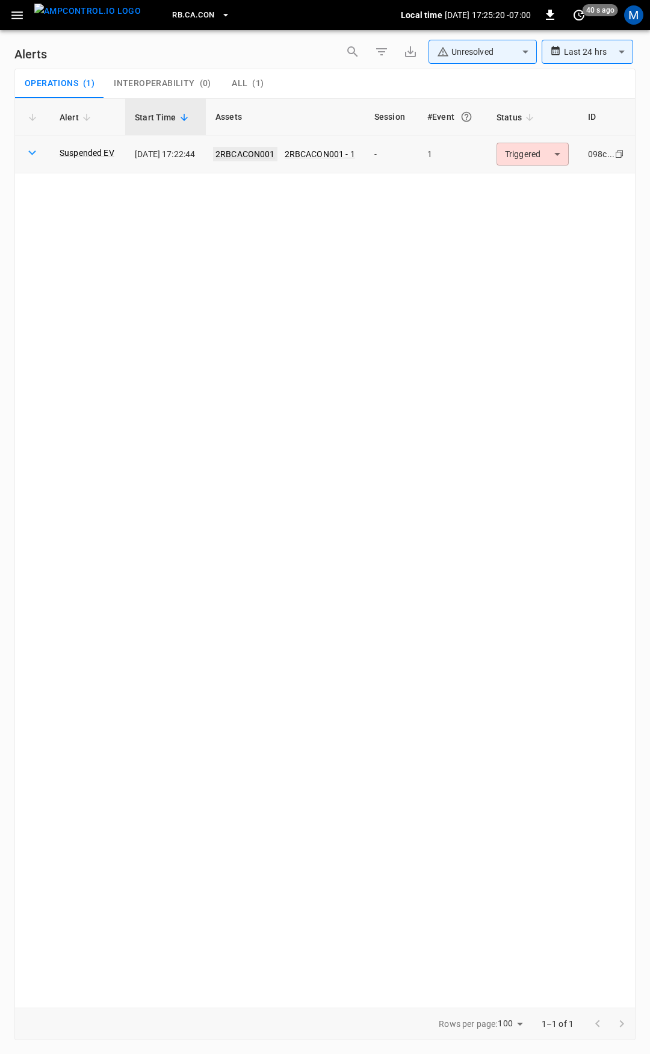
click at [243, 155] on link "2RBCACON001" at bounding box center [245, 154] width 64 height 14
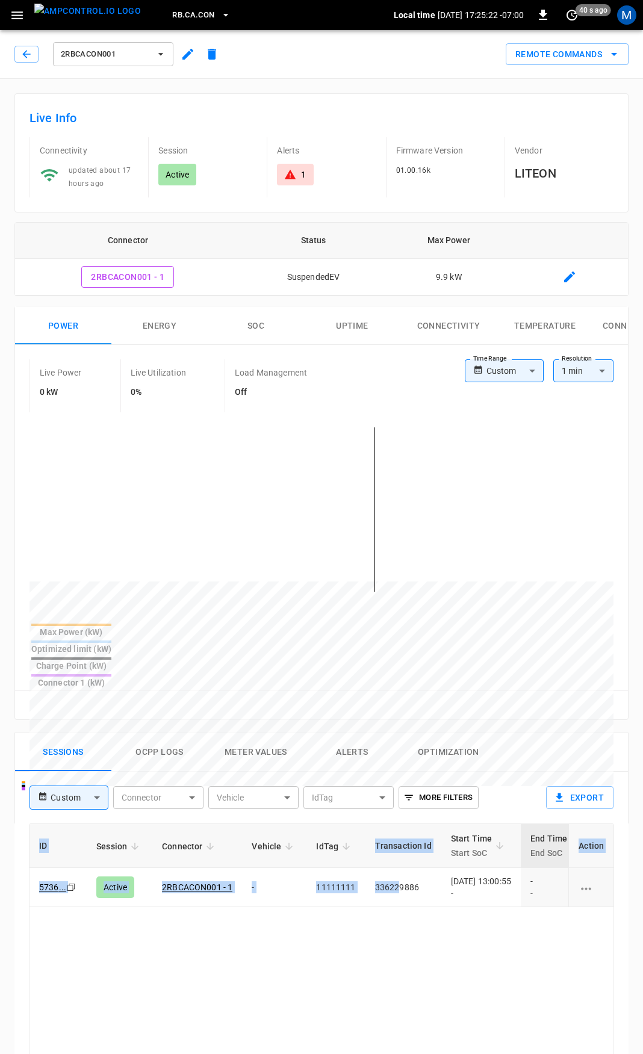
scroll to position [0, 318]
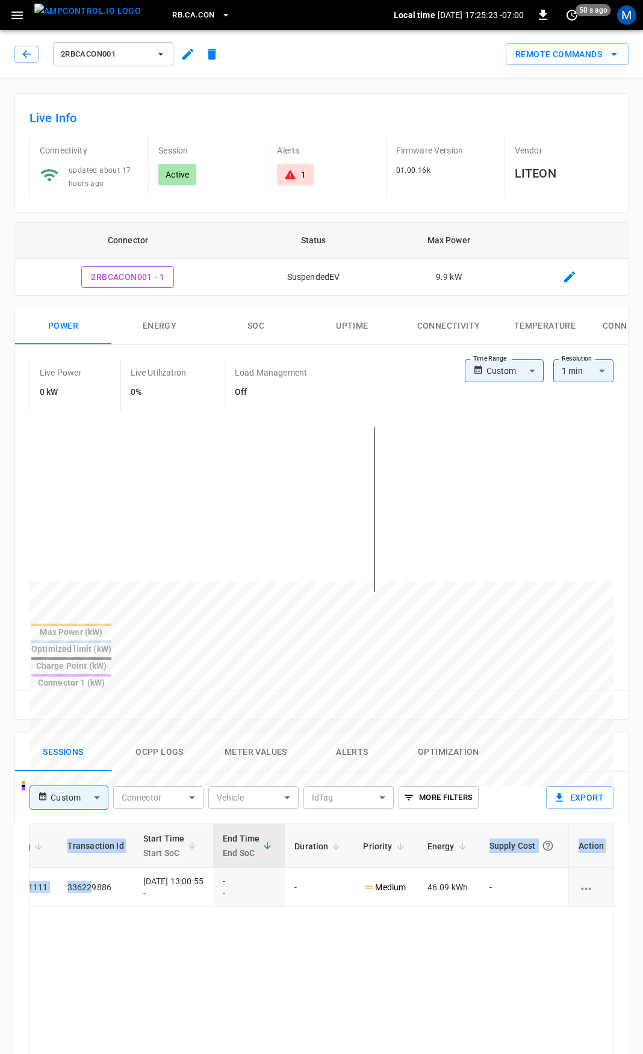
drag, startPoint x: 649, startPoint y: 864, endPoint x: 588, endPoint y: 773, distance: 109.7
click at [642, 873] on html "RB.CA.CON Local time [DATE] 17:25:23 -07:00 0 50 s ago M 2RBCACON001 Remote Com…" at bounding box center [321, 804] width 643 height 1608
drag, startPoint x: 292, startPoint y: 169, endPoint x: 295, endPoint y: 175, distance: 6.2
click at [292, 169] on icon at bounding box center [290, 174] width 12 height 12
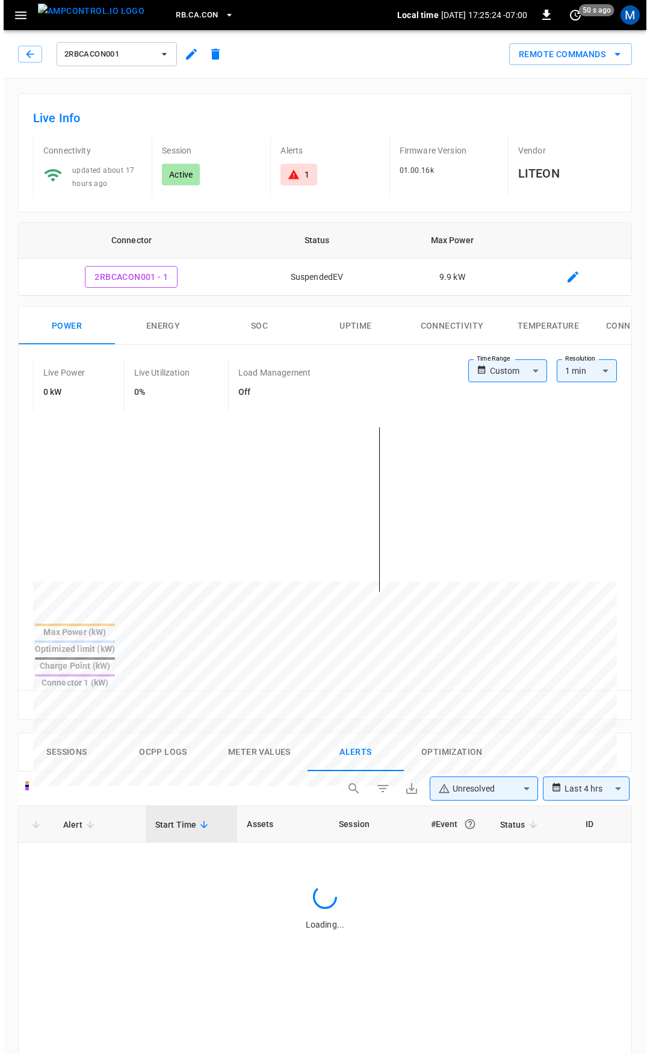
scroll to position [512, 0]
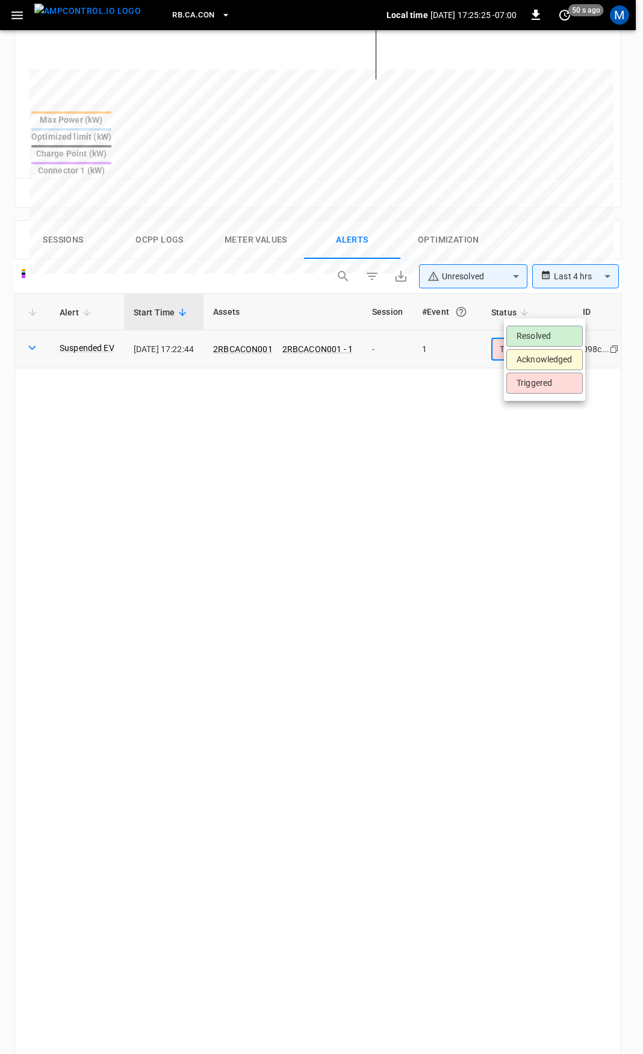
click at [543, 308] on body "**********" at bounding box center [321, 373] width 643 height 1771
click at [549, 330] on li "Resolved" at bounding box center [544, 336] width 76 height 21
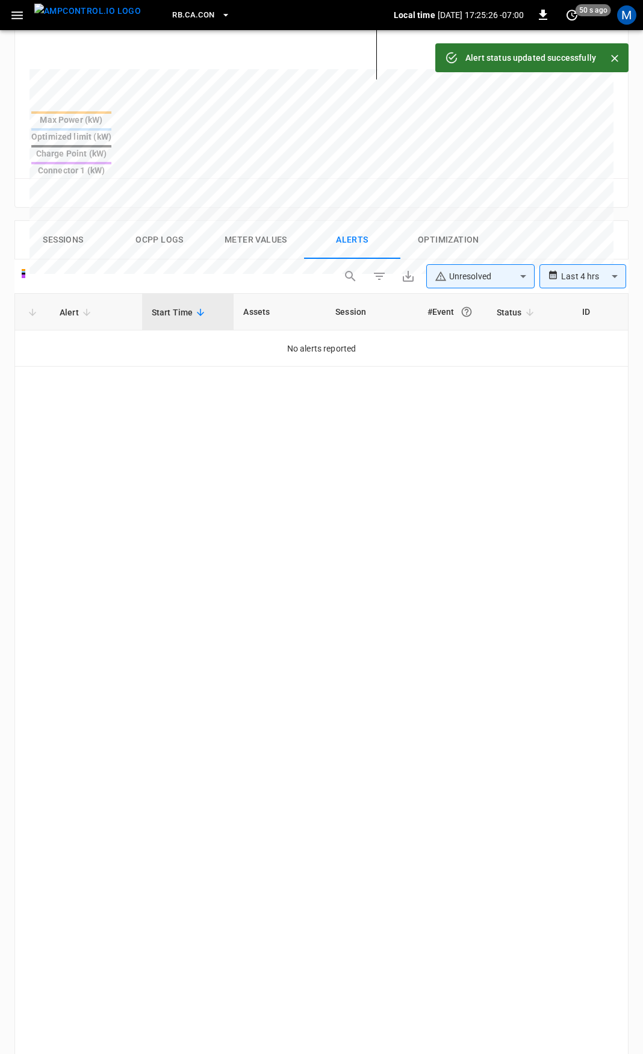
click at [12, 19] on icon "button" at bounding box center [17, 15] width 15 height 15
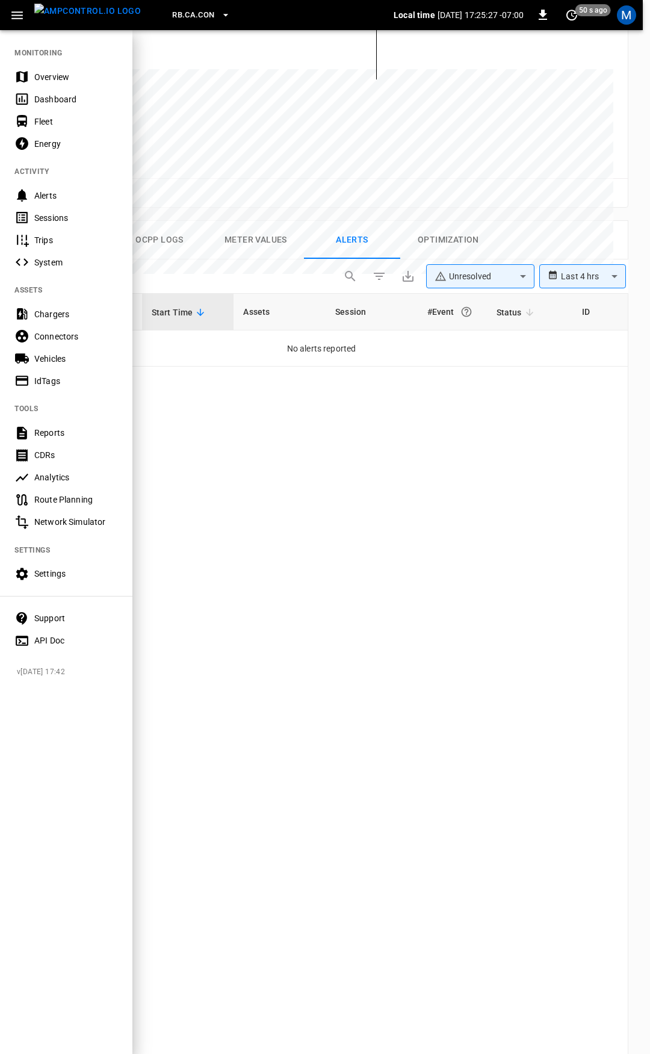
click at [61, 82] on div "Overview" at bounding box center [76, 77] width 84 height 12
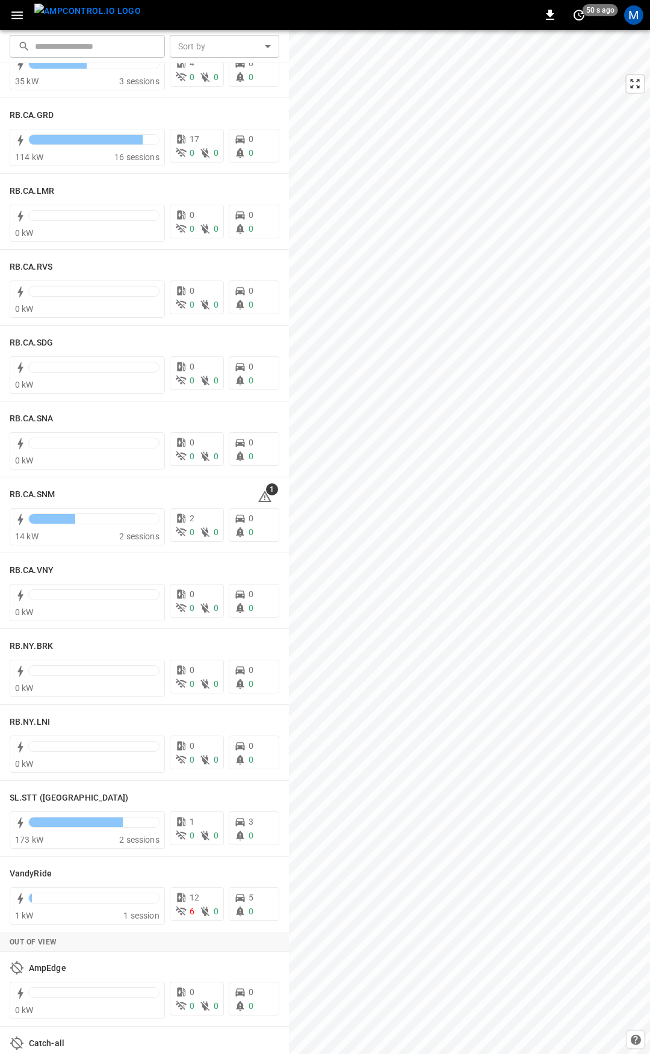
scroll to position [1728, 0]
click at [265, 495] on div "1" at bounding box center [269, 492] width 22 height 19
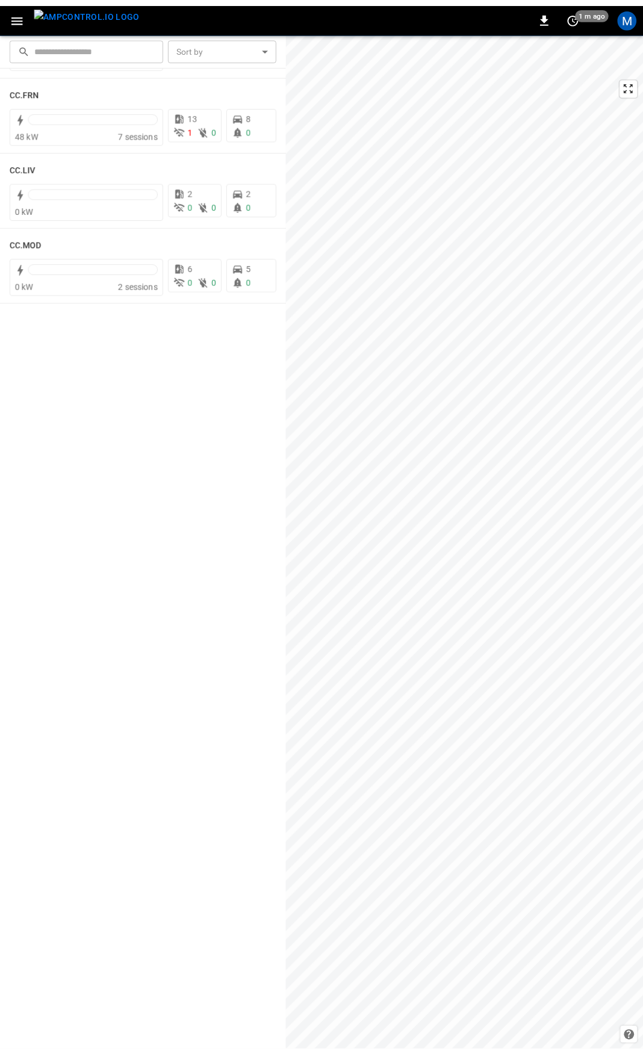
scroll to position [0, 0]
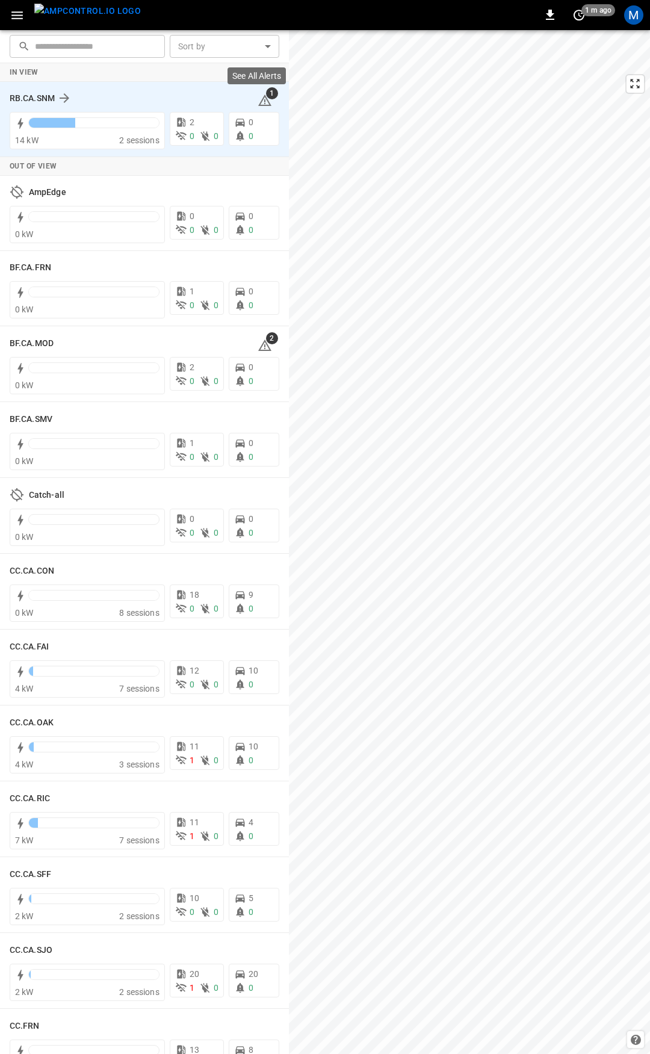
click at [260, 100] on icon at bounding box center [264, 99] width 13 height 11
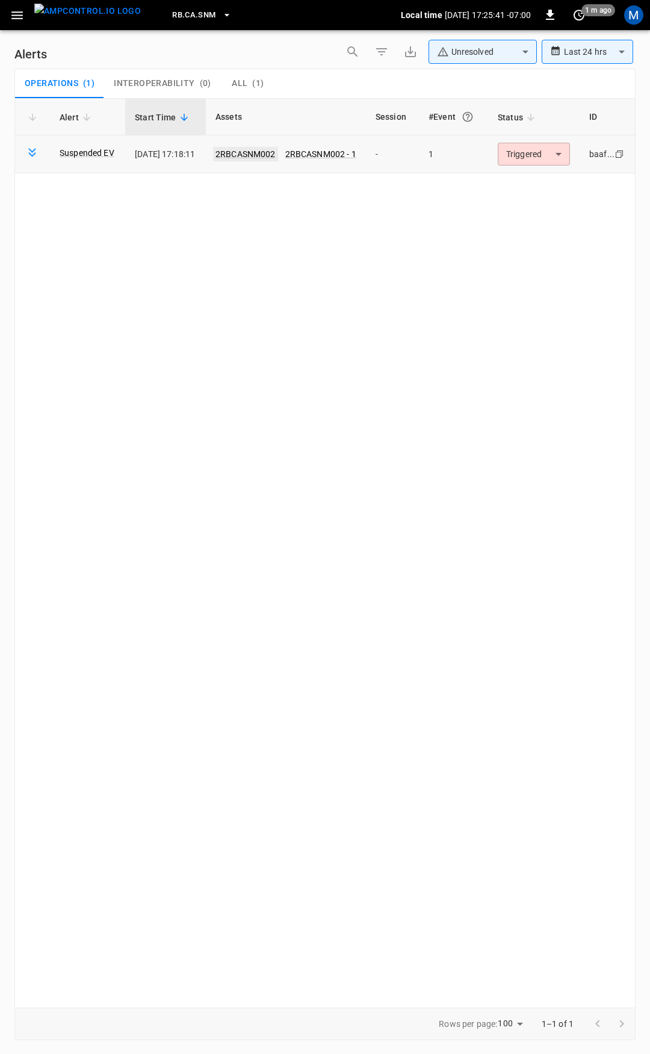
click at [274, 155] on link "2RBCASNM002" at bounding box center [245, 154] width 65 height 14
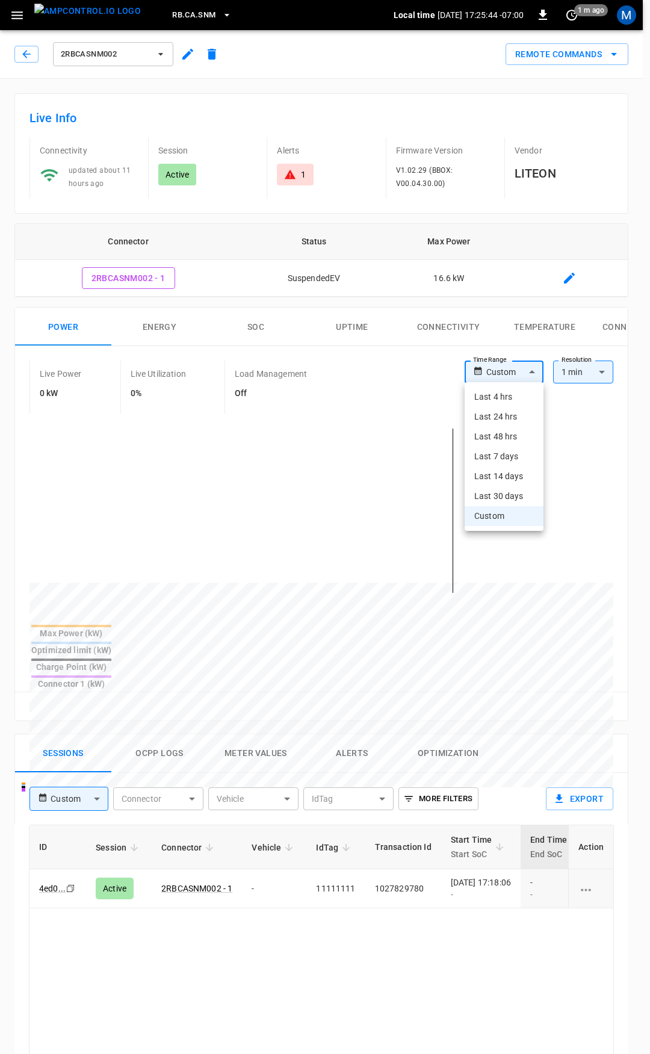
click at [509, 378] on body "RB.CA.SNM Local time [DATE] 17:25:44 -07:00 0 1 m ago M 2RBCASNM002 Remote Comm…" at bounding box center [325, 804] width 650 height 1609
click at [508, 398] on li "Last 4 hrs" at bounding box center [504, 397] width 79 height 20
type input "**********"
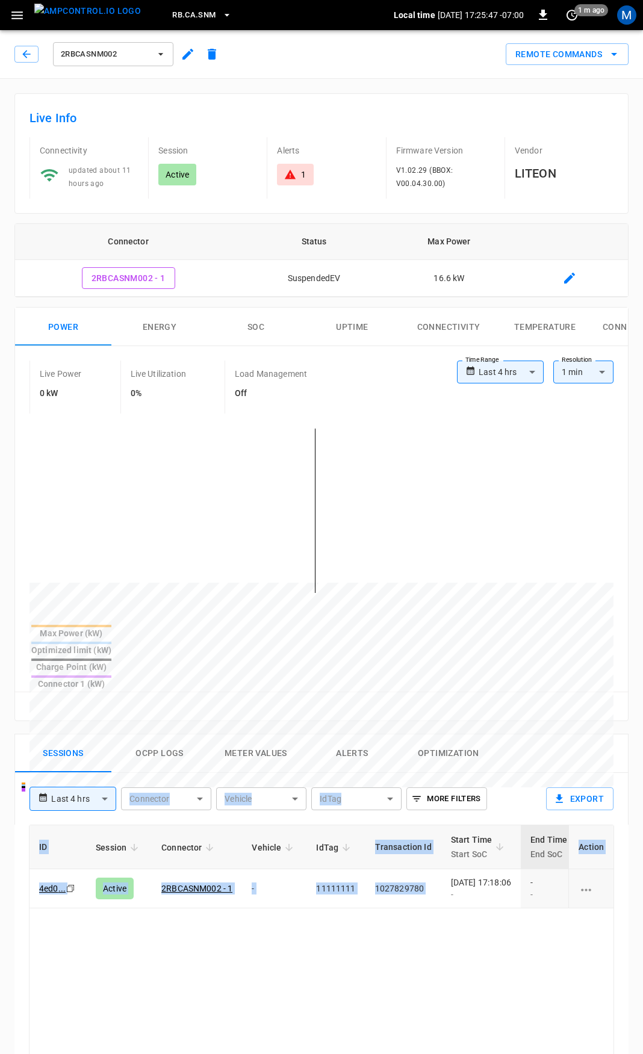
drag, startPoint x: 444, startPoint y: 840, endPoint x: -450, endPoint y: 758, distance: 897.4
click at [0, 758] on html "**********" at bounding box center [321, 804] width 643 height 1609
drag, startPoint x: 125, startPoint y: 929, endPoint x: 128, endPoint y: 895, distance: 33.2
click at [16, 48] on button "button" at bounding box center [26, 54] width 24 height 17
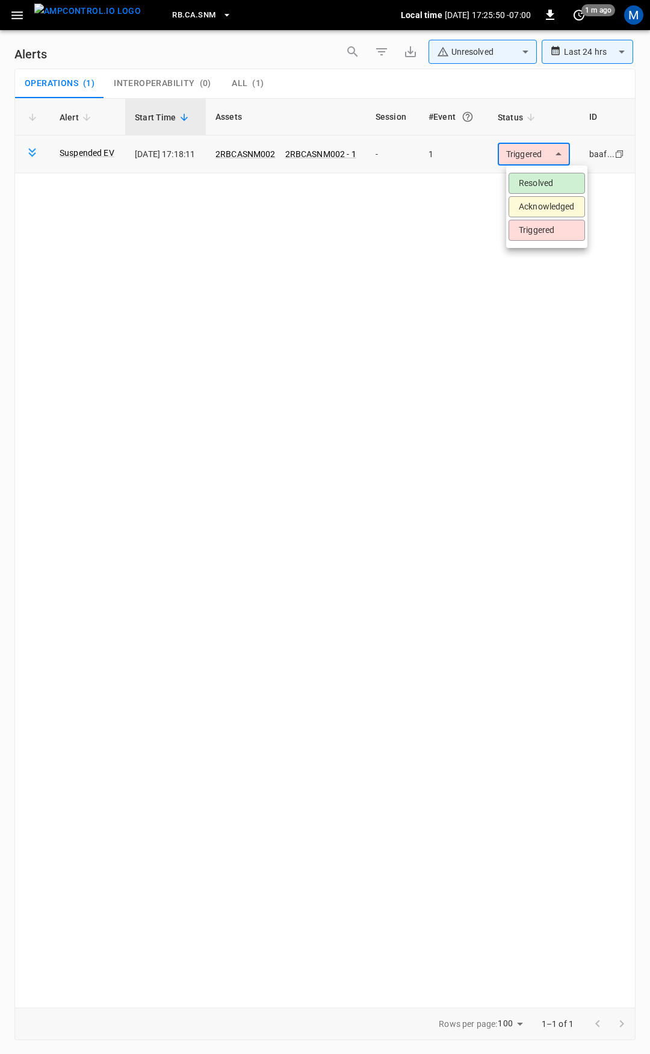
click at [531, 160] on body "**********" at bounding box center [325, 525] width 650 height 1050
click at [543, 190] on li "Resolved" at bounding box center [547, 183] width 76 height 21
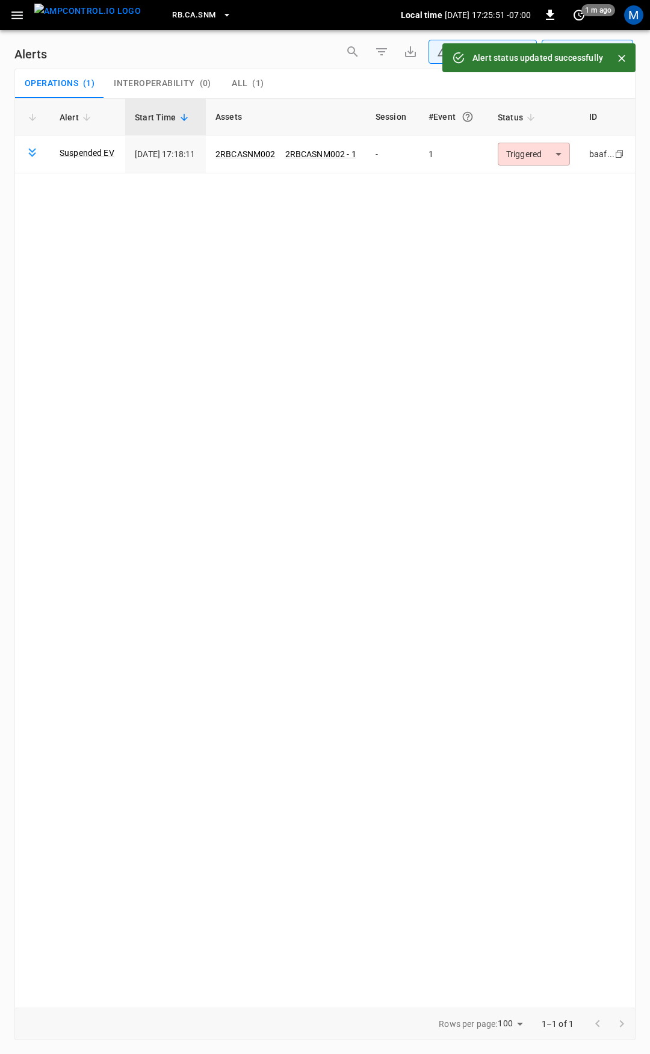
click at [2, 14] on div "RB.CA.SNM Local time [DATE] 17:25:51 -07:00 0 1 m ago M" at bounding box center [325, 15] width 650 height 30
click at [17, 20] on icon "button" at bounding box center [17, 15] width 15 height 15
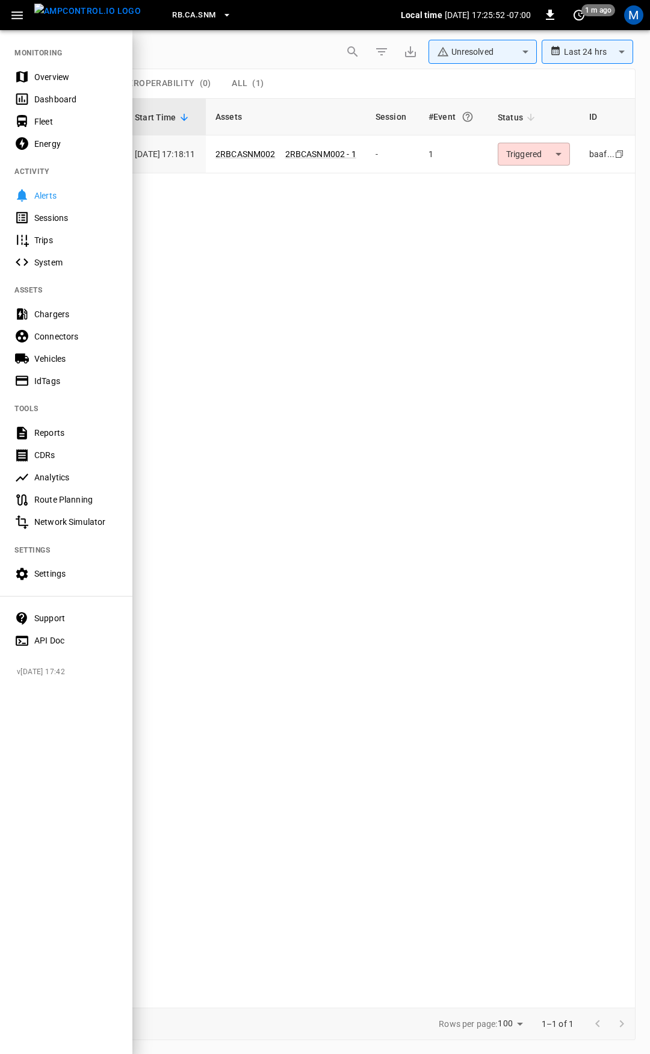
click at [63, 72] on div "Overview" at bounding box center [76, 77] width 84 height 12
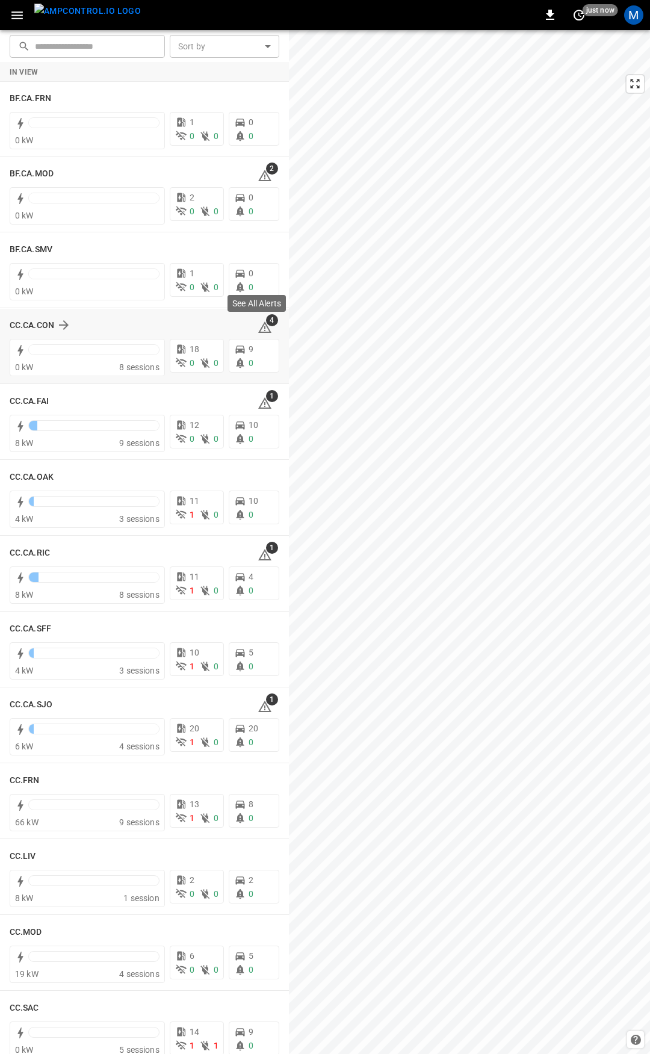
click at [258, 332] on icon at bounding box center [264, 326] width 13 height 11
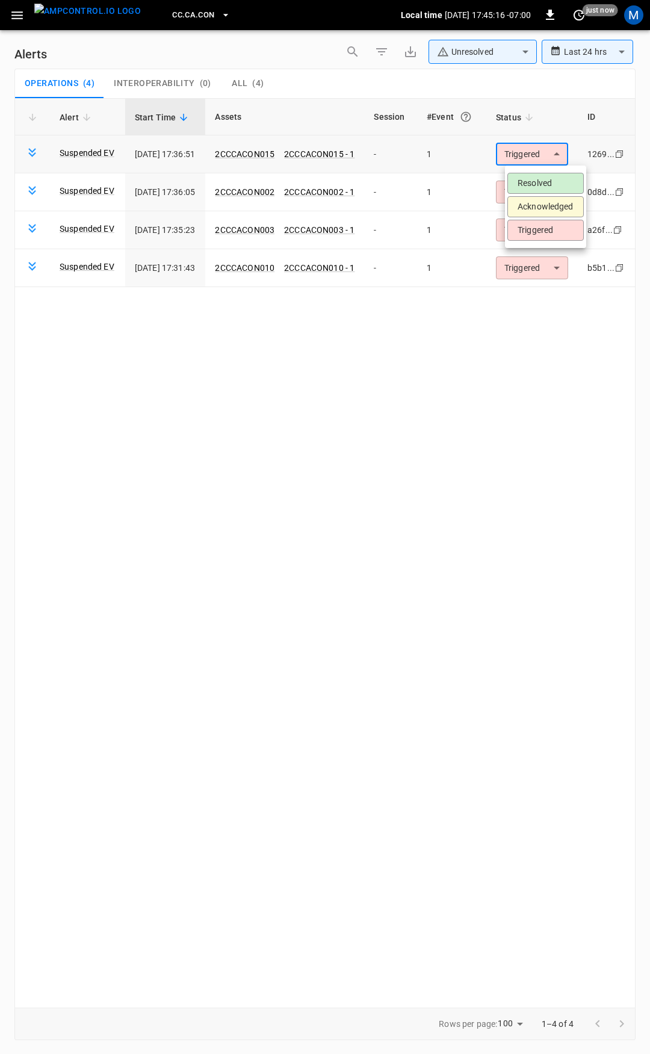
click at [552, 151] on body "**********" at bounding box center [325, 525] width 650 height 1050
click at [562, 179] on li "Resolved" at bounding box center [545, 183] width 76 height 21
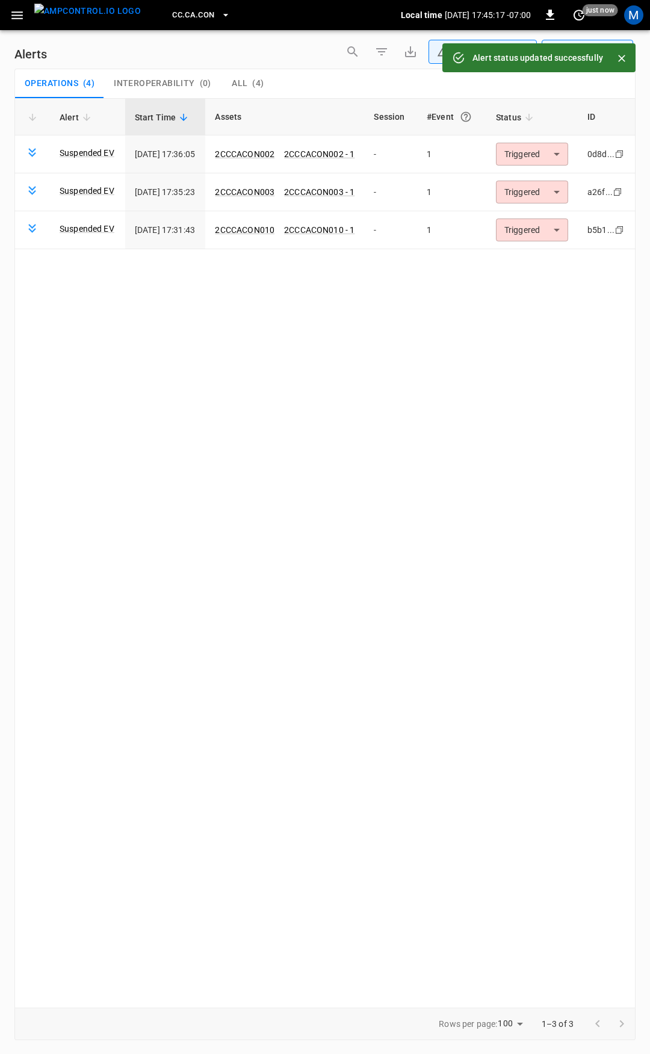
click at [549, 152] on body "**********" at bounding box center [325, 525] width 650 height 1050
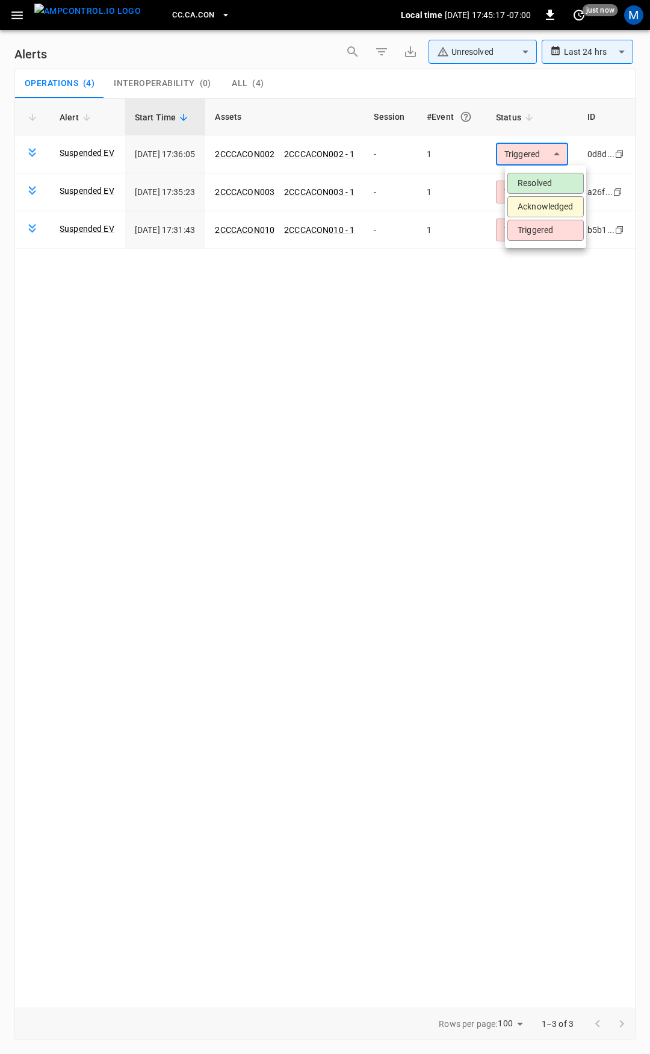
click at [555, 175] on li "Resolved" at bounding box center [545, 183] width 76 height 21
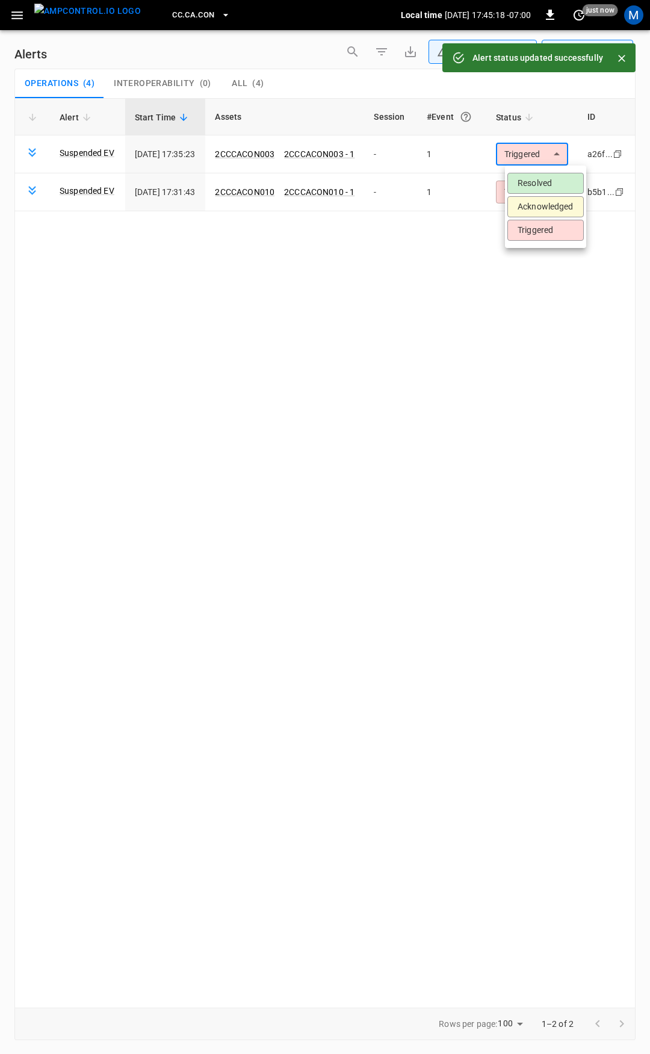
click at [549, 155] on body "**********" at bounding box center [325, 525] width 650 height 1050
click at [551, 180] on li "Resolved" at bounding box center [545, 183] width 76 height 21
click at [549, 154] on body "**********" at bounding box center [325, 525] width 650 height 1050
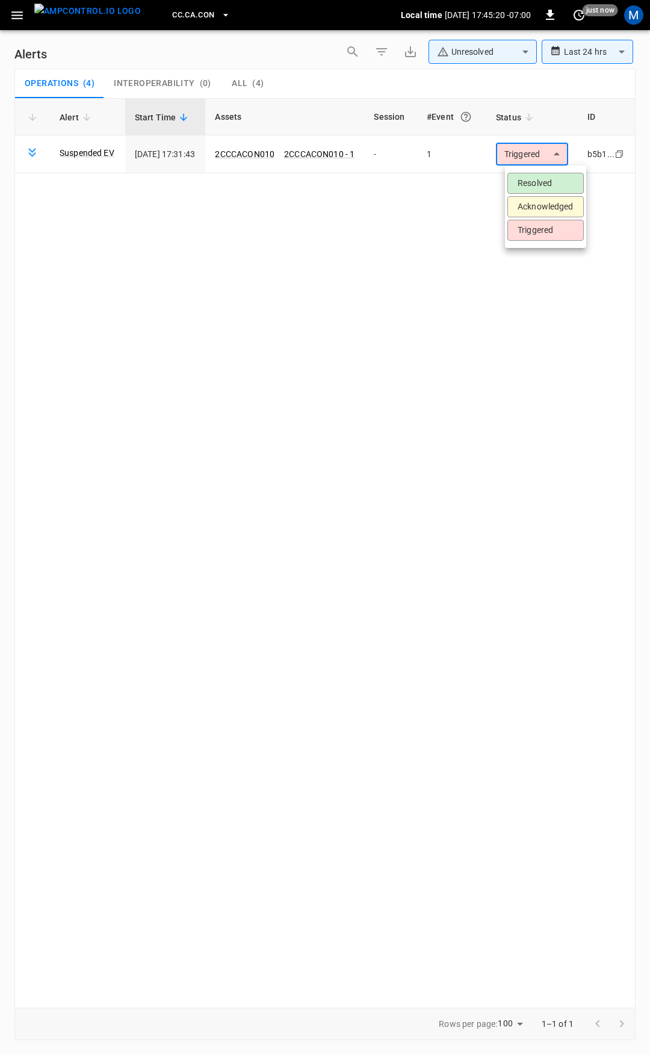
click at [554, 178] on li "Resolved" at bounding box center [545, 183] width 76 height 21
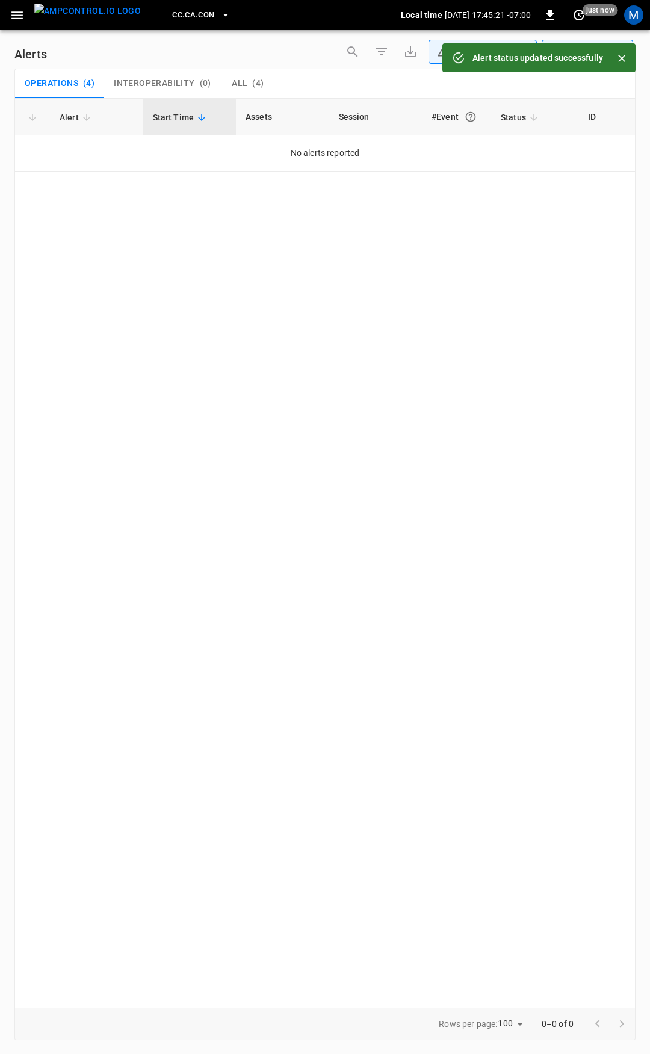
click at [26, 15] on button "button" at bounding box center [17, 15] width 25 height 22
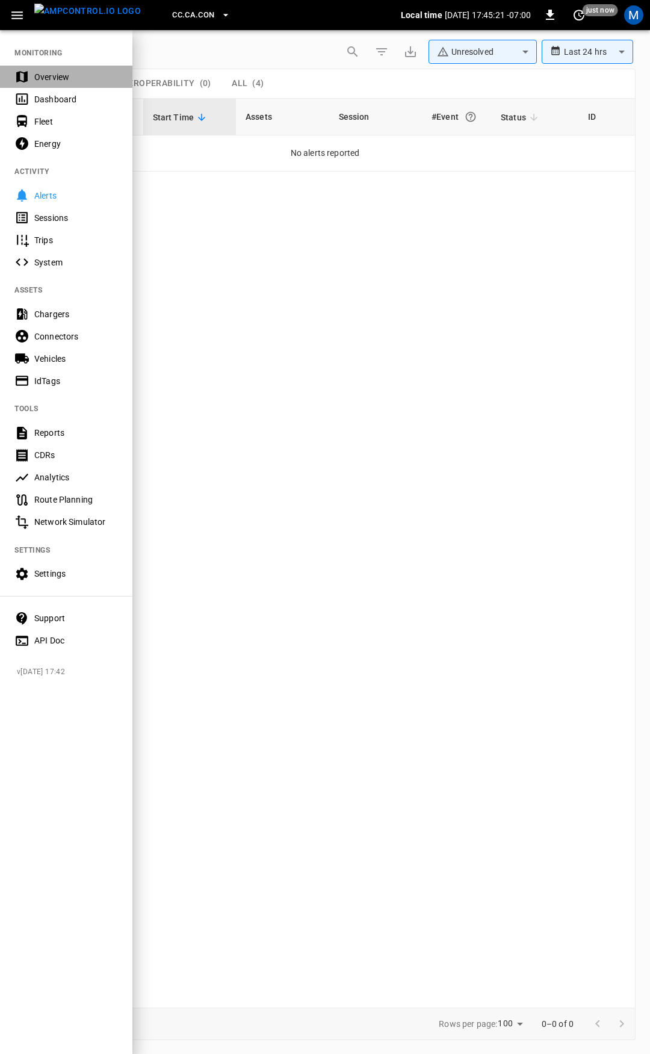
click at [43, 79] on div "Overview" at bounding box center [76, 77] width 84 height 12
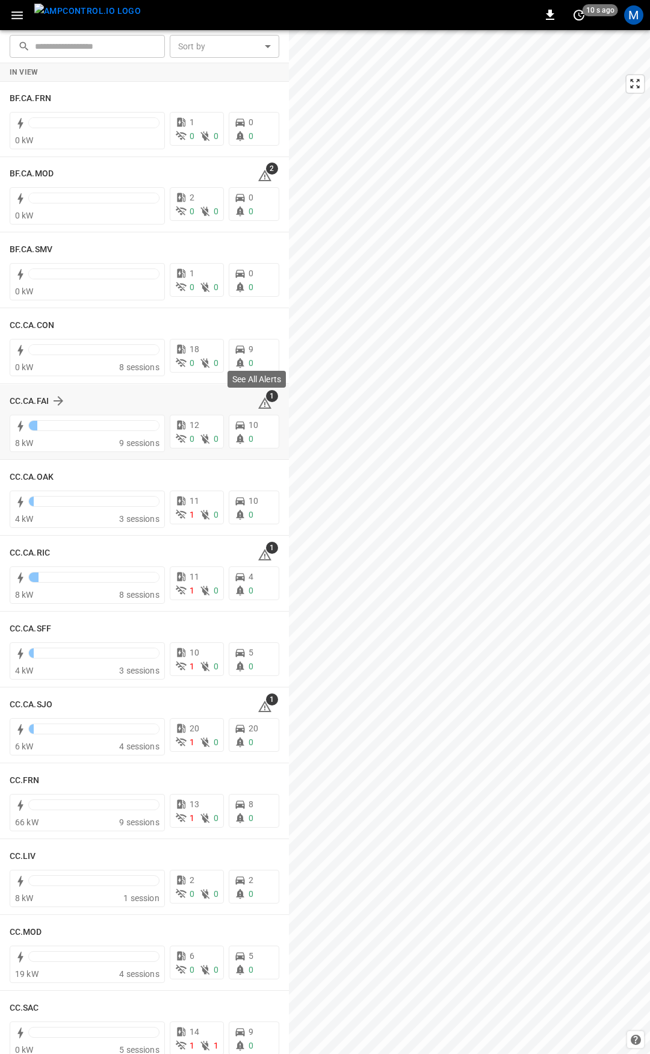
click at [262, 403] on icon at bounding box center [265, 403] width 14 height 14
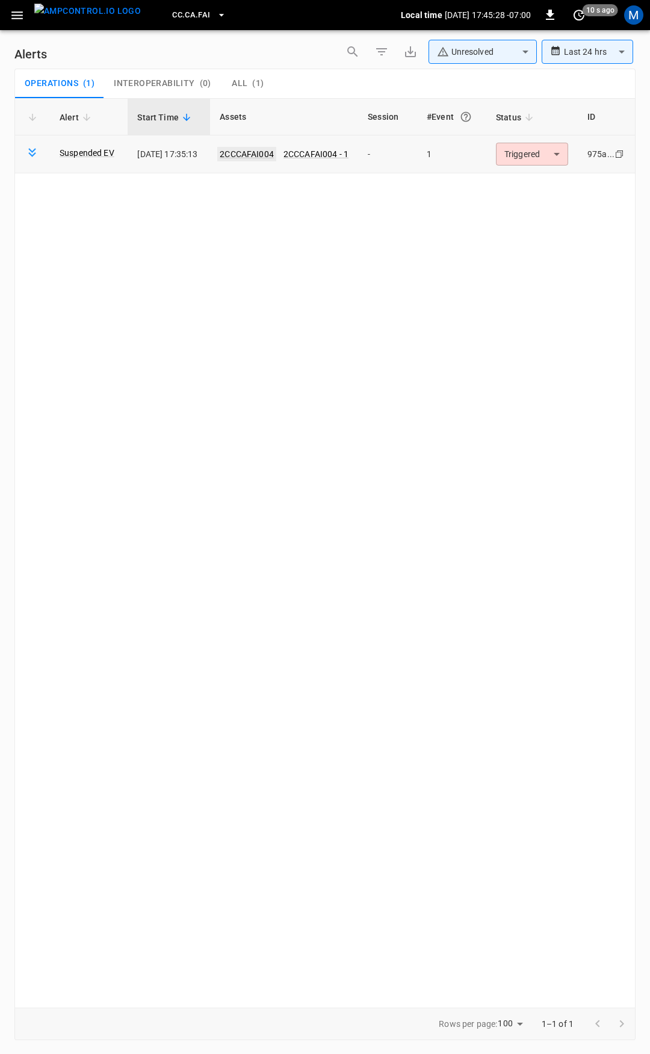
click at [271, 154] on link "2CCCAFAI004" at bounding box center [246, 154] width 59 height 14
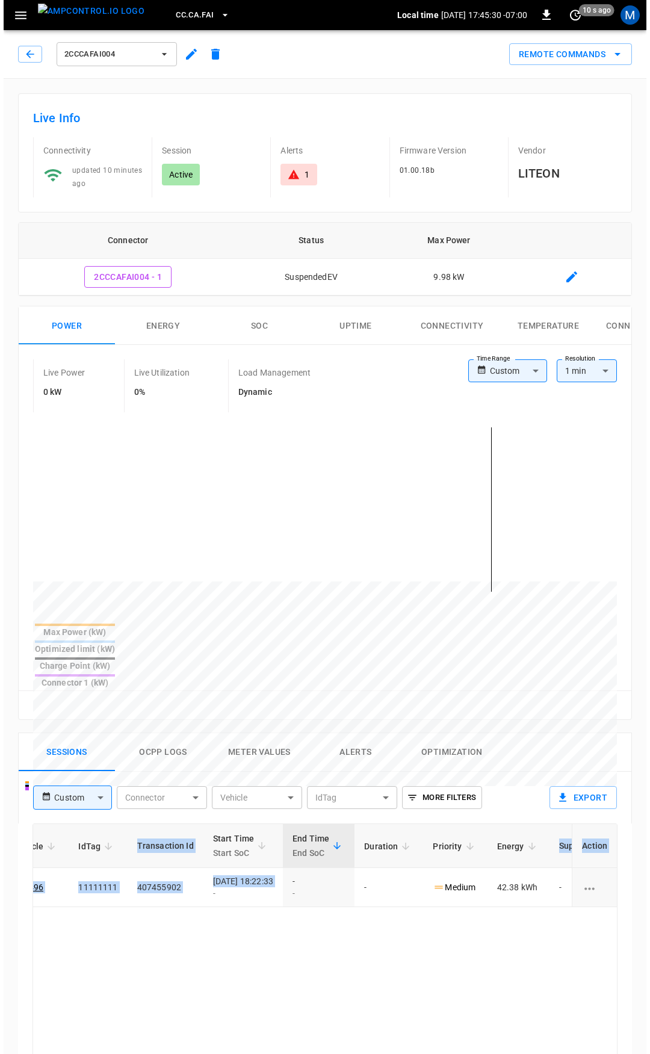
scroll to position [0, 313]
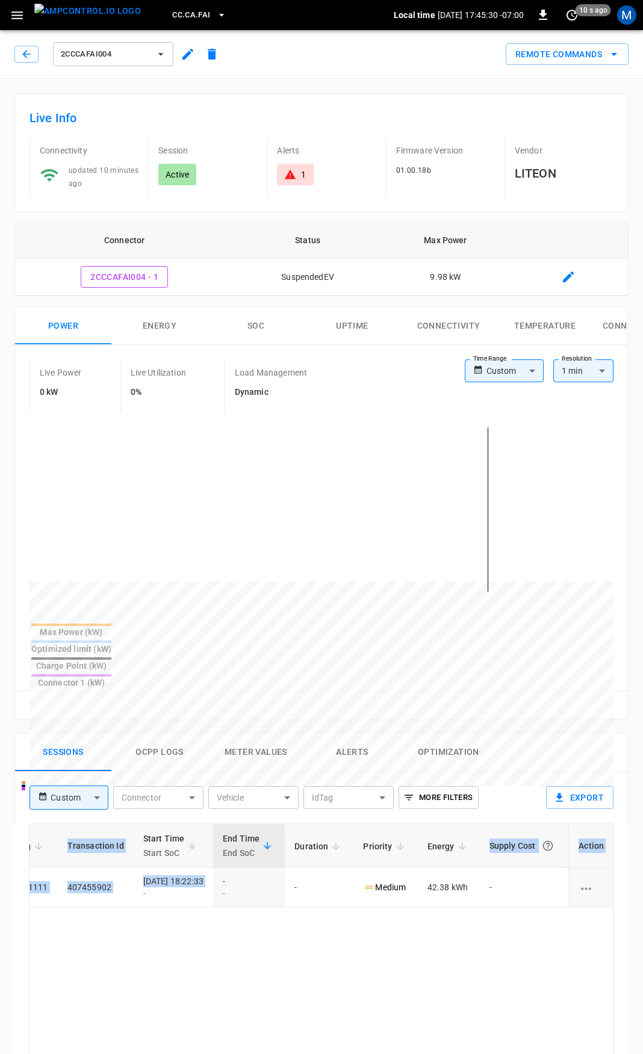
drag, startPoint x: 490, startPoint y: 852, endPoint x: 649, endPoint y: 852, distance: 158.9
click at [642, 852] on html "CC.CA.FAI Local time [DATE] 17:45:30 -07:00 0 10 s ago M 2CCCAFAI004 Remote Com…" at bounding box center [321, 804] width 643 height 1608
click at [17, 54] on button "button" at bounding box center [26, 54] width 24 height 17
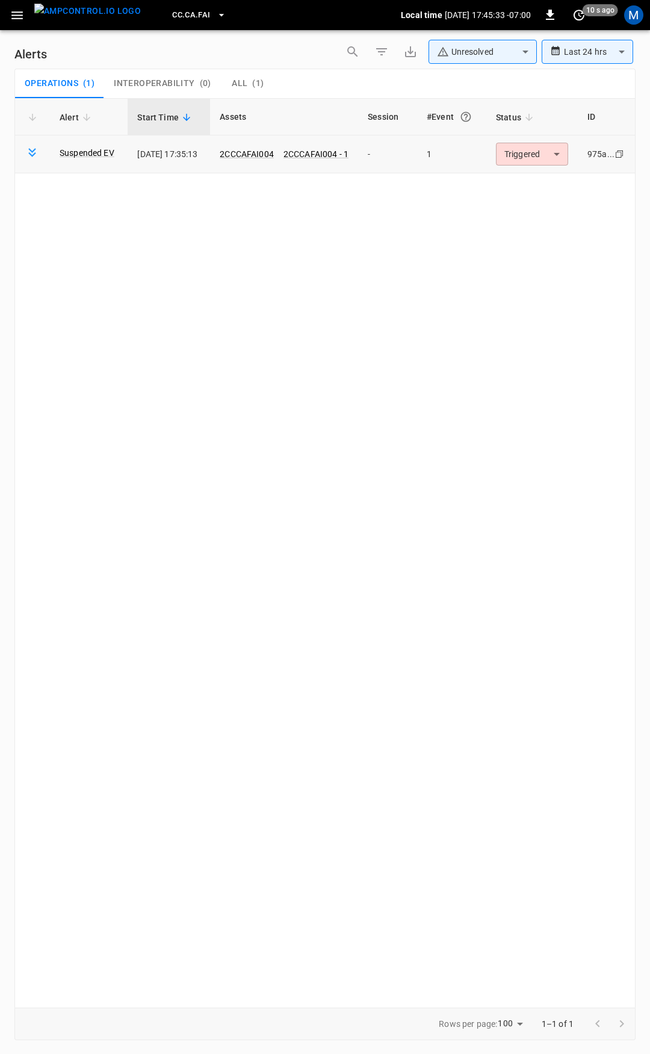
click at [539, 162] on body "**********" at bounding box center [325, 525] width 650 height 1050
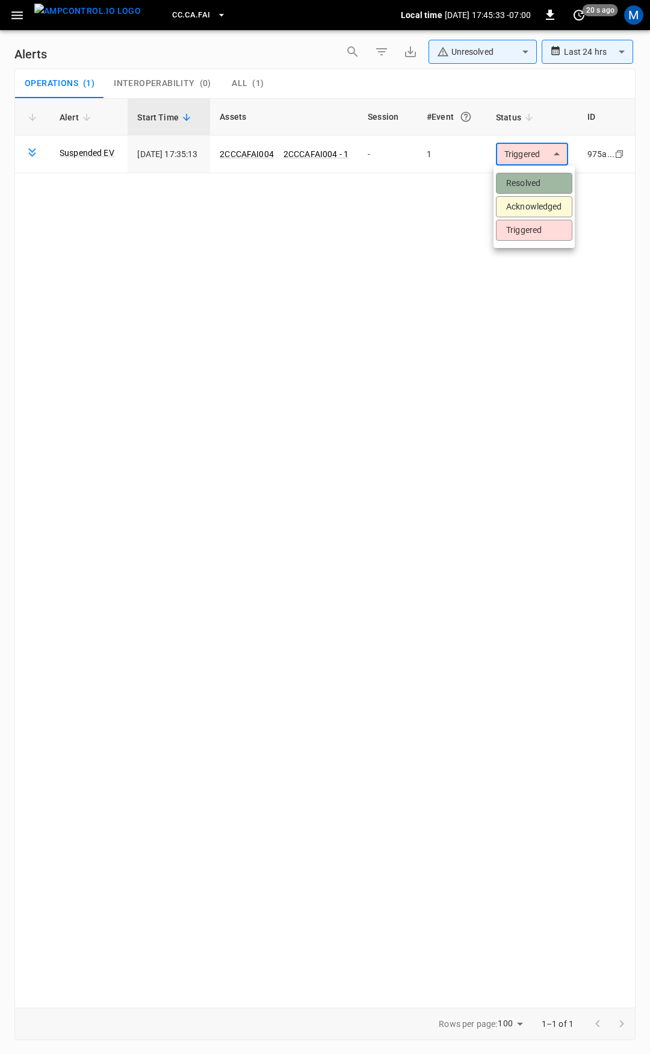
click at [539, 185] on li "Resolved" at bounding box center [534, 183] width 76 height 21
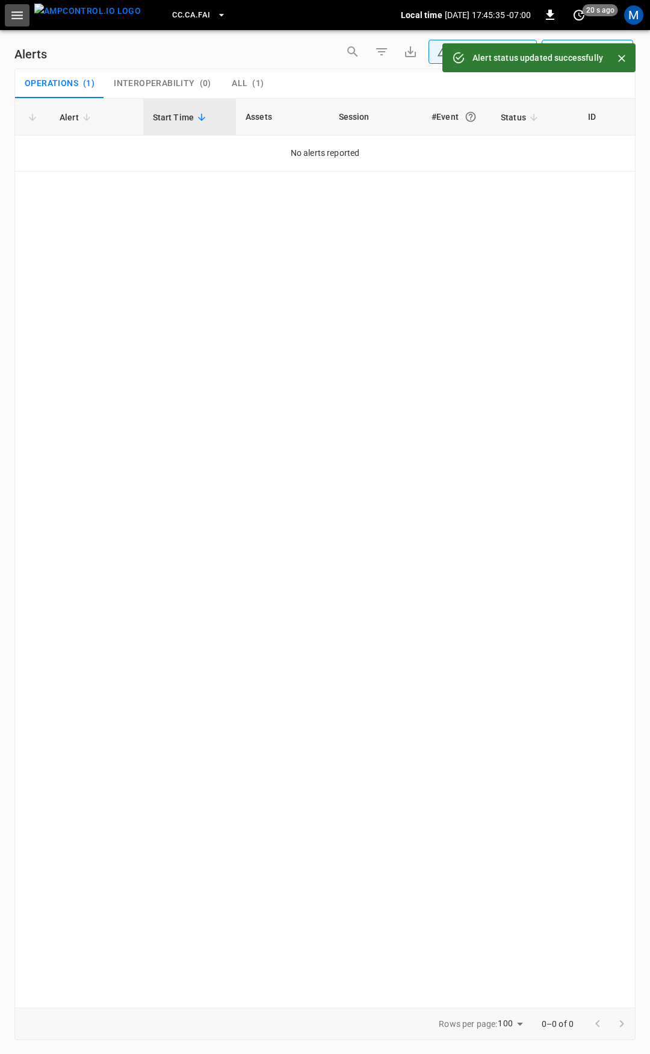
click at [26, 12] on button "button" at bounding box center [17, 15] width 25 height 22
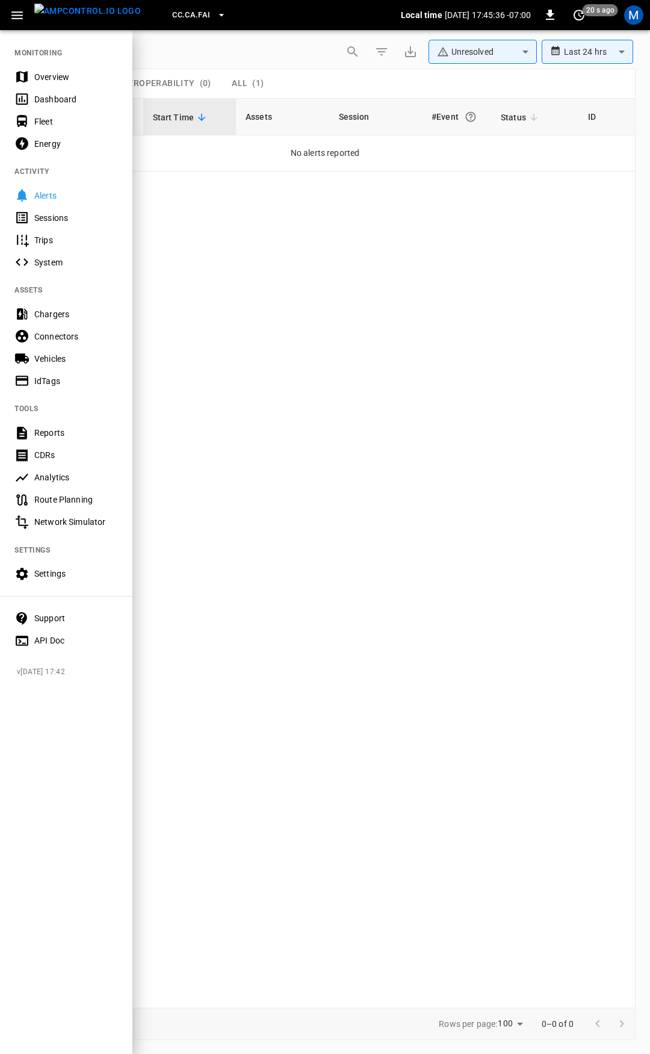
click at [44, 69] on div "Overview" at bounding box center [66, 77] width 132 height 22
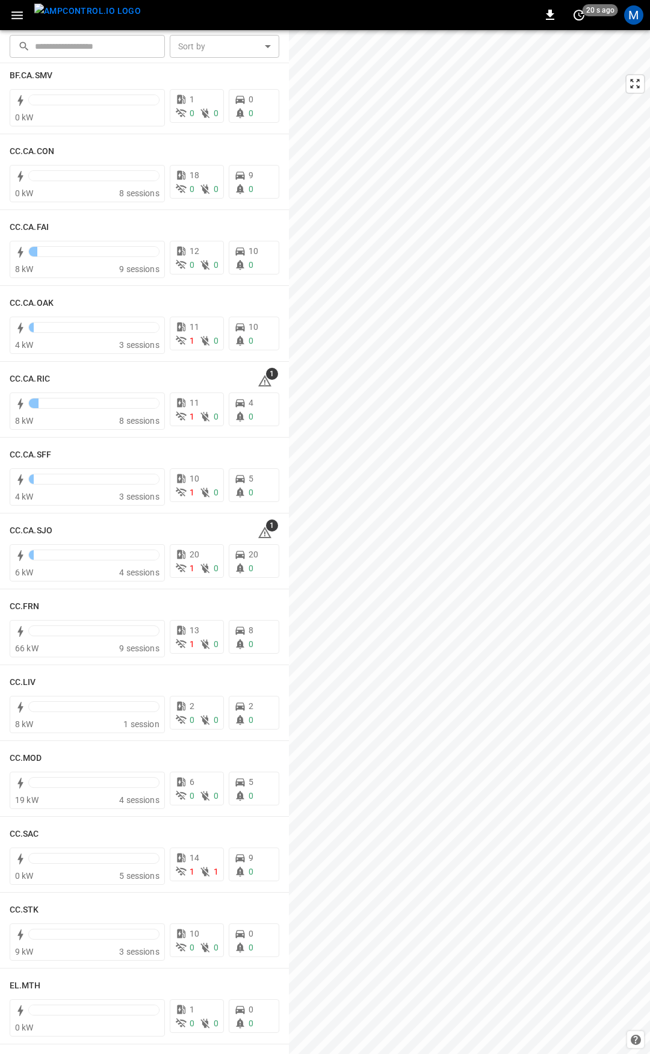
scroll to position [190, 0]
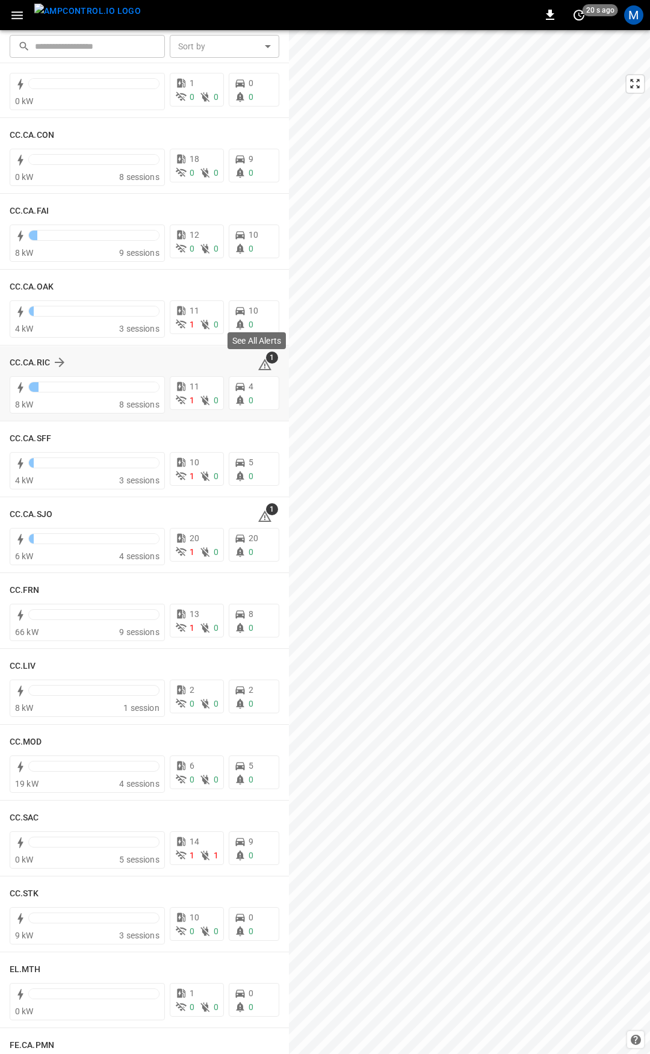
click at [264, 371] on icon at bounding box center [265, 364] width 14 height 14
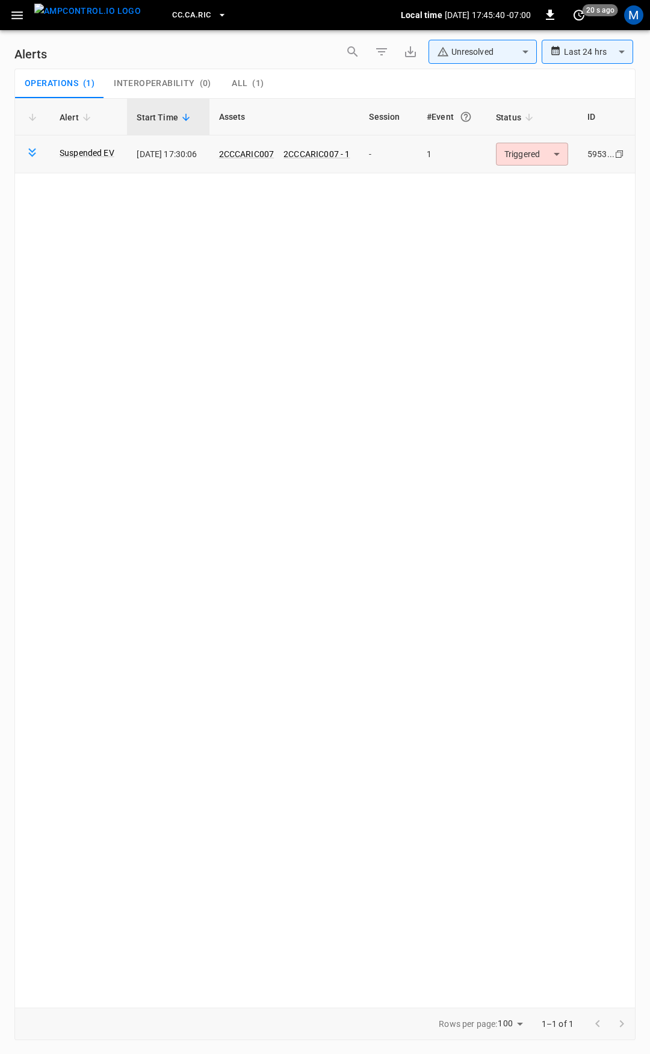
click at [540, 154] on body "**********" at bounding box center [325, 525] width 650 height 1050
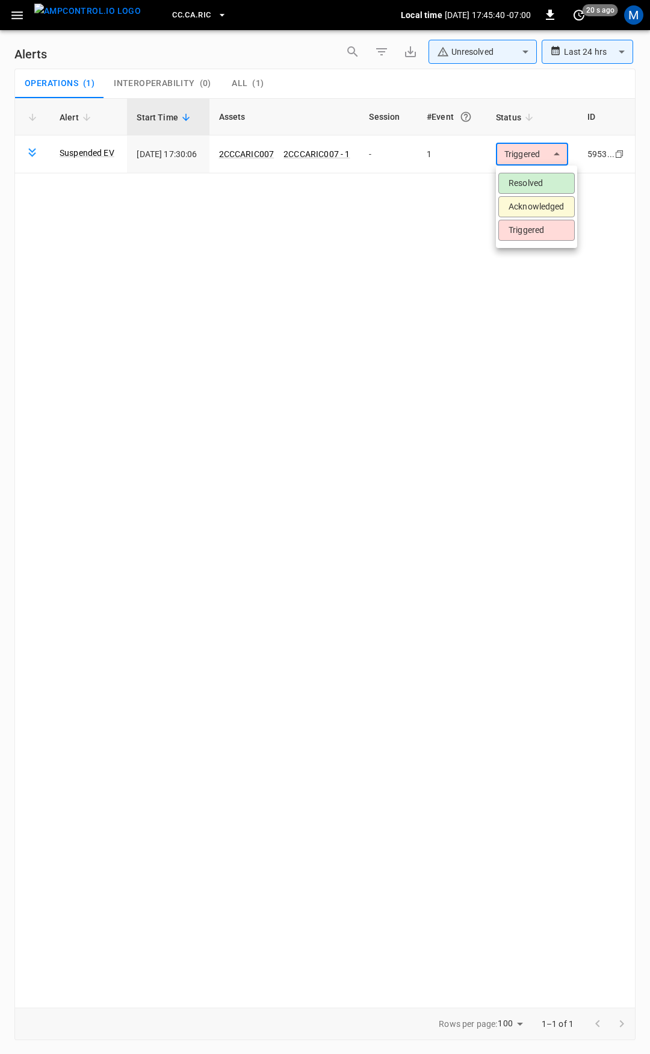
click at [546, 174] on li "Resolved" at bounding box center [536, 183] width 76 height 21
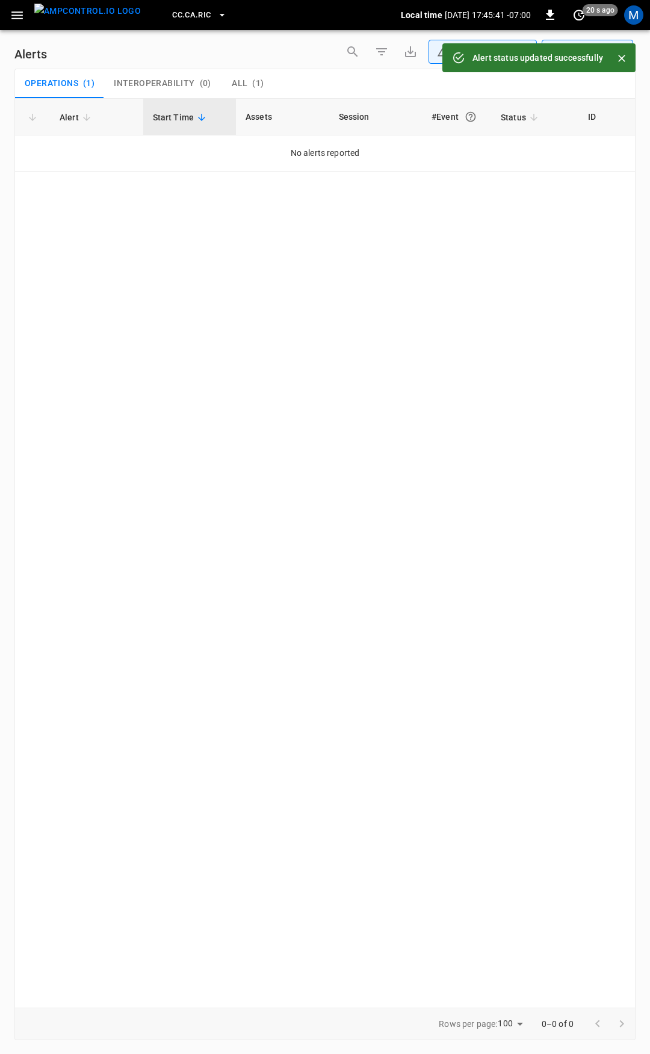
click at [20, 20] on icon "button" at bounding box center [17, 15] width 15 height 15
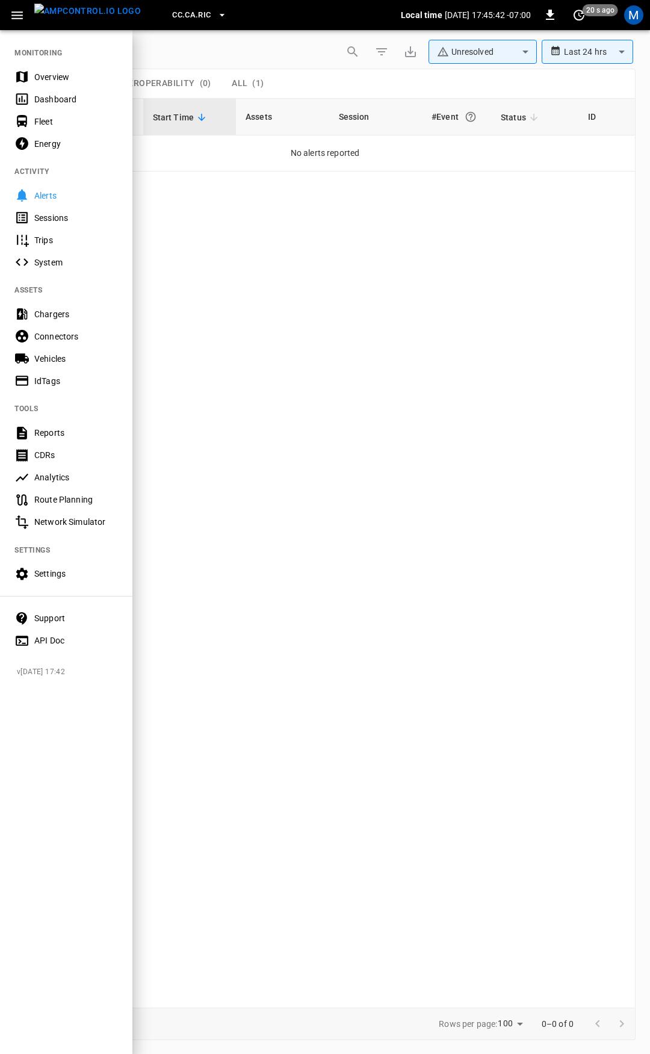
click at [51, 76] on div "Overview" at bounding box center [76, 77] width 84 height 12
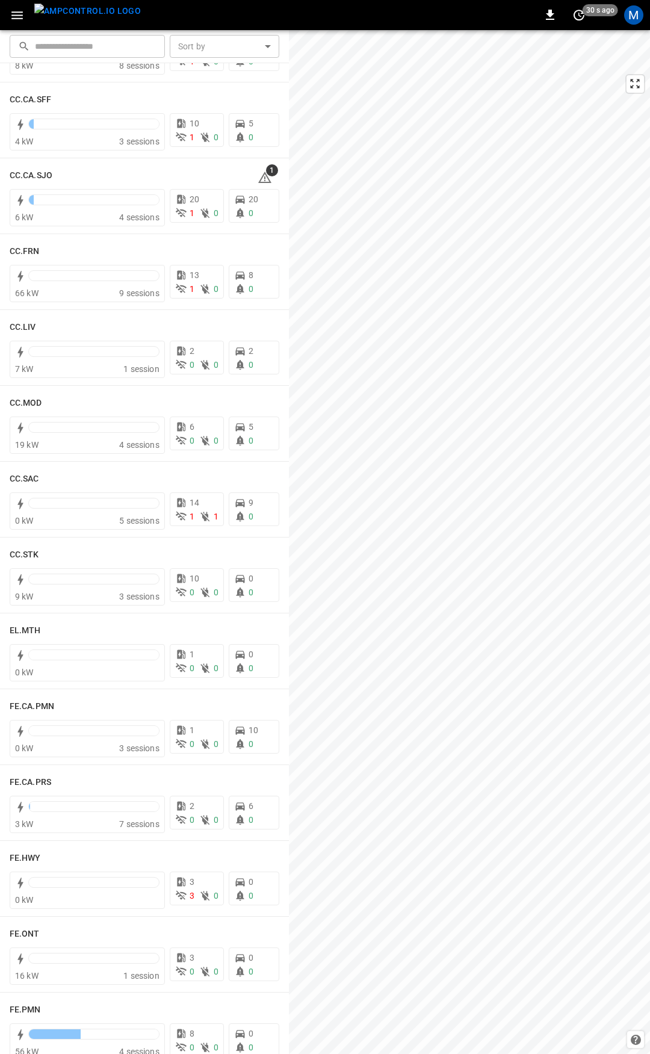
scroll to position [530, 0]
click at [258, 179] on icon at bounding box center [265, 176] width 14 height 14
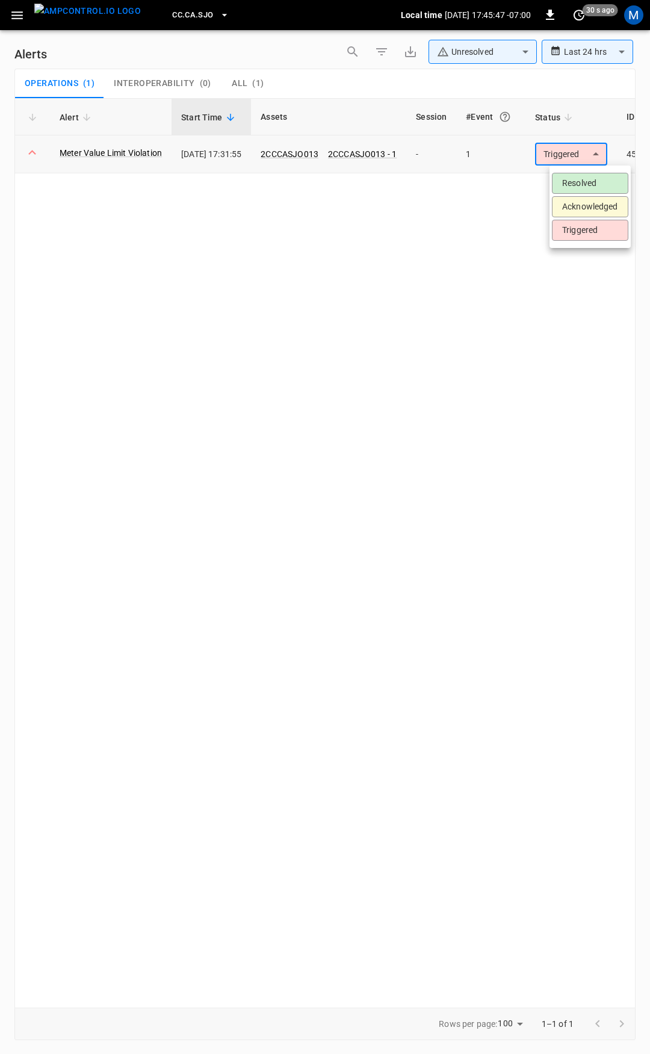
click at [590, 156] on body "**********" at bounding box center [325, 525] width 650 height 1050
click at [592, 187] on li "Resolved" at bounding box center [590, 183] width 76 height 21
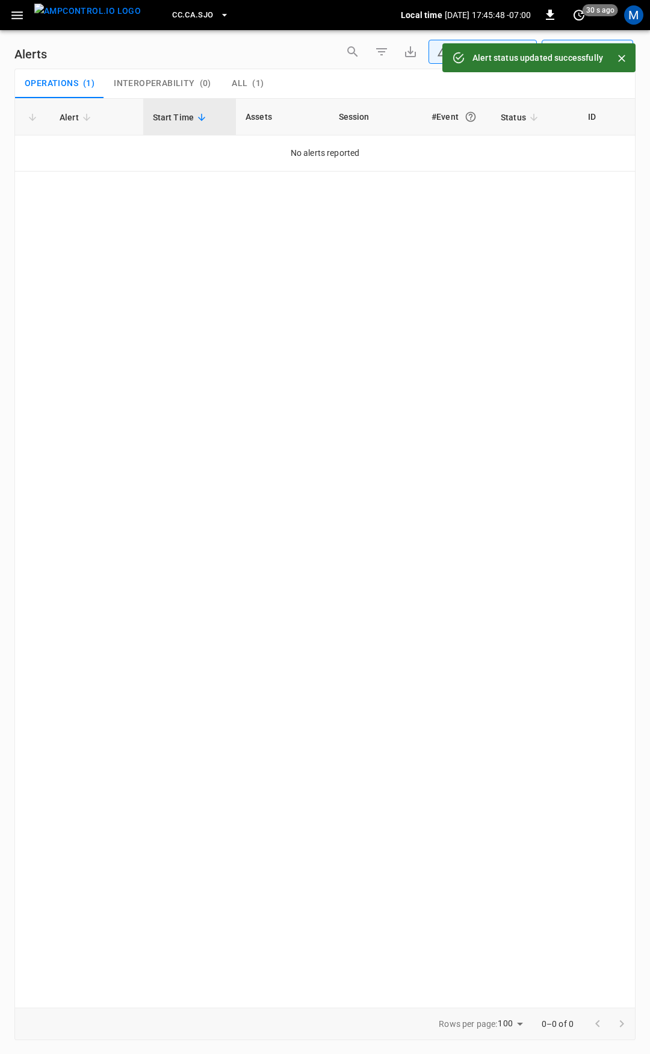
click at [16, 18] on icon "button" at bounding box center [16, 15] width 11 height 8
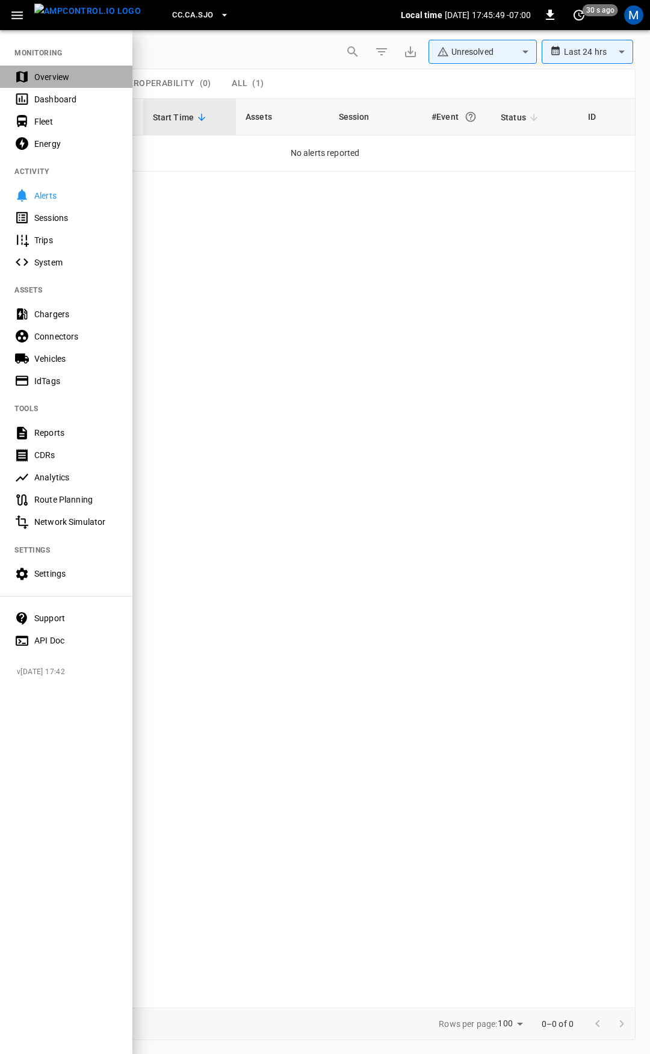
click at [49, 67] on div "Overview" at bounding box center [66, 77] width 132 height 22
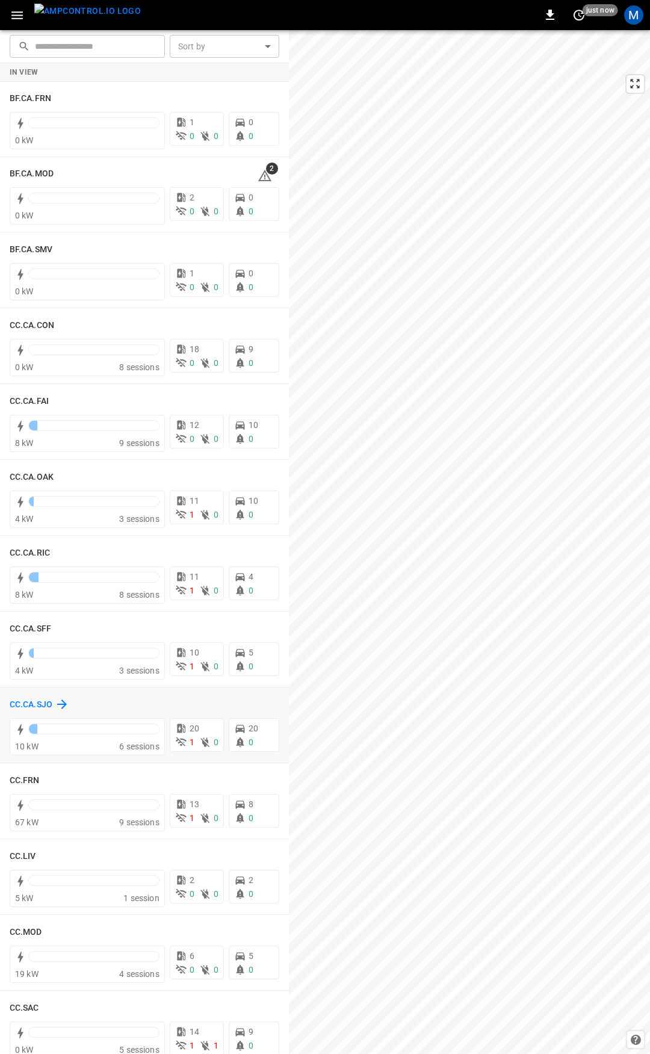
click at [40, 701] on h6 "CC.CA.SJO" at bounding box center [31, 704] width 43 height 13
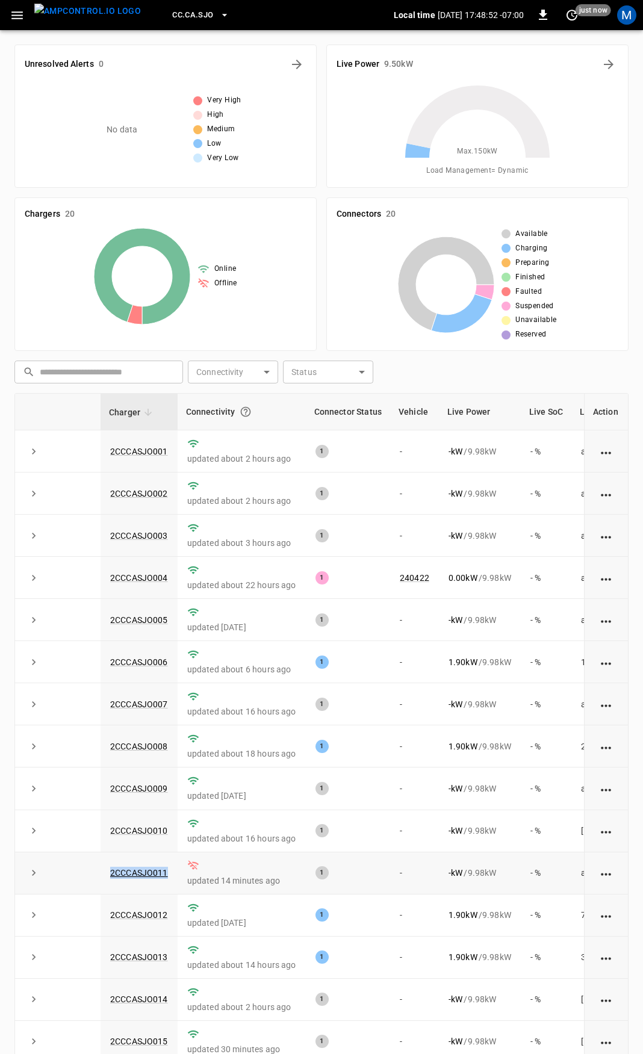
drag, startPoint x: 172, startPoint y: 882, endPoint x: 108, endPoint y: 885, distance: 63.3
click at [108, 885] on td "2CCCASJO011" at bounding box center [138, 873] width 77 height 42
copy link "2CCCASJO011"
click at [145, 880] on link "2CCCASJO011" at bounding box center [139, 872] width 63 height 14
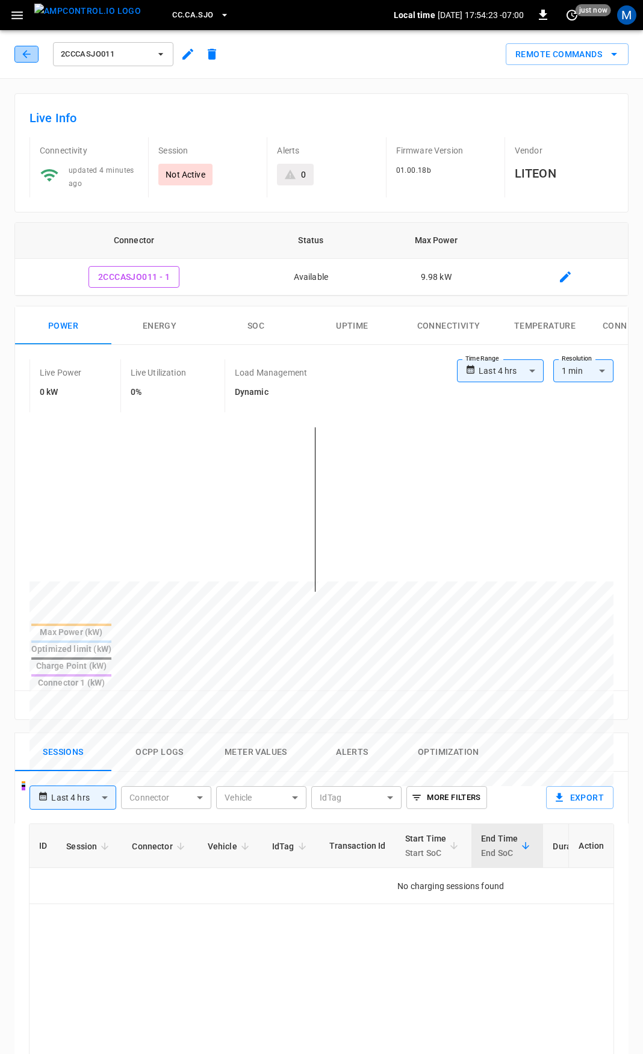
click at [22, 52] on icon "button" at bounding box center [26, 54] width 12 height 12
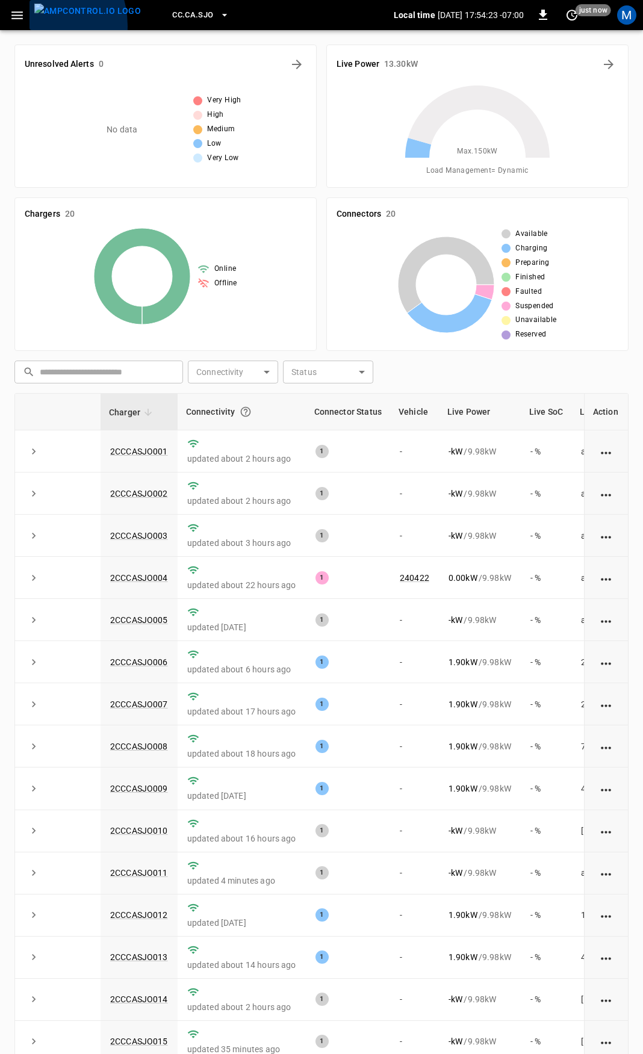
drag, startPoint x: 30, startPoint y: 26, endPoint x: 2, endPoint y: 13, distance: 30.4
click at [27, 25] on div "CC.CA.SJO Local time [DATE] 17:54:23 -07:00 0 just now M" at bounding box center [321, 15] width 643 height 30
click at [13, 13] on icon "button" at bounding box center [17, 15] width 15 height 15
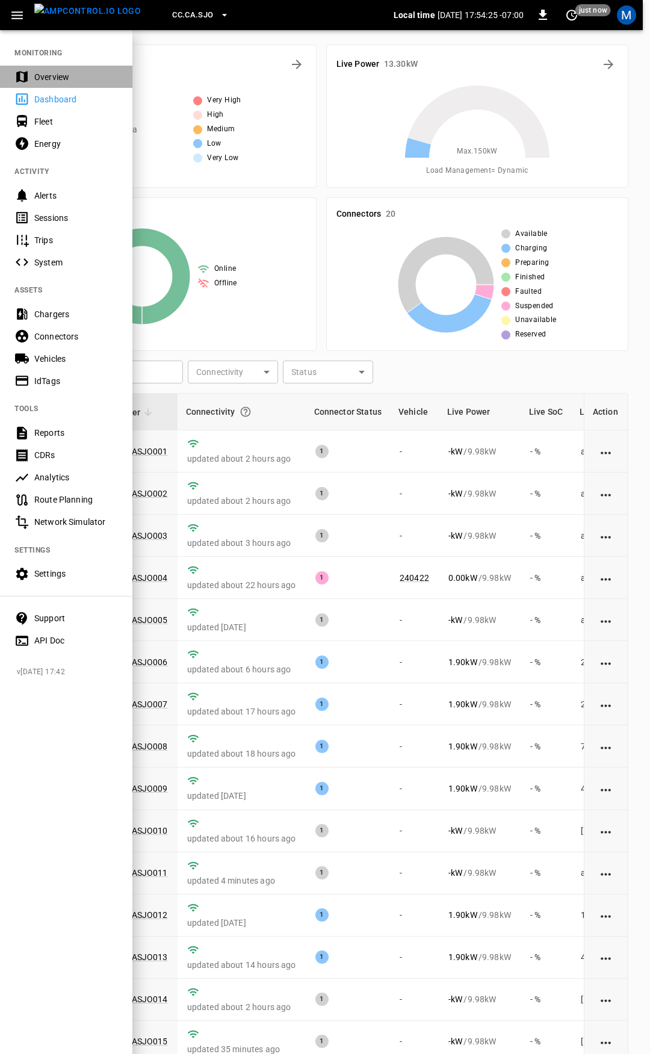
click at [61, 72] on div "Overview" at bounding box center [76, 77] width 84 height 12
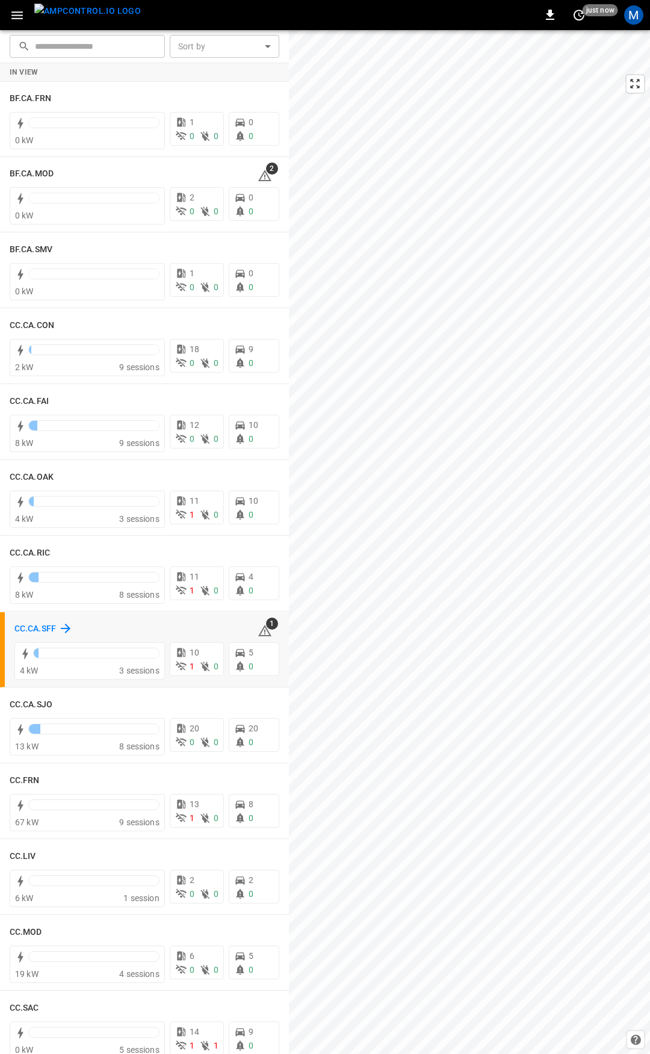
click at [60, 629] on icon at bounding box center [65, 628] width 14 height 14
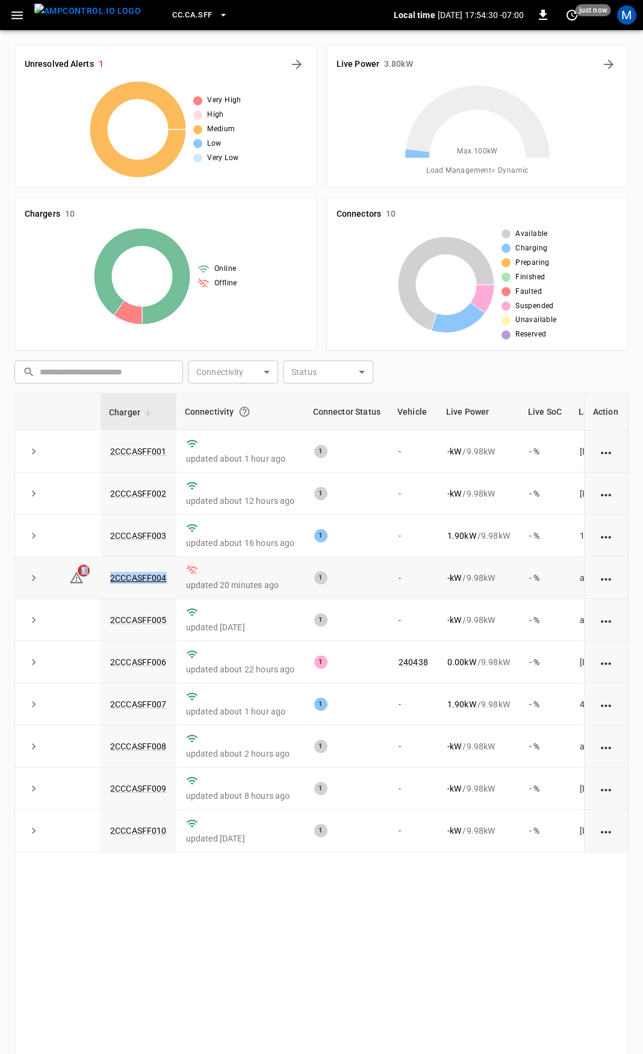
drag, startPoint x: 172, startPoint y: 581, endPoint x: 59, endPoint y: 586, distance: 112.6
click at [58, 586] on tr "1 2CCCASFF004 updated 20 minutes ago 1 - - kW / 9.98 kW - % about 23 hours ago" at bounding box center [361, 578] width 693 height 42
copy tr "1 2CCCASFF004"
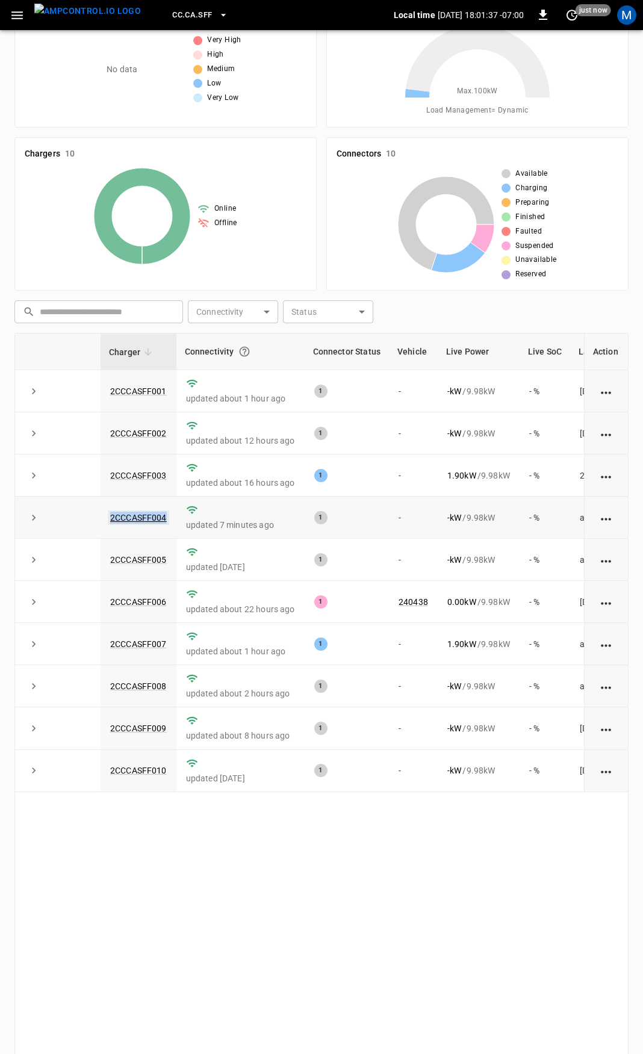
click at [156, 518] on link "2CCCASFF004" at bounding box center [138, 517] width 61 height 14
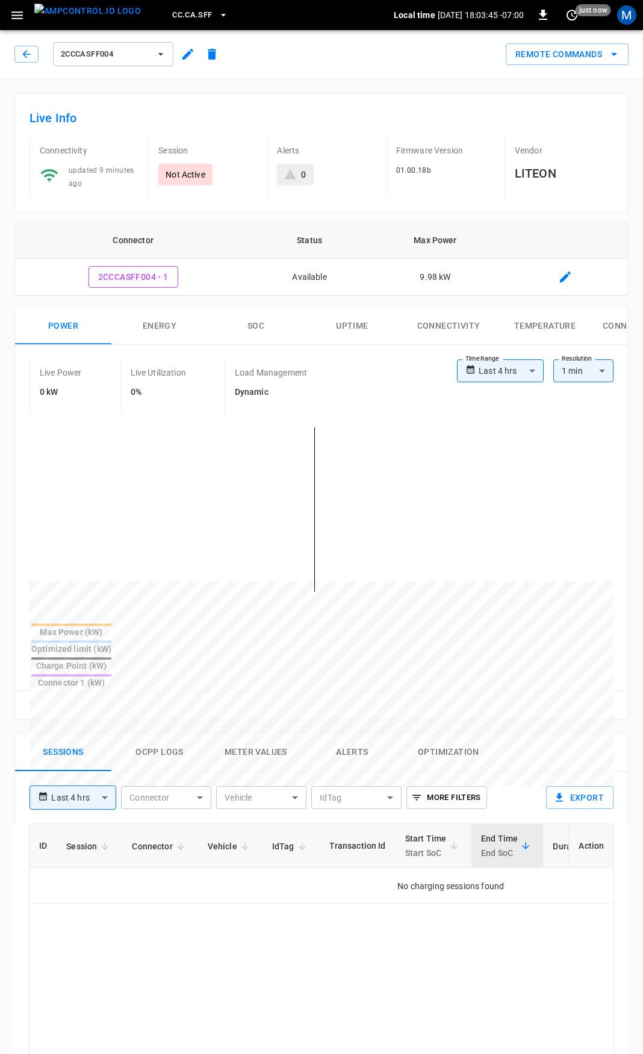
click at [31, 73] on div "2CCCASFF004 Remote Commands" at bounding box center [319, 51] width 648 height 53
click at [29, 60] on button "button" at bounding box center [26, 54] width 24 height 17
